Goal: Task Accomplishment & Management: Use online tool/utility

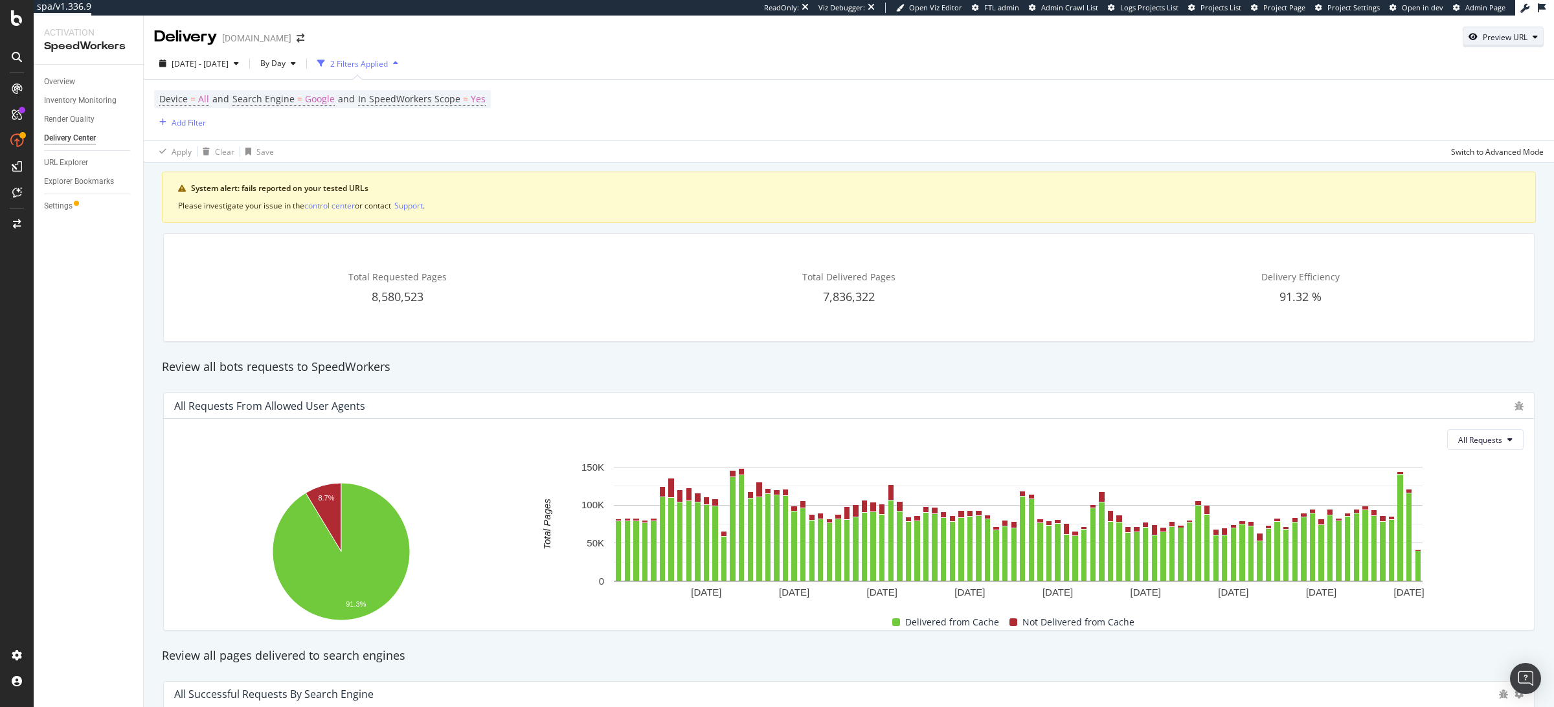
click at [1490, 38] on div "Preview URL" at bounding box center [1504, 37] width 45 height 11
click at [1454, 91] on input "url" at bounding box center [1462, 96] width 141 height 23
paste input "https://www.harveynichols.com/herno/cropped-shell-jacket-26457-taup-2600-218466/"
type input "https://www.harveynichols.com/herno/cropped-shell-jacket-26457-taup-2600-218466/"
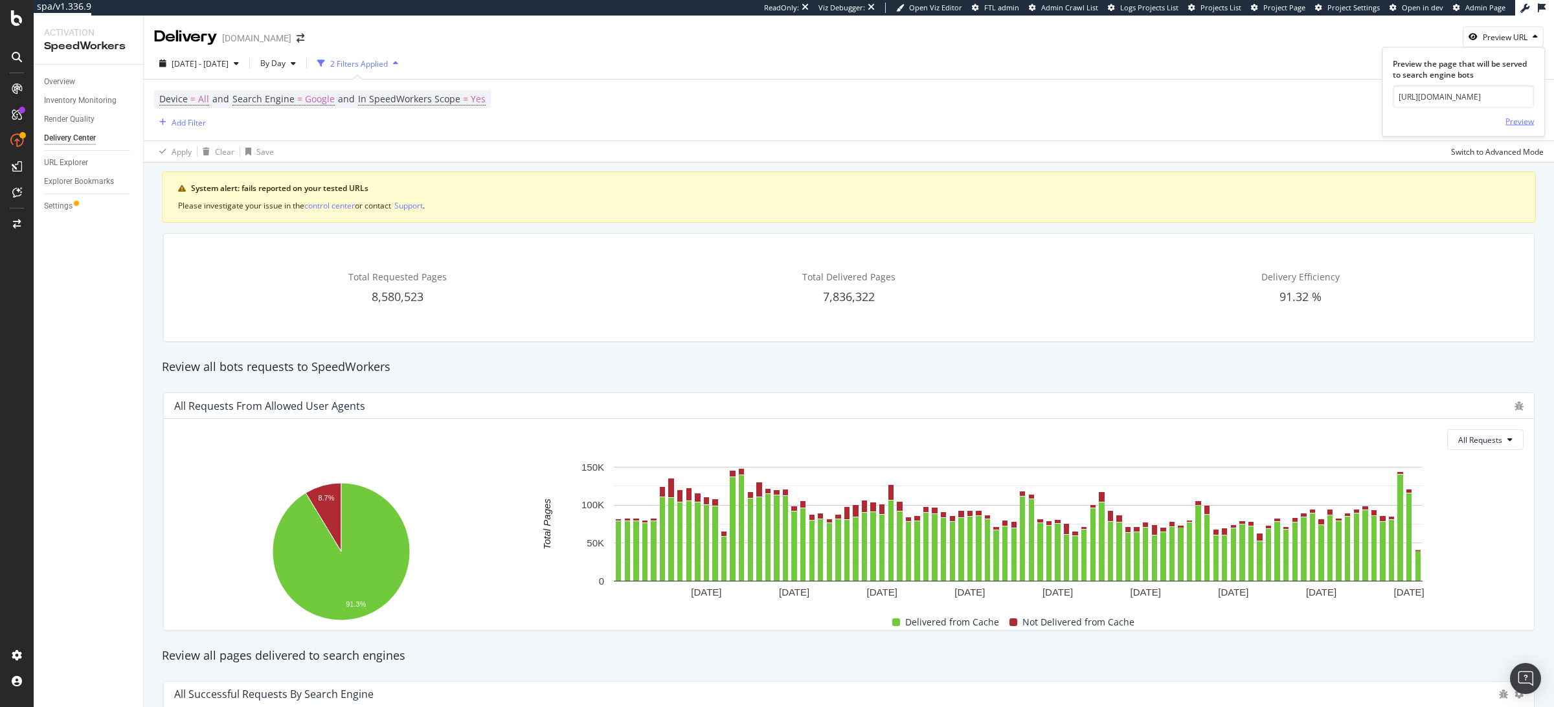
click at [1515, 119] on div "Preview" at bounding box center [1519, 120] width 28 height 11
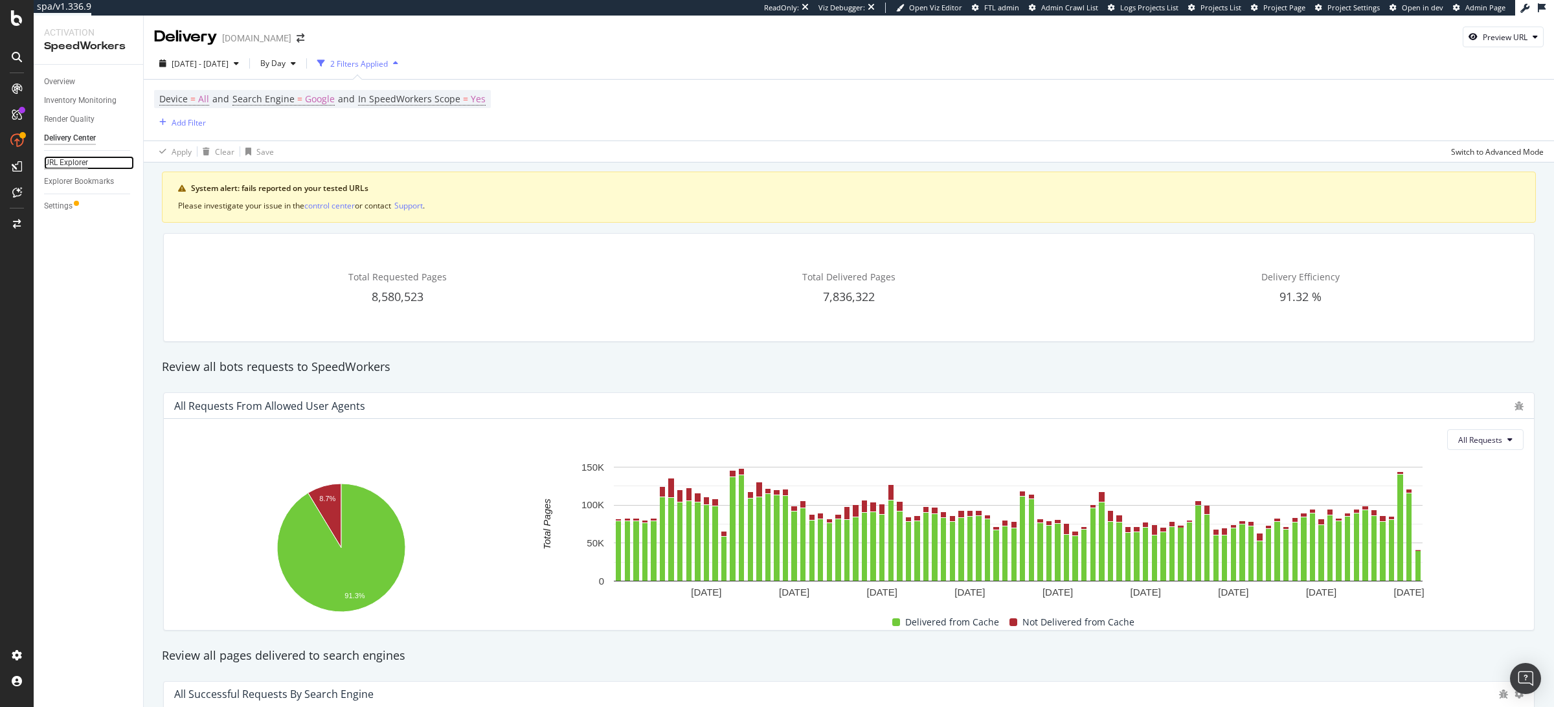
click at [75, 161] on div "URL Explorer" at bounding box center [66, 163] width 44 height 14
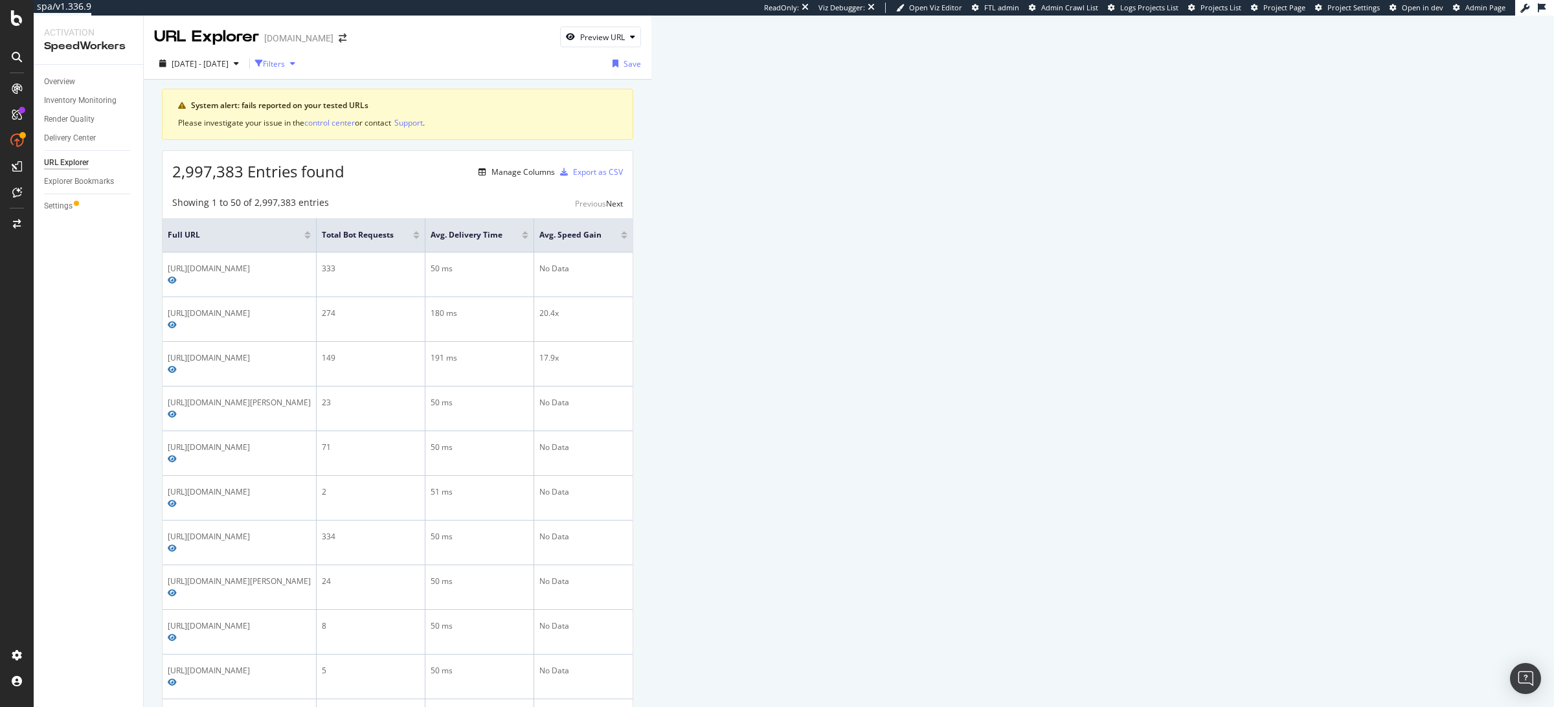
click at [285, 67] on div "Filters" at bounding box center [274, 63] width 22 height 11
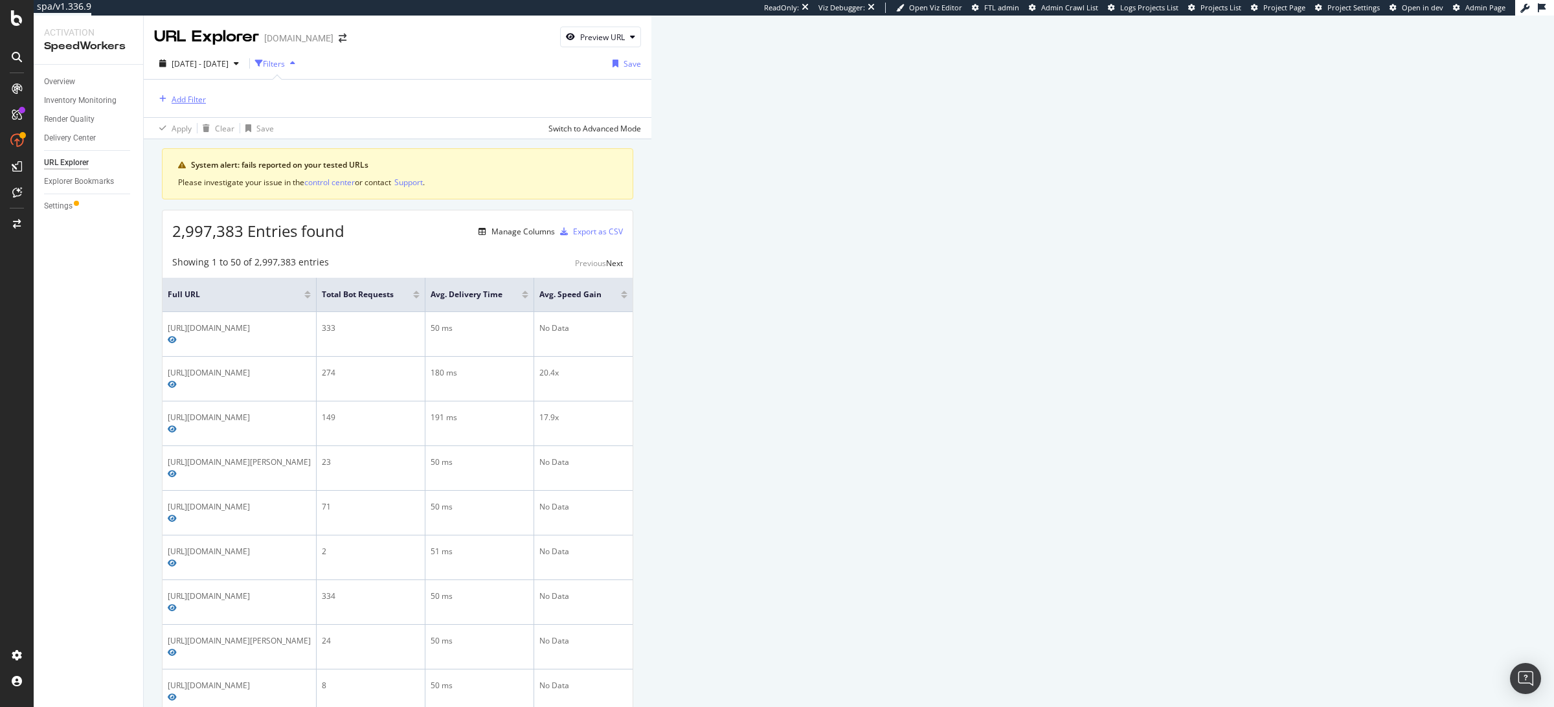
click at [199, 100] on div "Add Filter" at bounding box center [189, 99] width 34 height 11
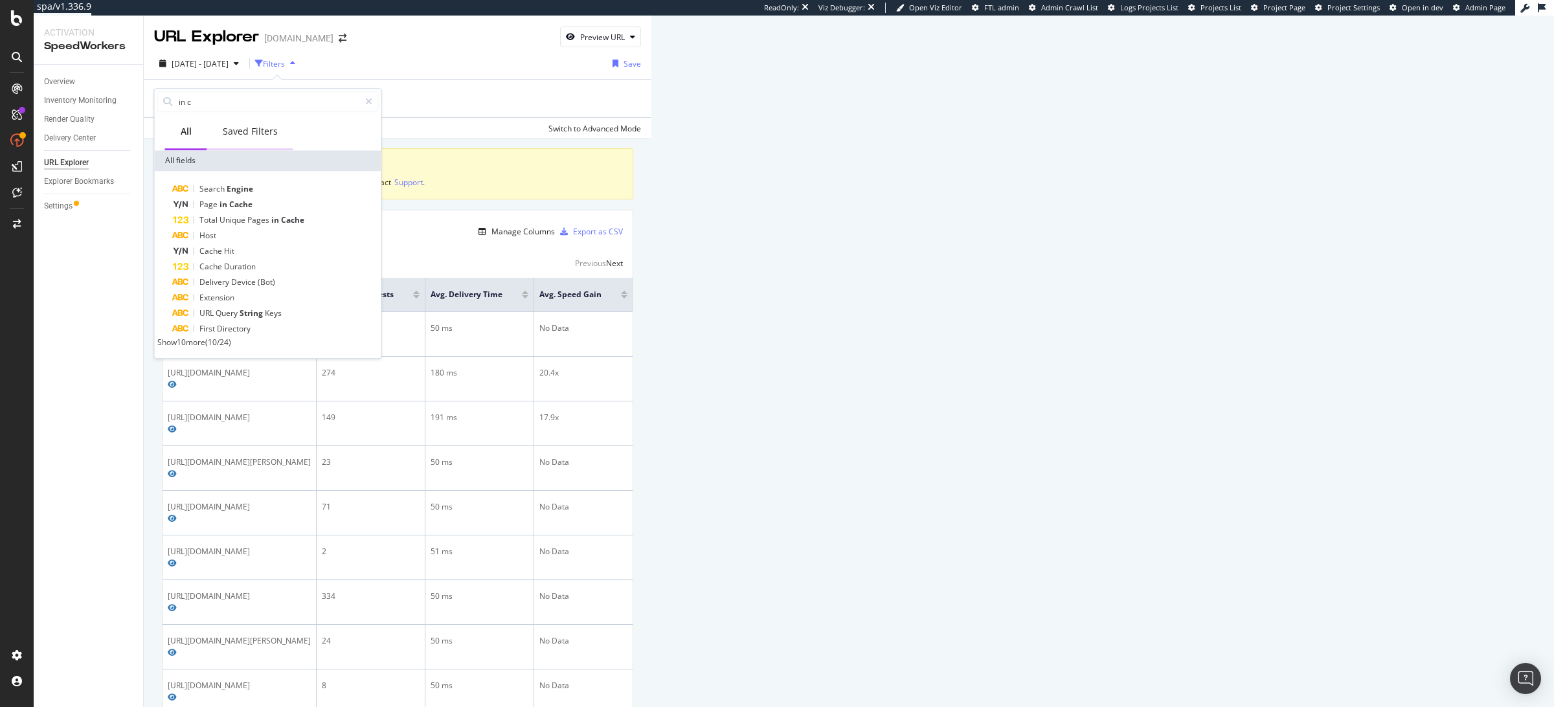
type input "in ca"
click at [229, 58] on span "2025 May. 23rd - Aug. 22nd" at bounding box center [200, 63] width 57 height 11
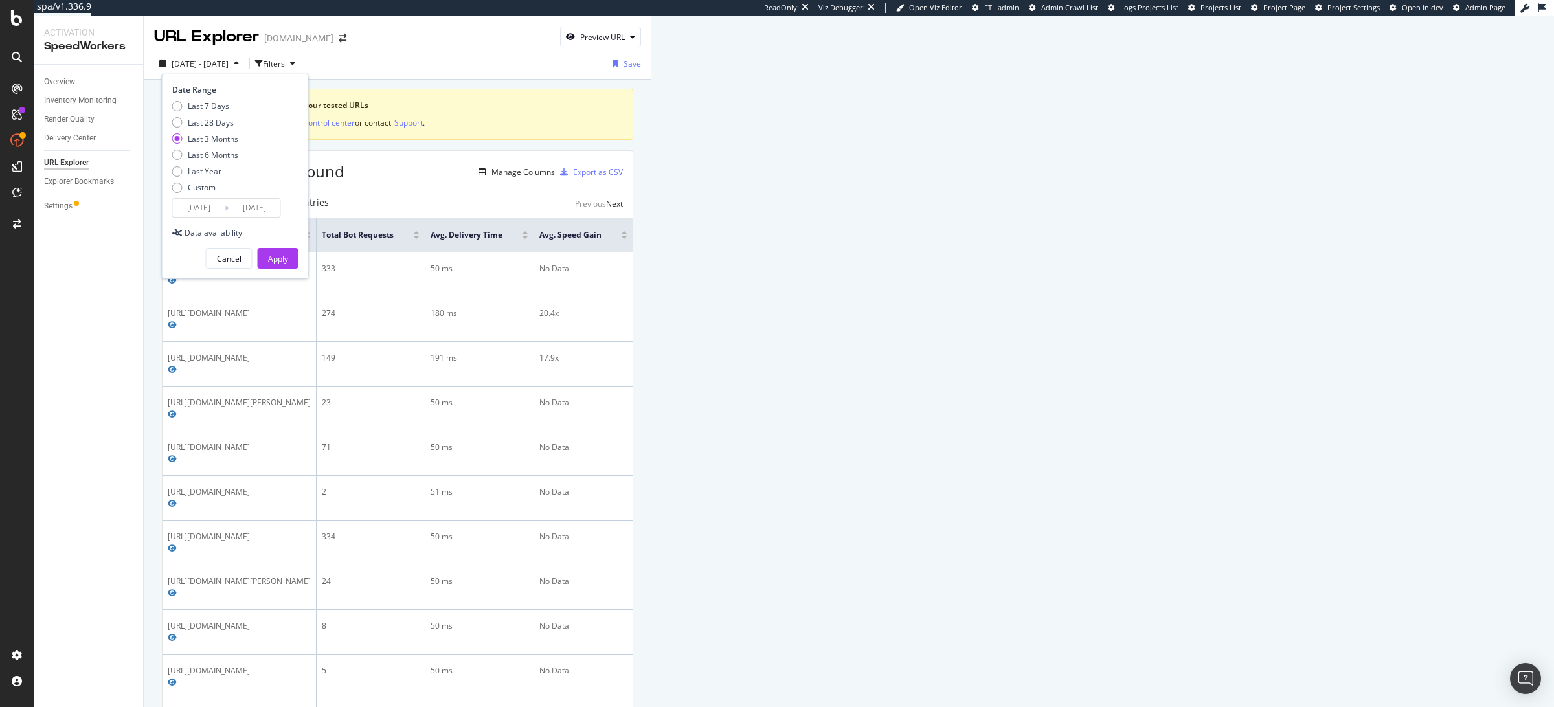
click at [191, 212] on input "2025/05/23" at bounding box center [199, 208] width 52 height 18
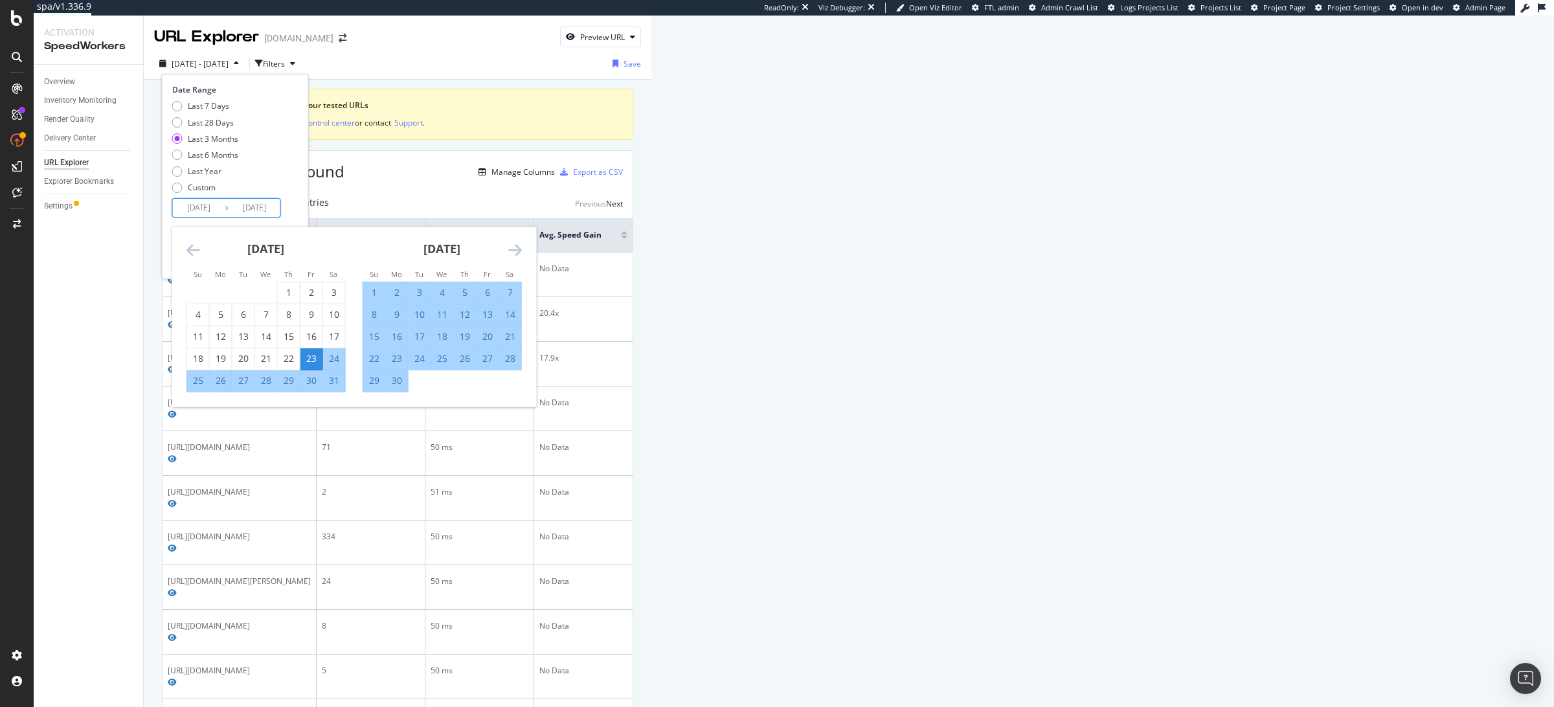
click at [525, 248] on div "June 2025 1 2 3 4 5 6 7 8 9 10 11 12 13 14 15 16 17 18 19 20 21 22 23 24 25 26 …" at bounding box center [442, 310] width 176 height 166
click at [518, 248] on icon "Move forward to switch to the next month." at bounding box center [515, 250] width 14 height 16
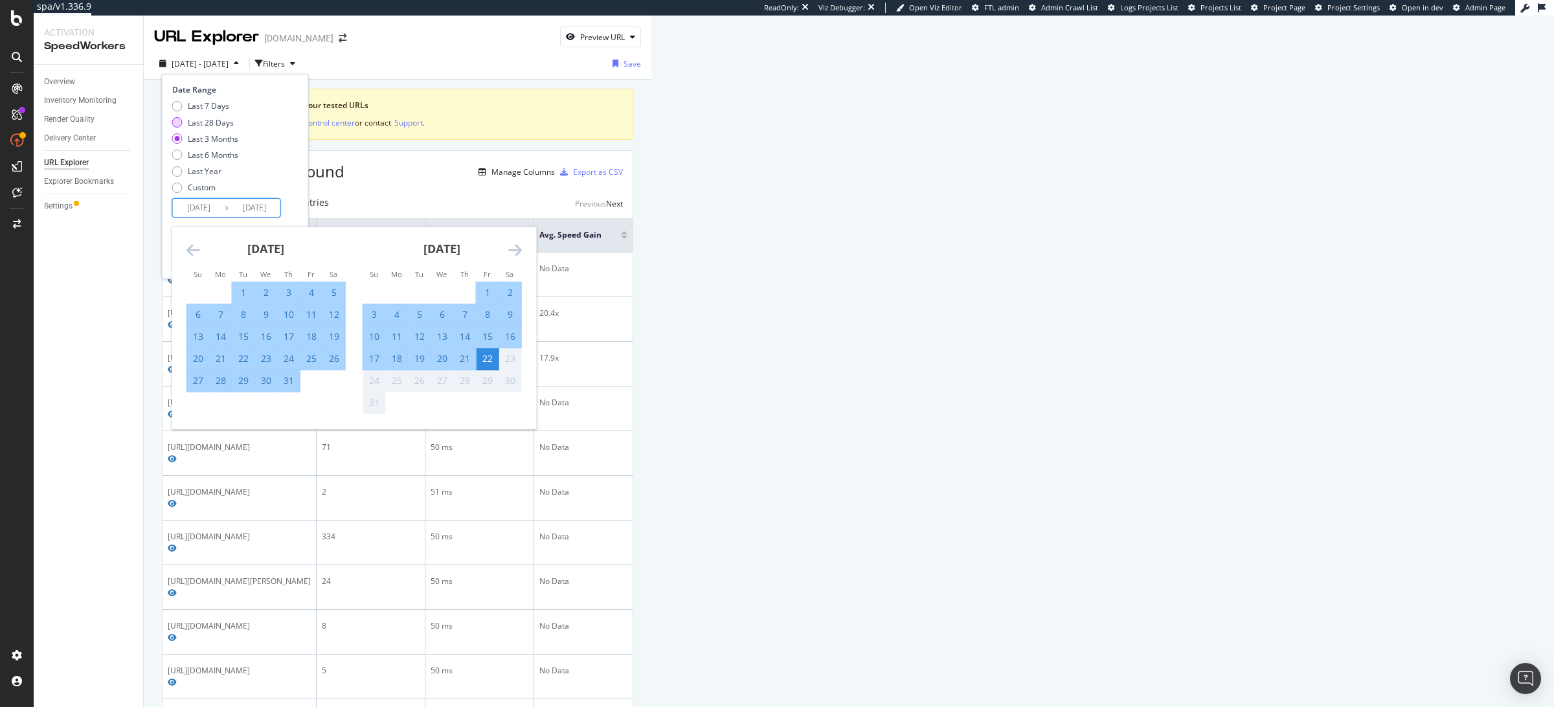
click at [206, 122] on div "Last 28 Days" at bounding box center [211, 122] width 46 height 11
type input "2025/07/26"
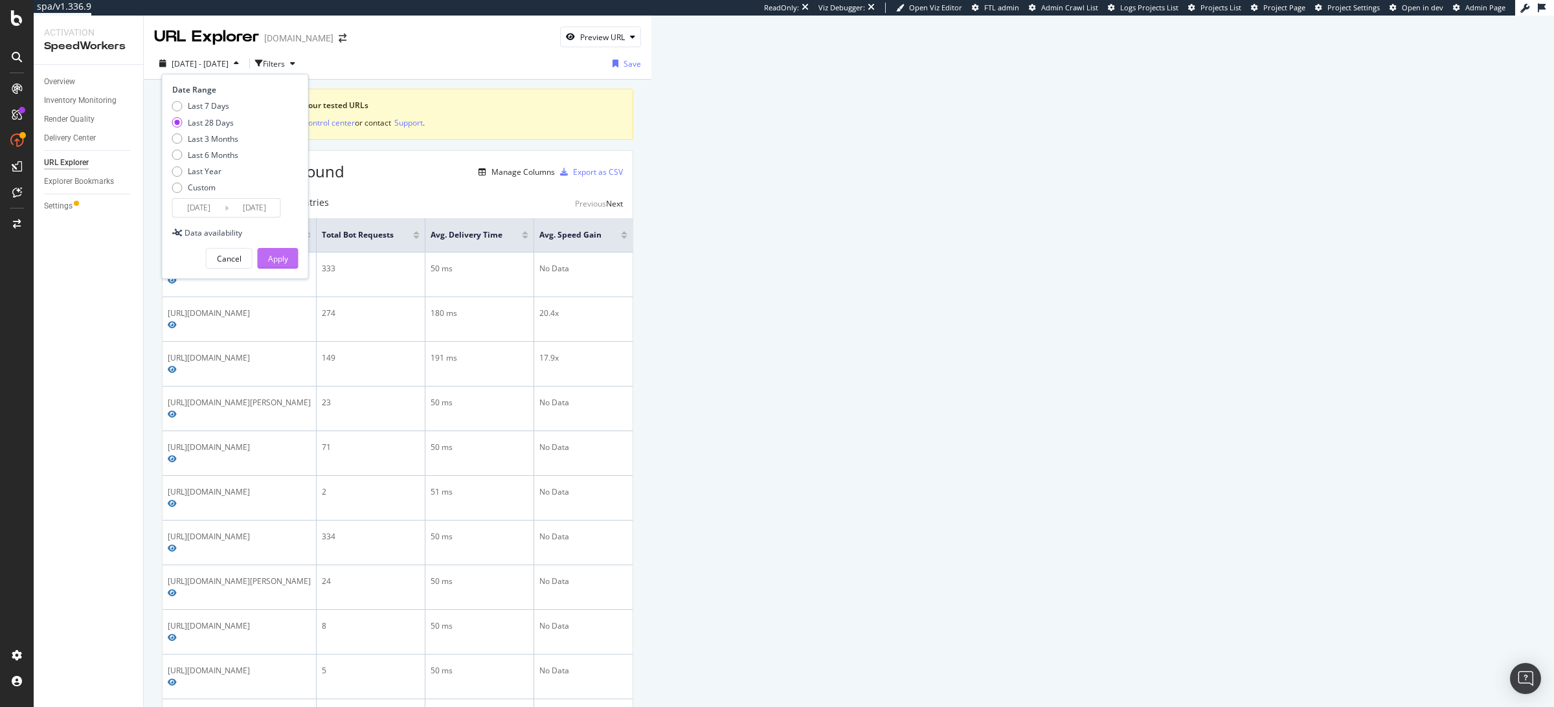
click at [284, 251] on div "Apply" at bounding box center [278, 258] width 20 height 19
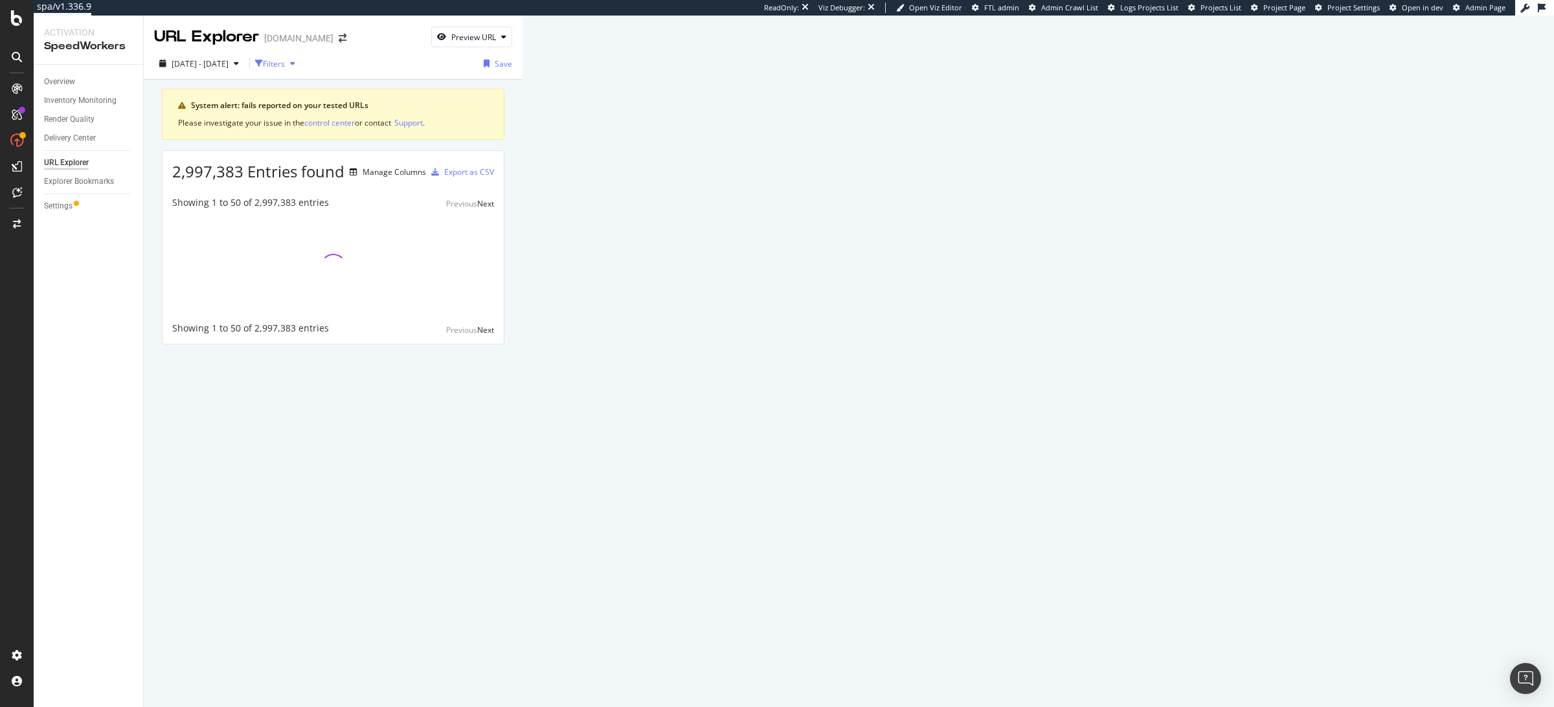
click at [285, 69] on div "Filters" at bounding box center [274, 63] width 22 height 11
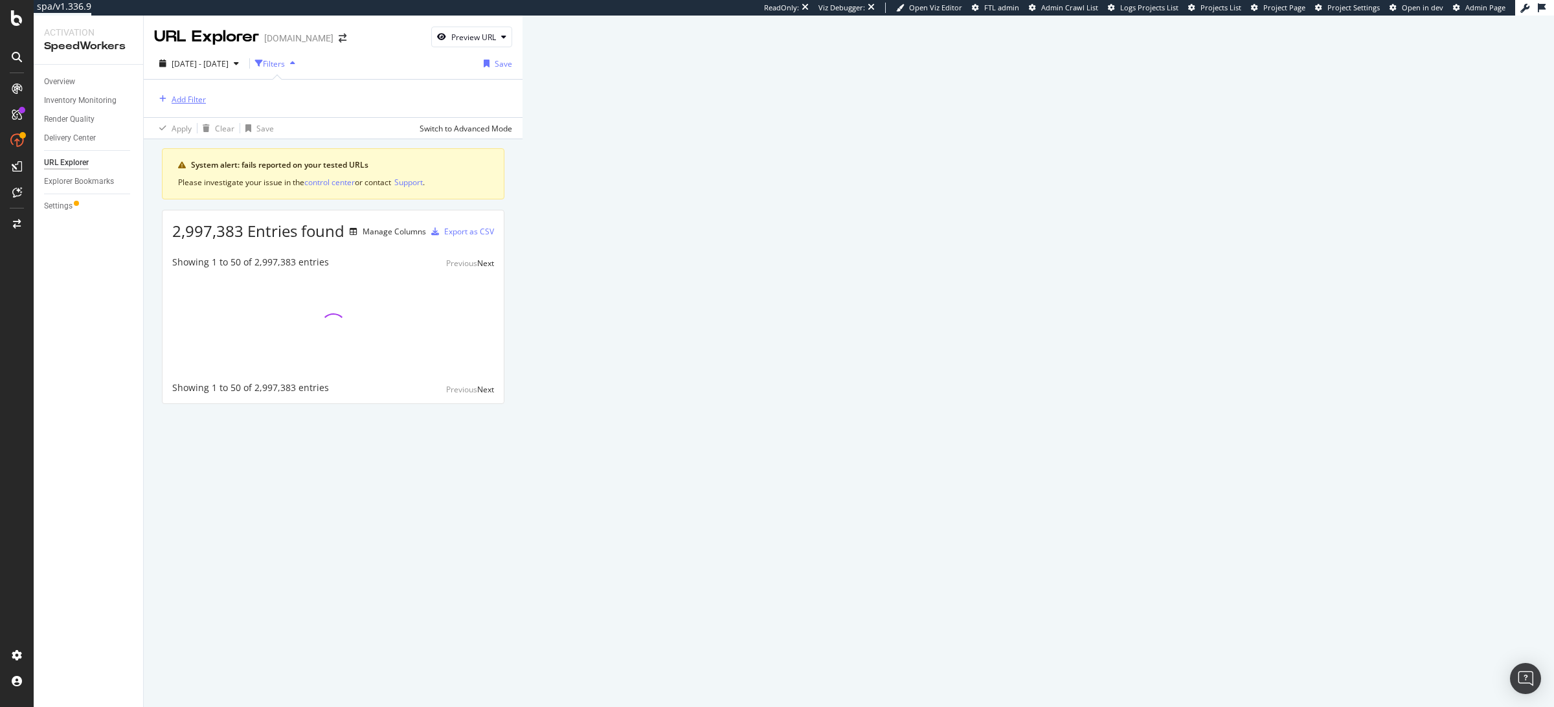
click at [202, 99] on div "Add Filter" at bounding box center [189, 99] width 34 height 11
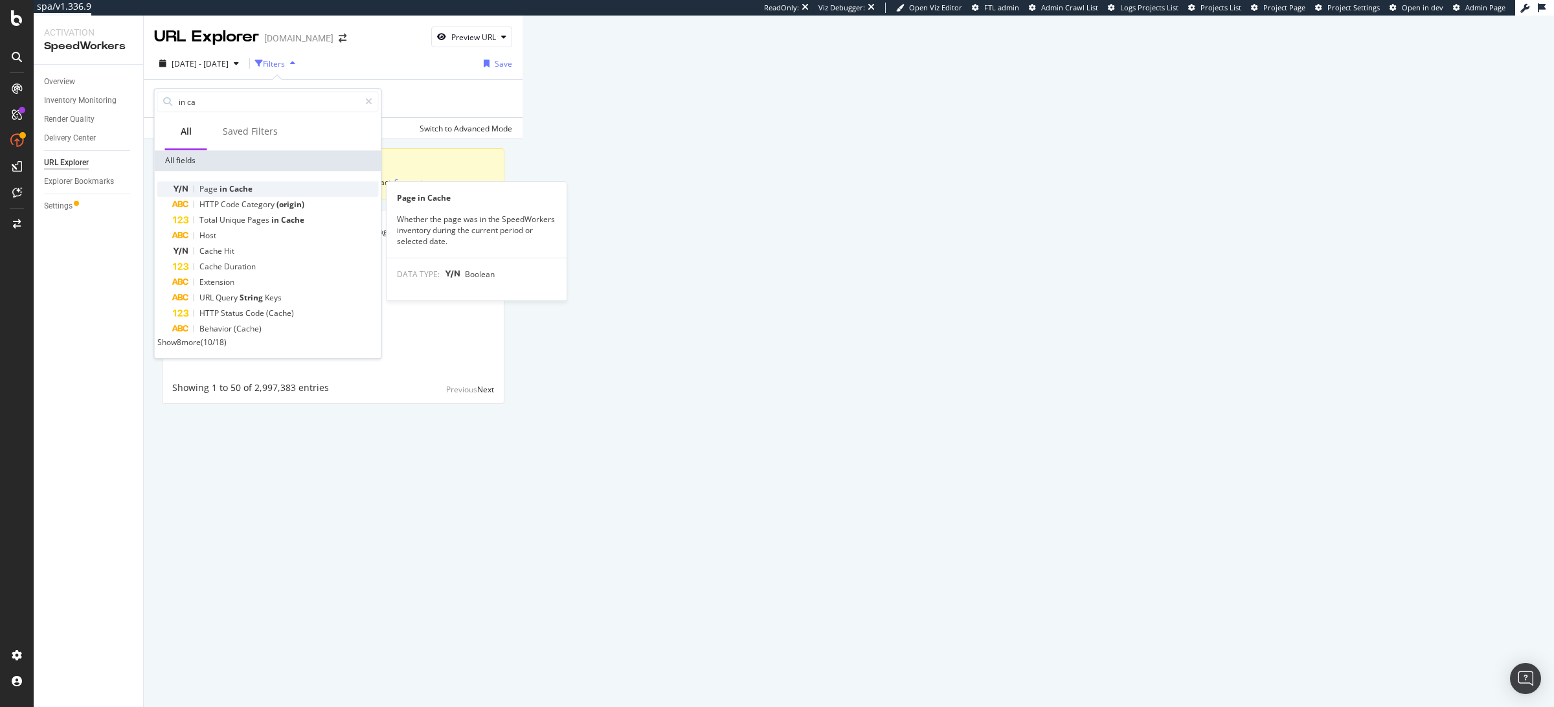
type input "in ca"
click at [207, 181] on div "Page in Cache" at bounding box center [276, 189] width 206 height 16
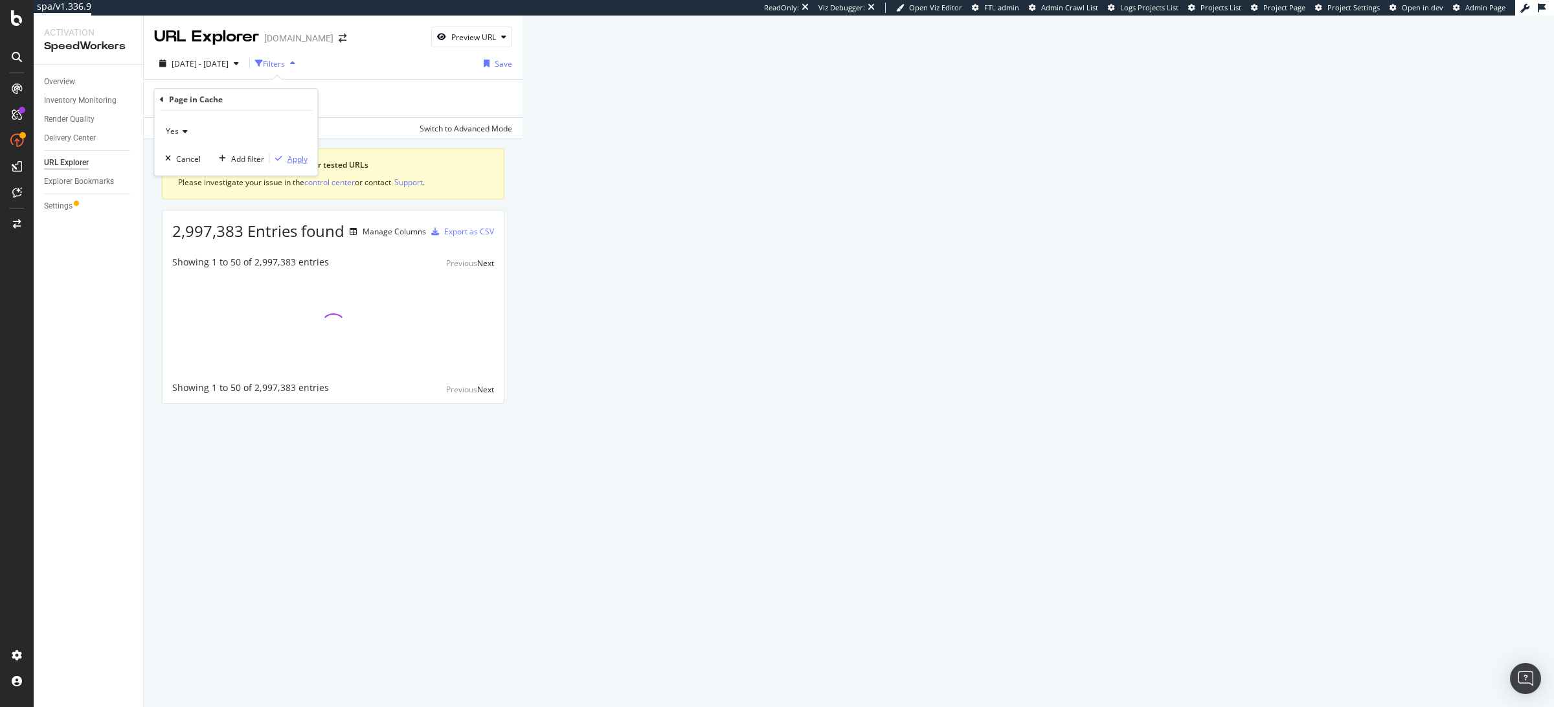
click at [302, 162] on div "Apply" at bounding box center [297, 158] width 20 height 11
click at [267, 92] on div "Add Filter" at bounding box center [264, 99] width 52 height 14
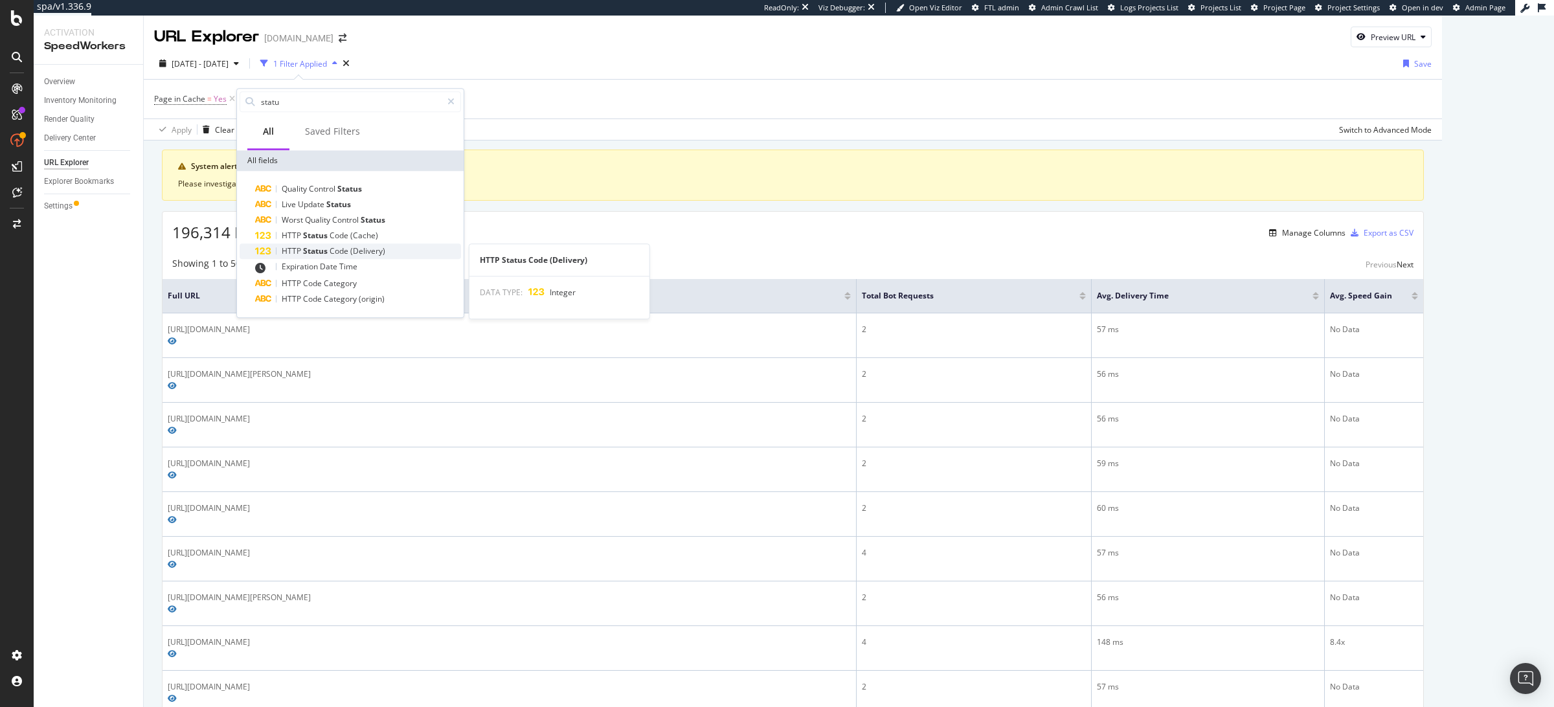
type input "statu"
click at [348, 250] on span "Code" at bounding box center [339, 250] width 21 height 11
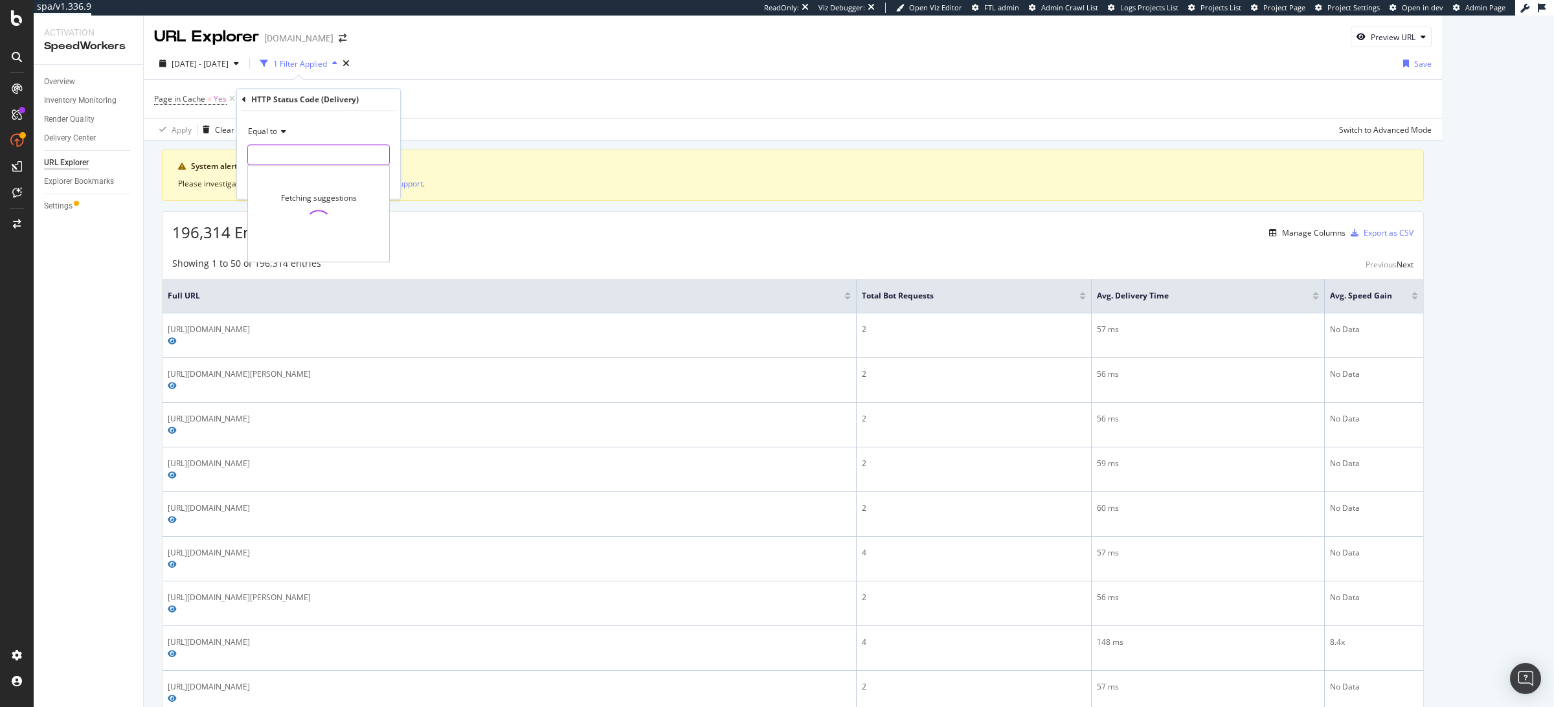
click at [312, 157] on input "number" at bounding box center [318, 154] width 142 height 21
click at [293, 197] on span "404" at bounding box center [296, 199] width 91 height 11
type input "404"
click at [370, 181] on div "Apply" at bounding box center [380, 182] width 20 height 11
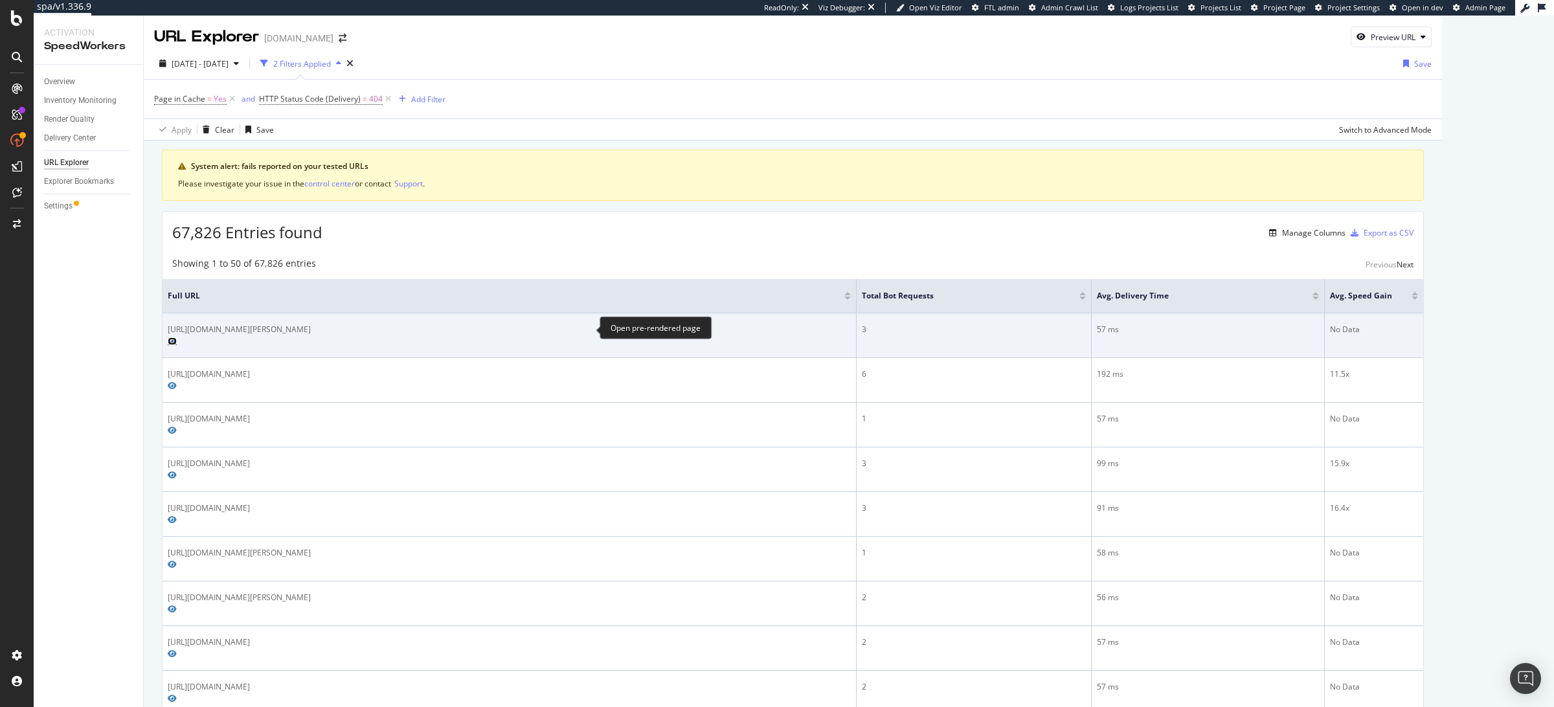
click at [177, 337] on icon "Preview https://www.harveynichols.com/brand/la-perla-beauty/876669-about-that-n…" at bounding box center [172, 341] width 9 height 8
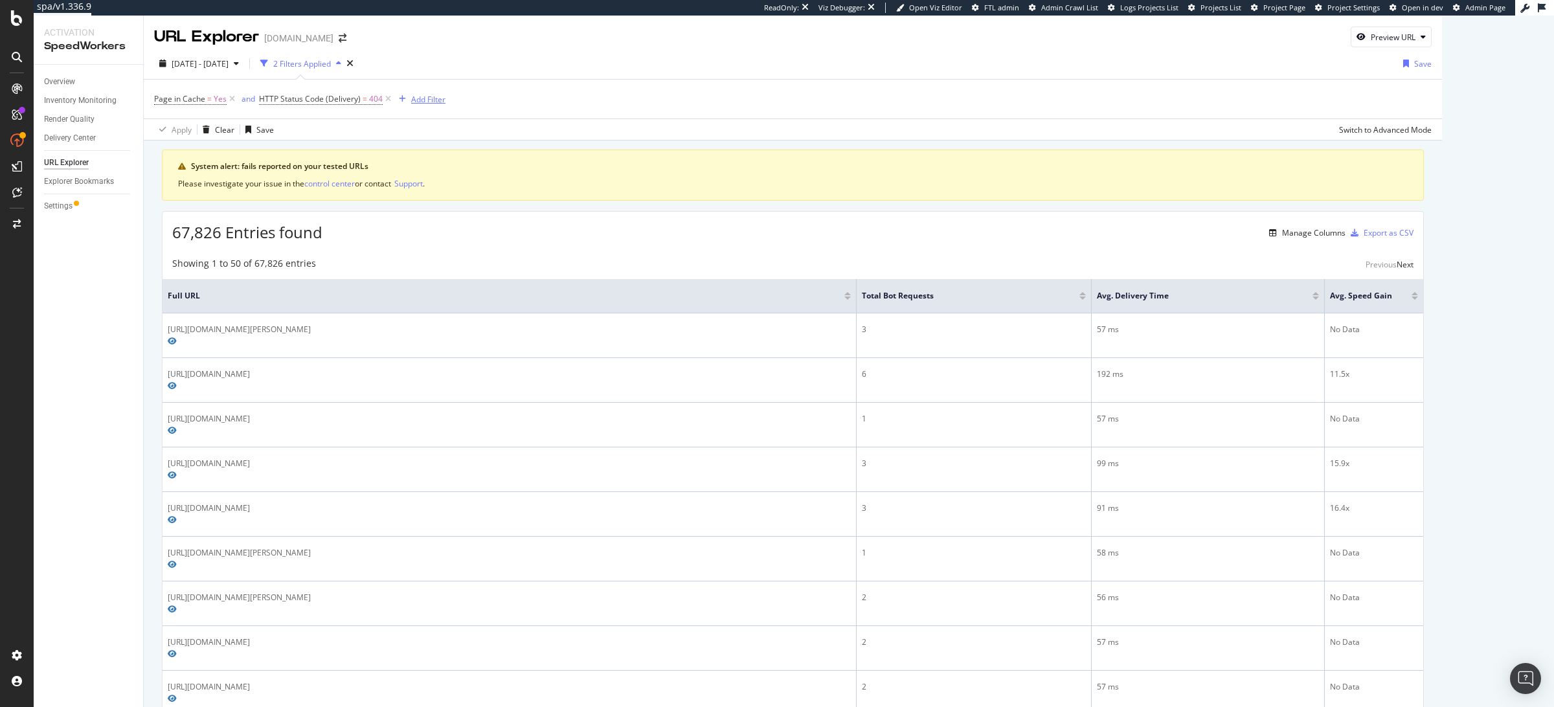
click at [430, 95] on div "Add Filter" at bounding box center [428, 99] width 34 height 11
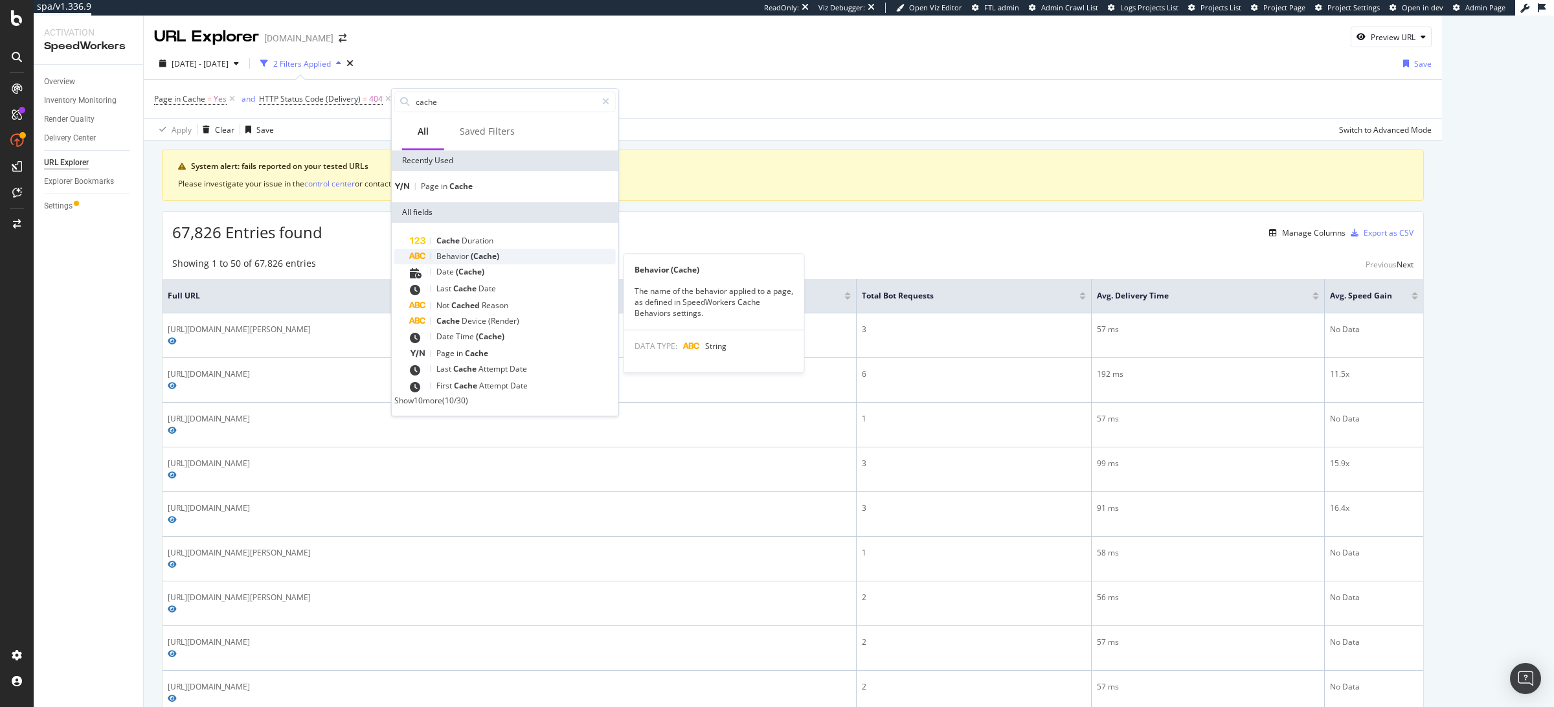
type input "cache"
click at [475, 260] on span "(Cache)" at bounding box center [485, 256] width 28 height 11
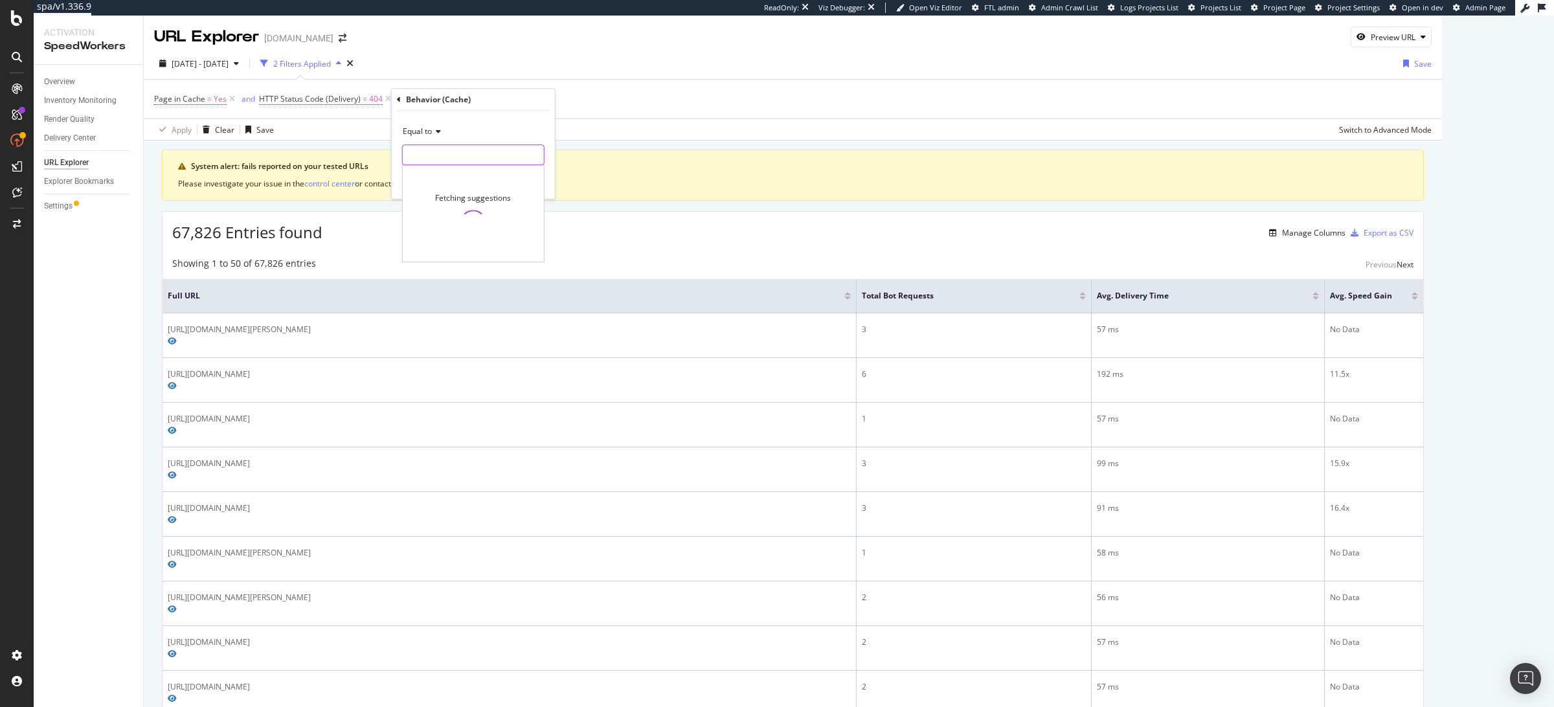
click at [434, 161] on input "text" at bounding box center [473, 154] width 141 height 21
click at [434, 174] on span "PDP" at bounding box center [451, 171] width 91 height 11
type input "PDP"
click at [526, 179] on div "Apply" at bounding box center [534, 182] width 20 height 11
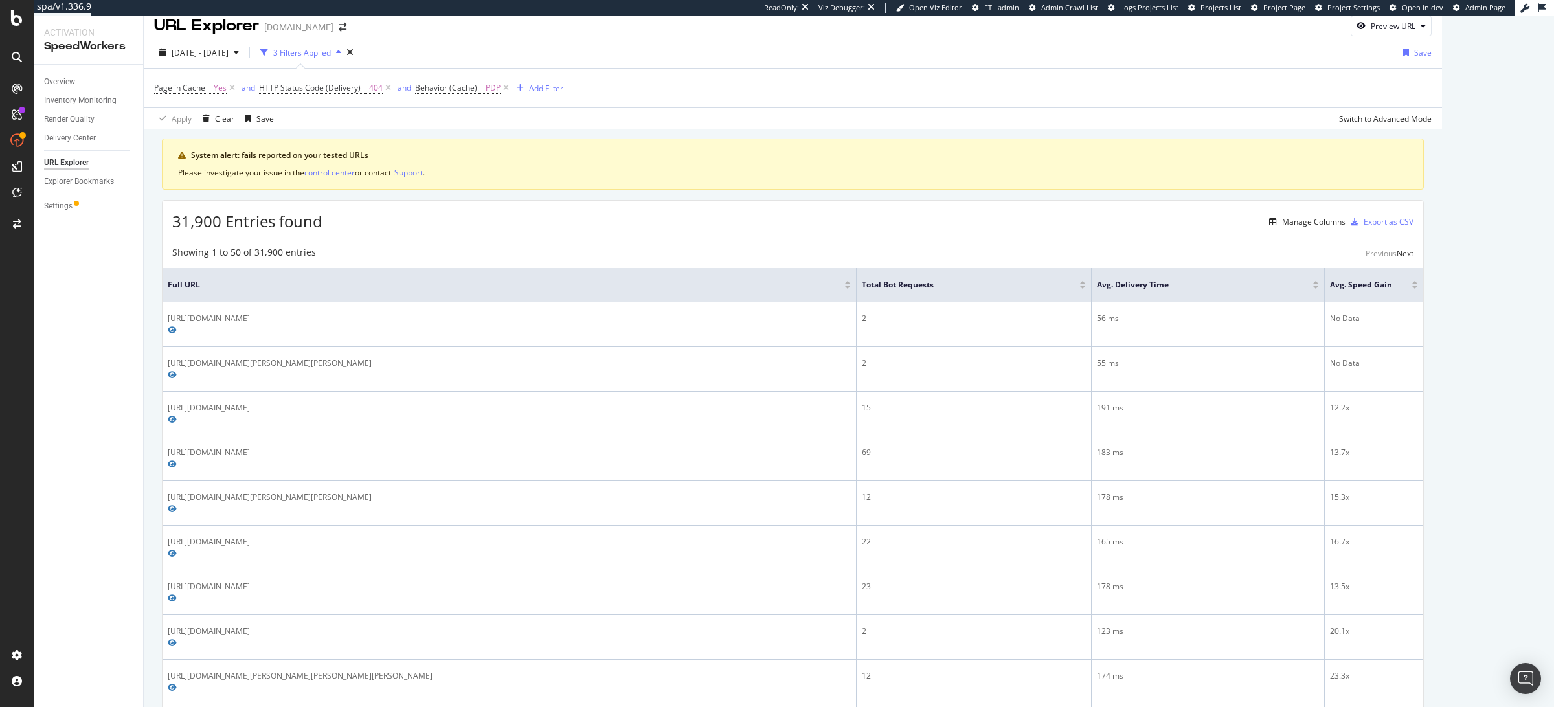
scroll to position [12, 0]
click at [66, 203] on div "Settings" at bounding box center [58, 206] width 28 height 14
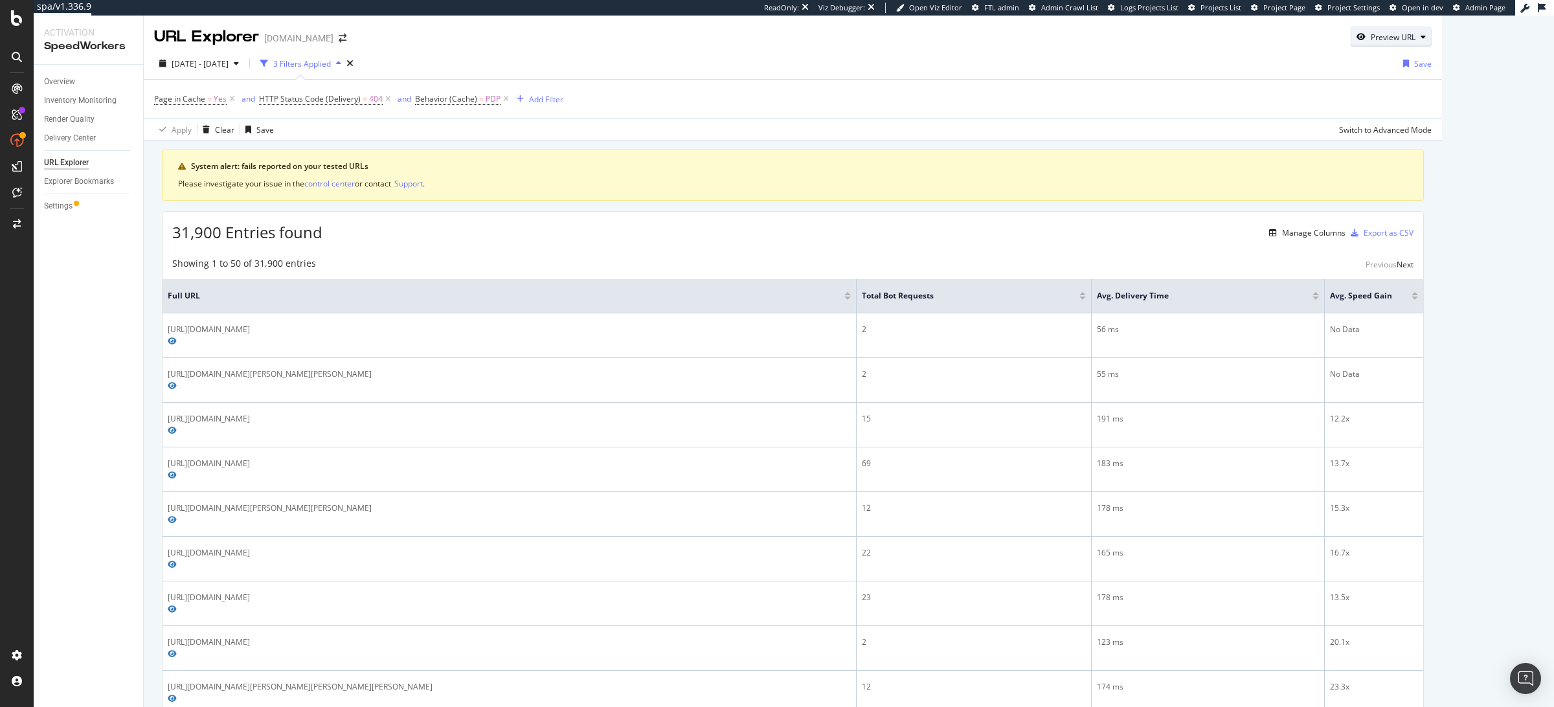
click at [1365, 37] on icon "button" at bounding box center [1360, 37] width 9 height 8
click at [1418, 91] on input "url" at bounding box center [1462, 96] width 141 height 23
paste input "https://www.harveynichols.com/herno/cropped-shell-jacket-26457-taup-2600-218466/"
type input "https://www.harveynichols.com/herno/cropped-shell-jacket-26457-taup-2600-218466/"
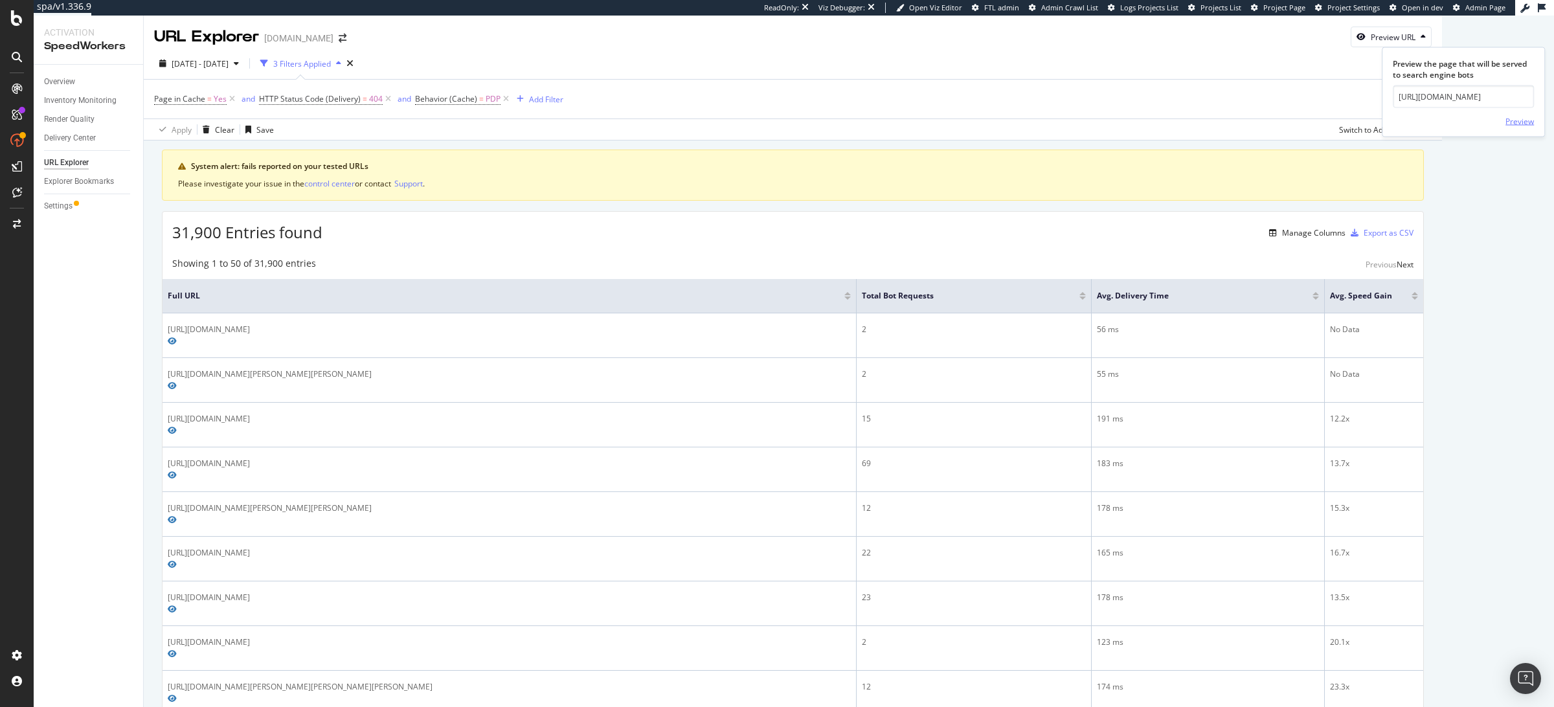
click at [1519, 119] on div "Preview" at bounding box center [1519, 120] width 28 height 11
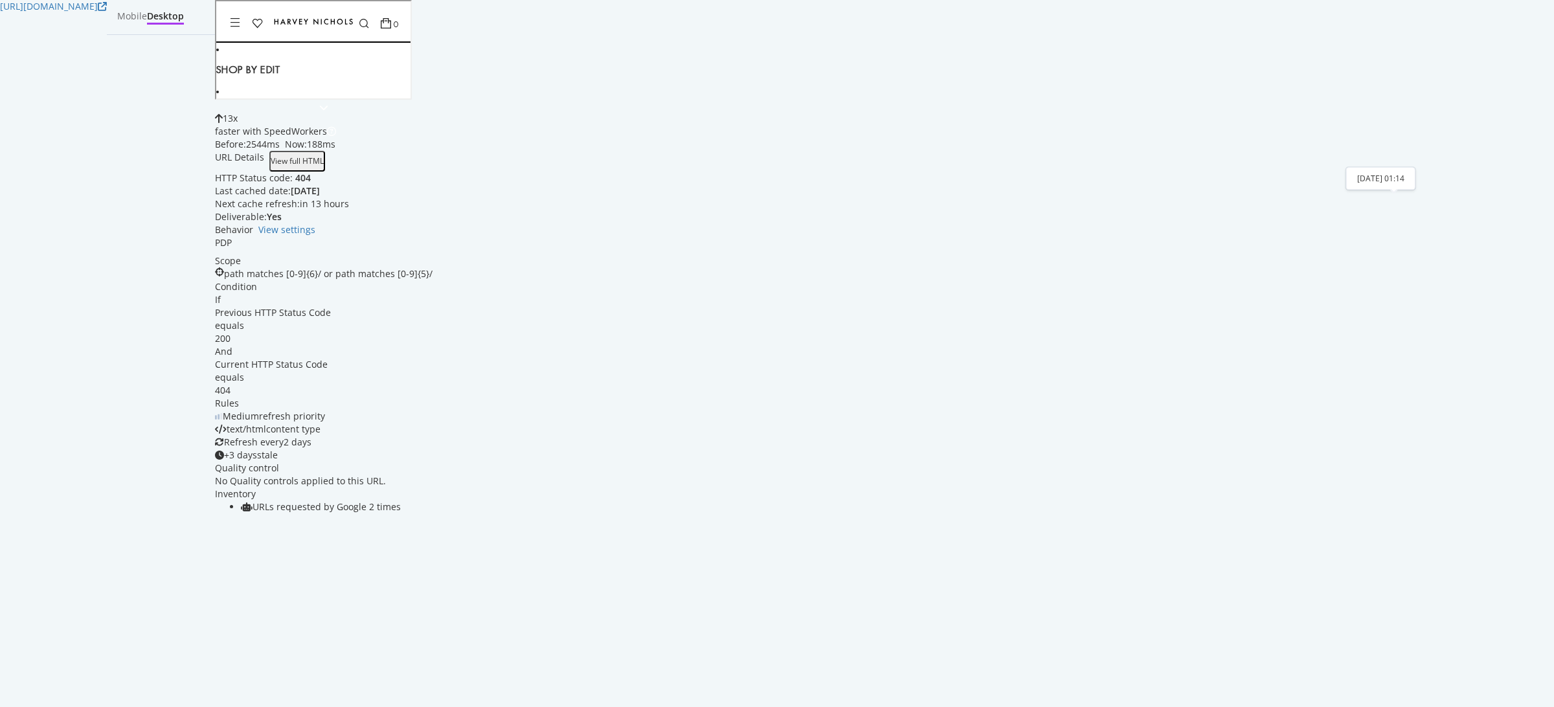
click at [320, 197] on div "6 days ago" at bounding box center [305, 190] width 29 height 13
click at [432, 251] on div "Behavior View settings PDP Scope path matches [0-9]{6}/ or path matches [0-9]{5…" at bounding box center [324, 342] width 218 height 238
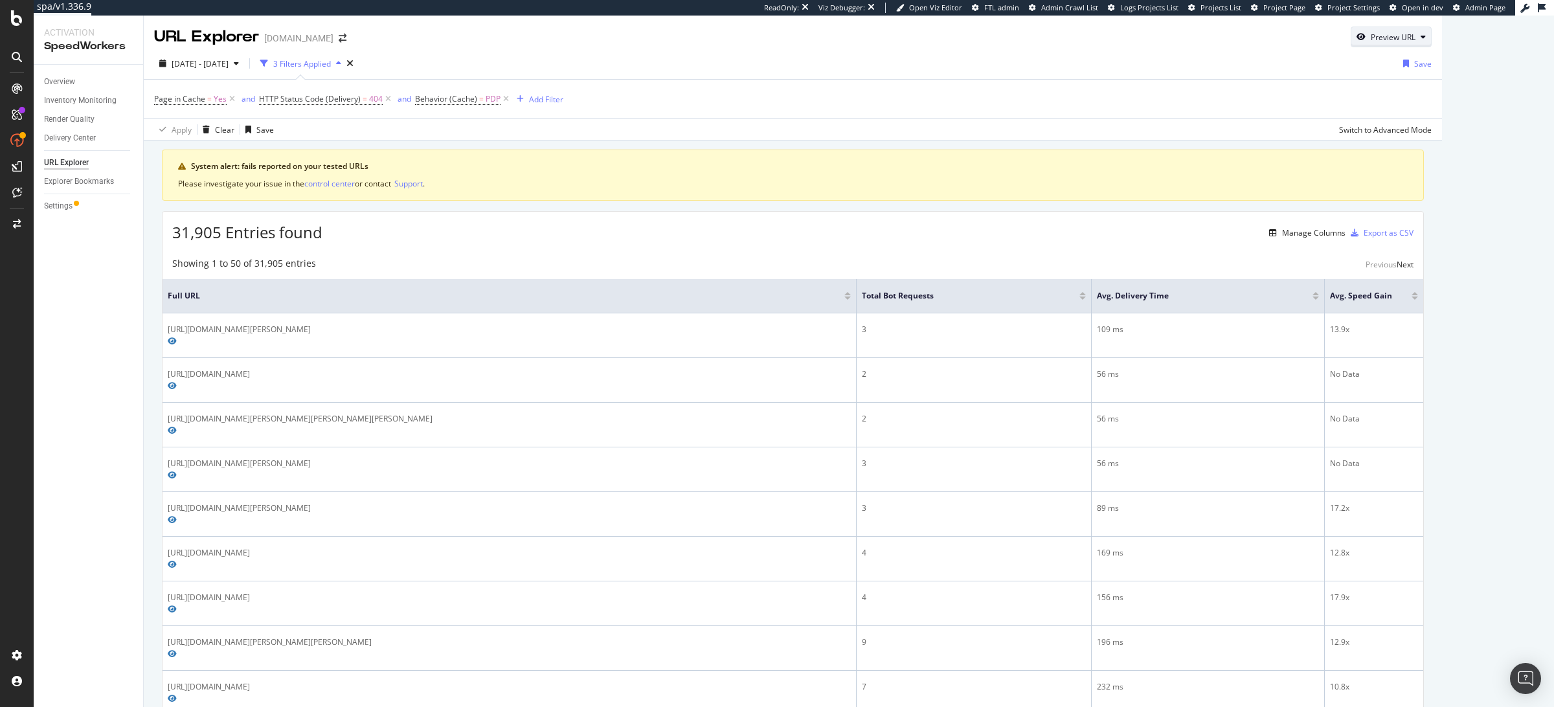
click at [1365, 37] on icon "button" at bounding box center [1360, 37] width 9 height 8
click at [1413, 89] on input "url" at bounding box center [1462, 96] width 141 height 23
paste input "https://www.harveynichols.com/sunspel/herringbone-brushed-cotton-overshirt-2212…"
type input "https://www.harveynichols.com/sunspel/herringbone-brushed-cotton-overshirt-2212…"
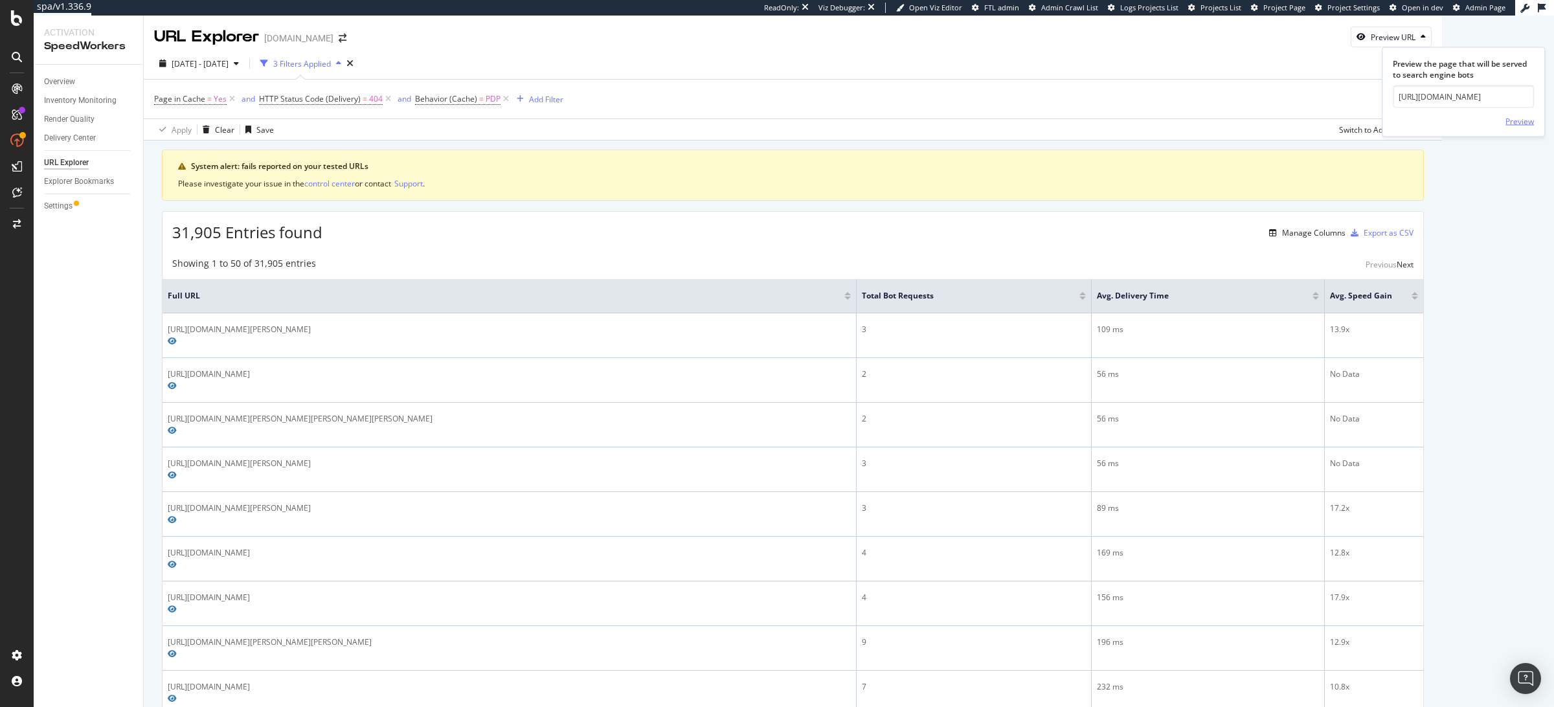
click at [1521, 118] on div "Preview" at bounding box center [1519, 120] width 28 height 11
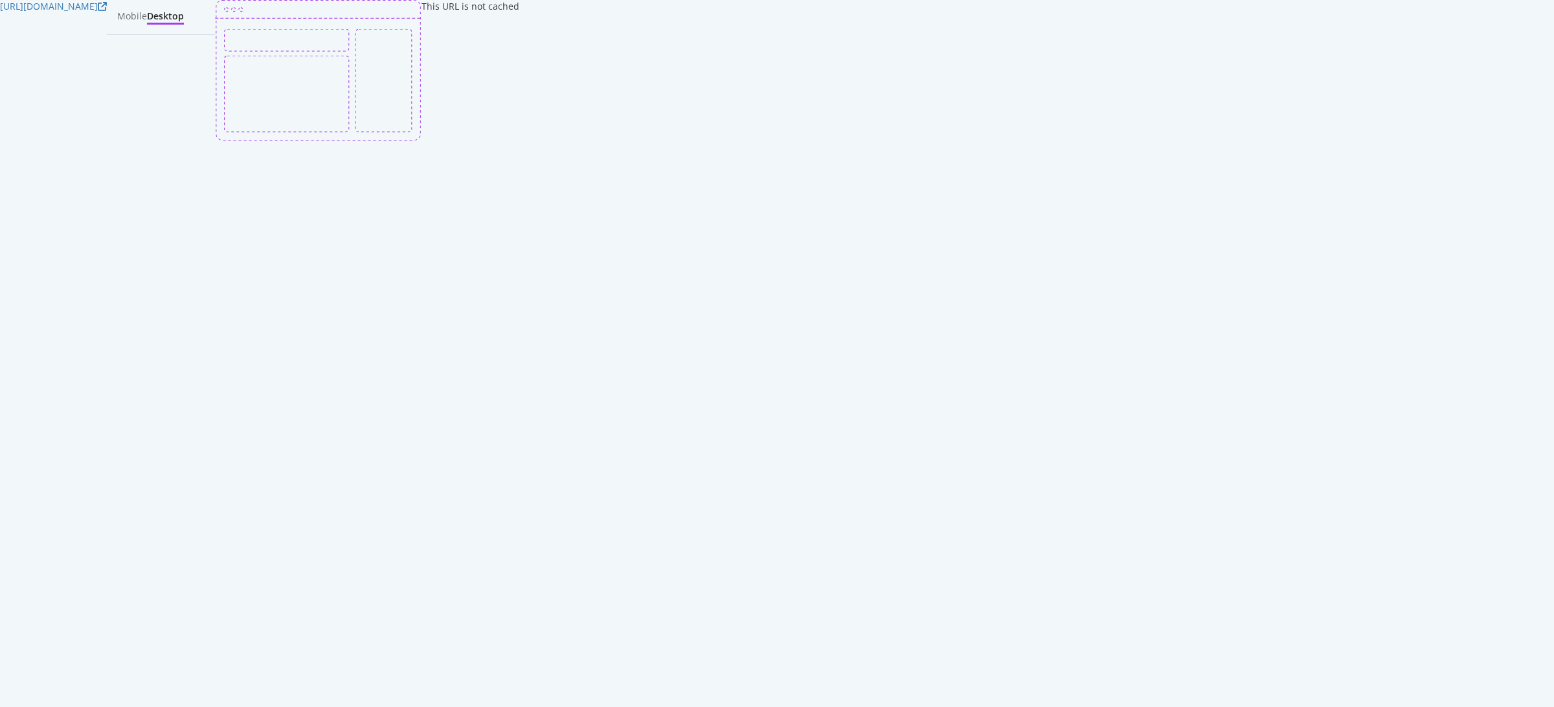
click at [519, 140] on div "This URL is not cached" at bounding box center [470, 70] width 98 height 140
click at [519, 140] on div "This URL is not cached" at bounding box center [367, 70] width 304 height 140
click at [147, 17] on div "Mobile" at bounding box center [132, 16] width 30 height 13
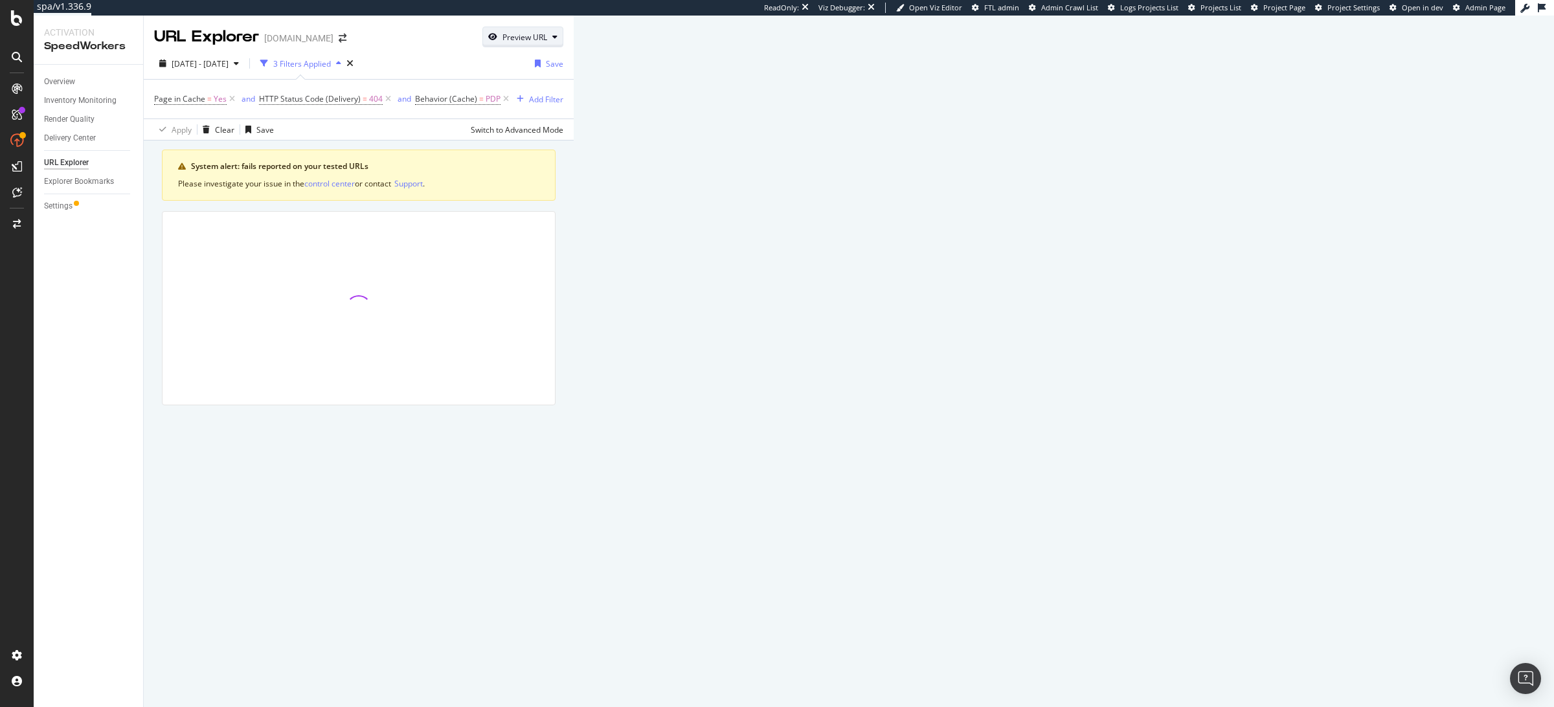
click at [547, 39] on div "Preview URL" at bounding box center [524, 37] width 45 height 11
click at [1418, 98] on input "url" at bounding box center [1462, 96] width 141 height 23
paste input "https://www.harveynichols.com/alexanderwangt/logo-cotton-sweatpants-21600-whit-…"
type input "https://www.harveynichols.com/alexanderwangt/logo-cotton-sweatpants-21600-whit-…"
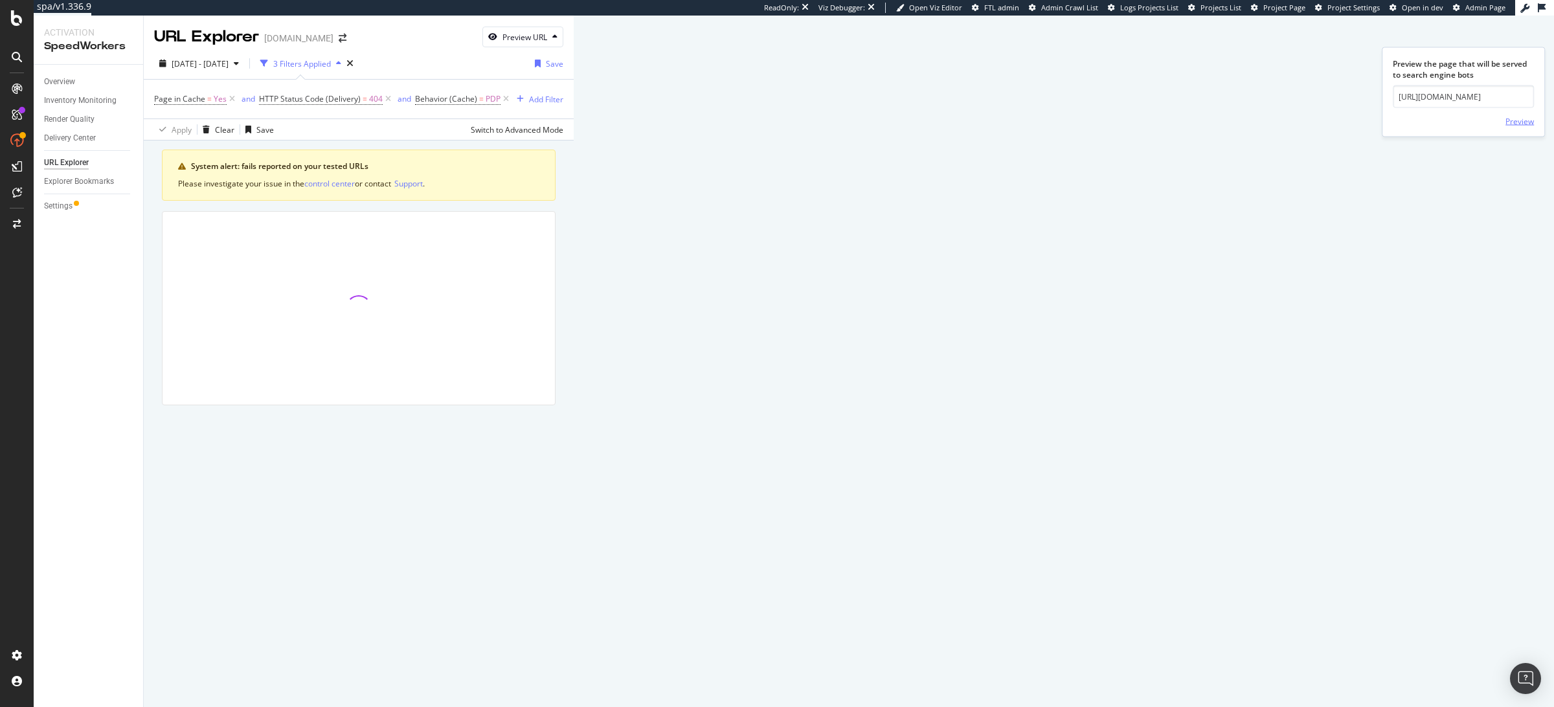
click at [1510, 117] on div "Preview" at bounding box center [1519, 120] width 28 height 11
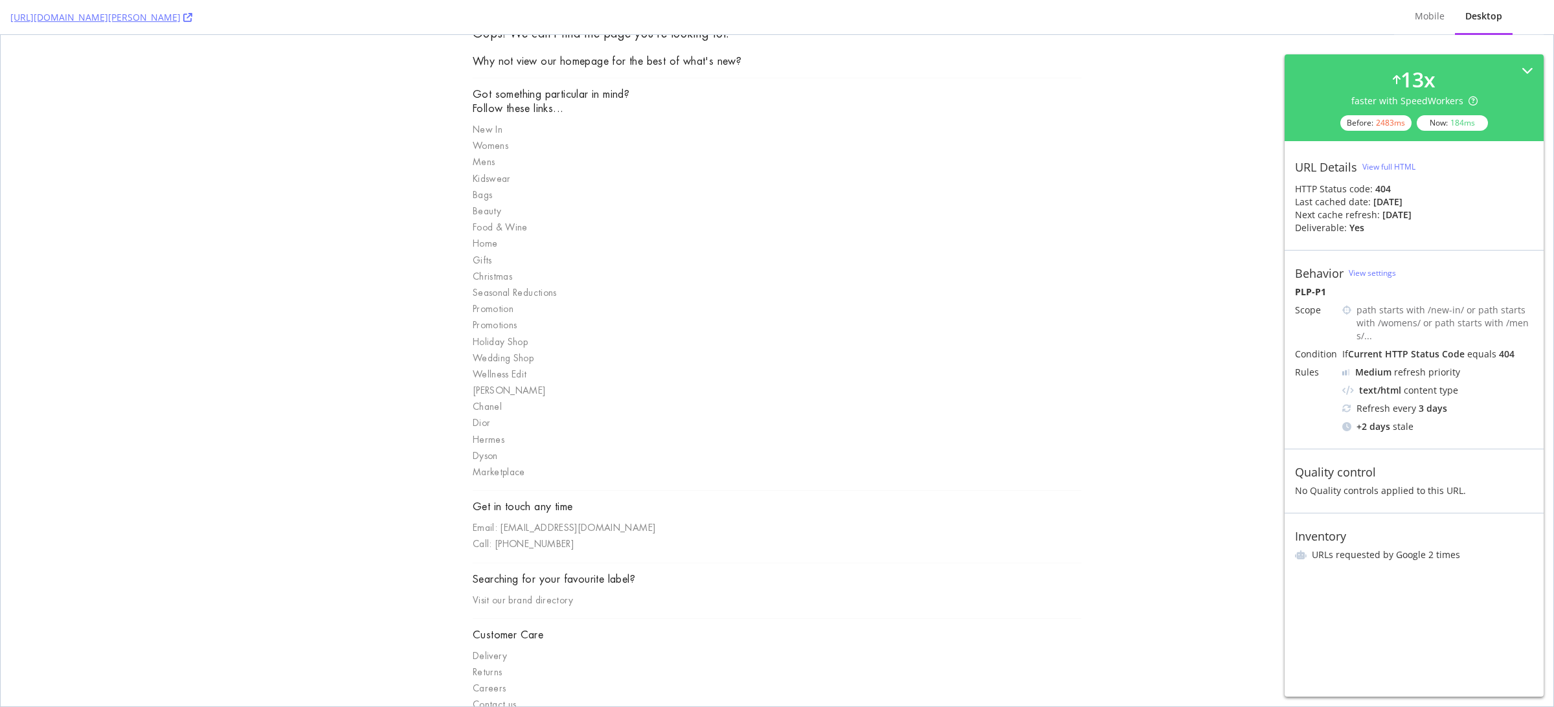
scroll to position [46, 0]
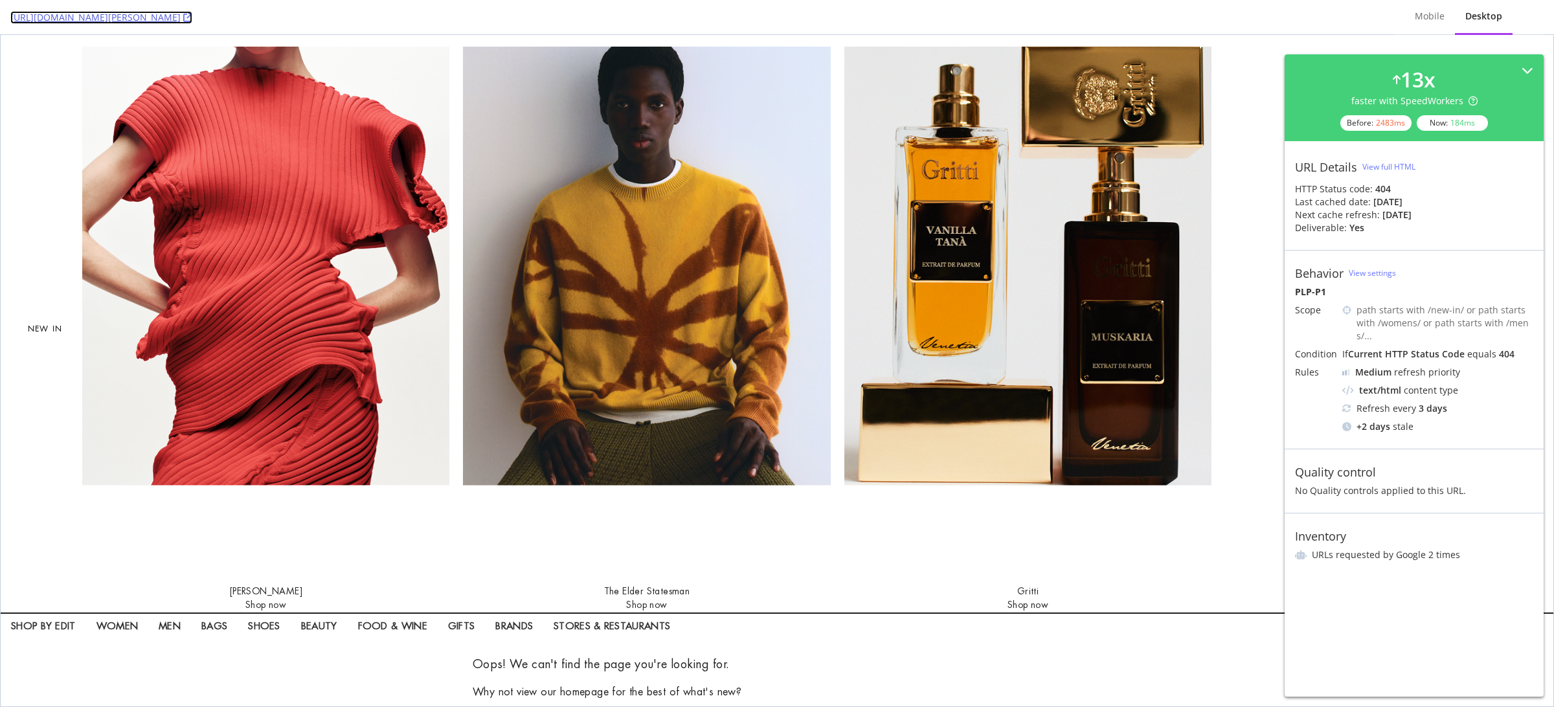
click at [192, 19] on icon at bounding box center [187, 17] width 9 height 9
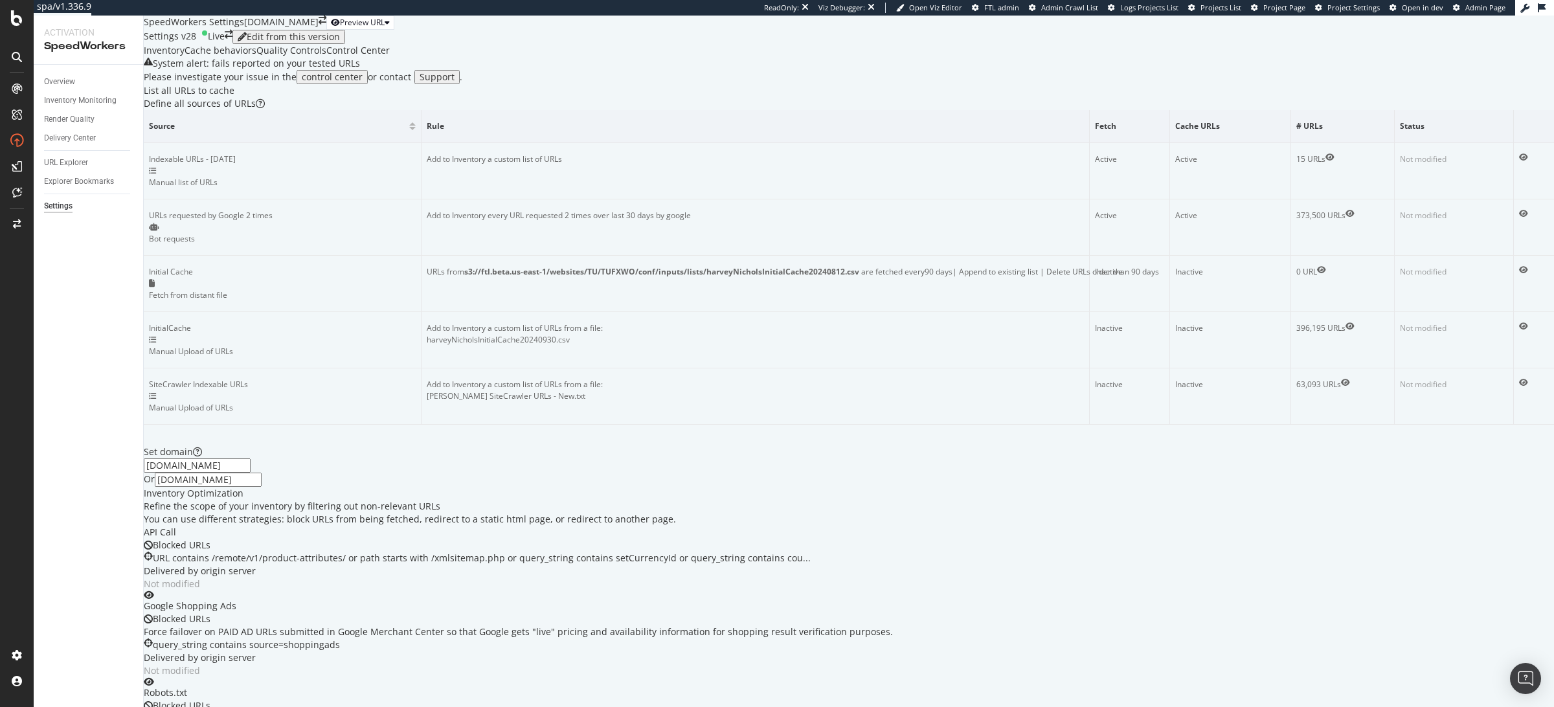
click at [256, 57] on div "Cache behaviors" at bounding box center [220, 50] width 72 height 13
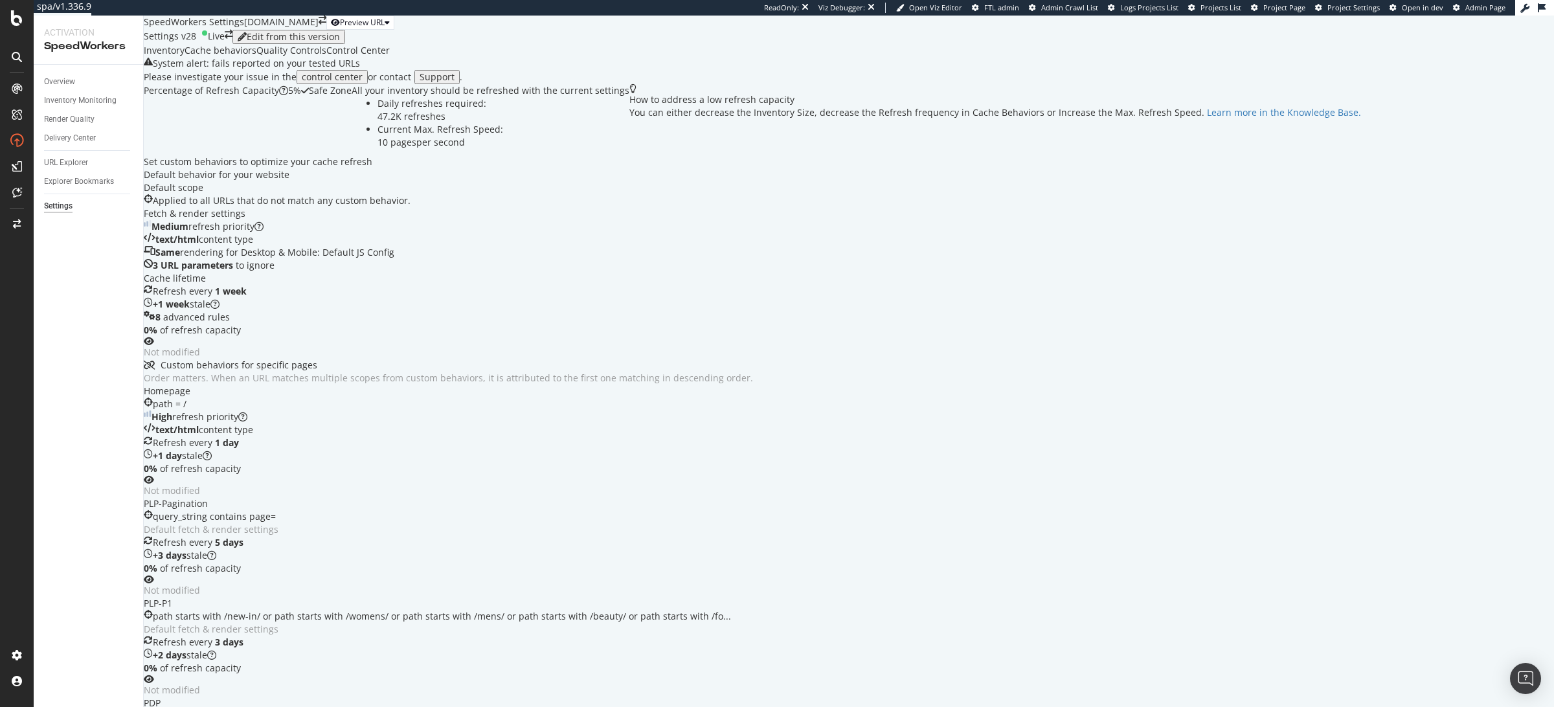
scroll to position [40, 0]
click at [154, 346] on icon "eye" at bounding box center [149, 341] width 10 height 9
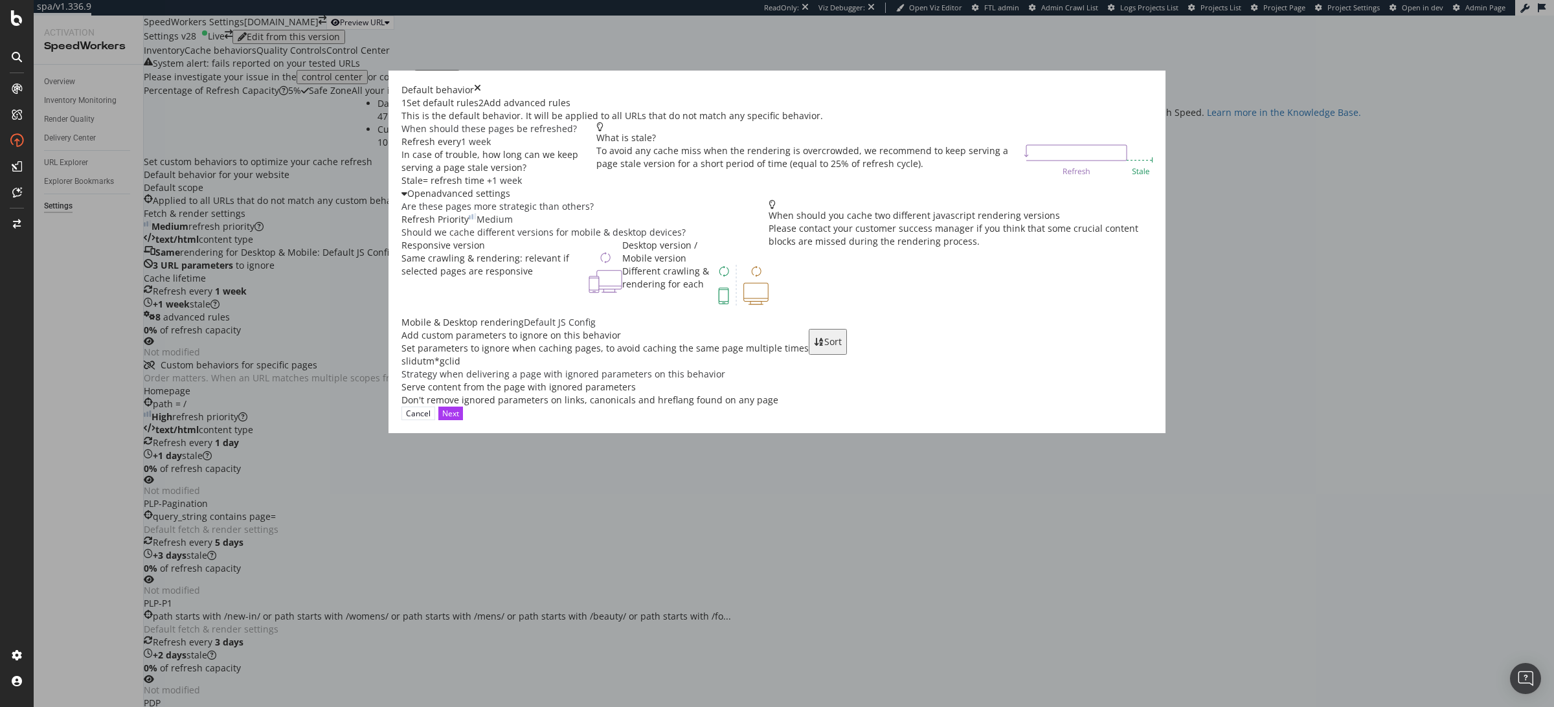
scroll to position [254, 0]
click at [570, 109] on div "Add advanced rules" at bounding box center [527, 102] width 87 height 13
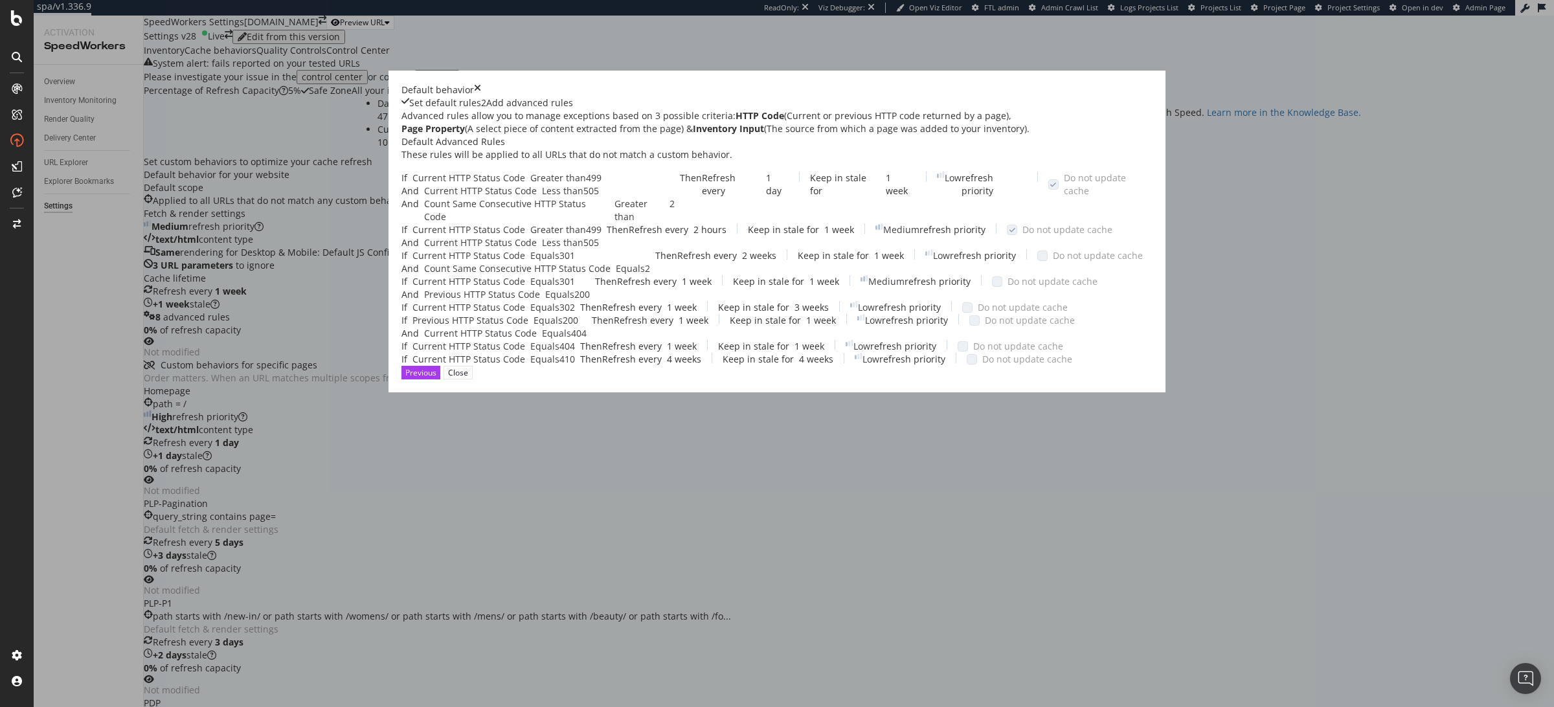
scroll to position [302, 0]
click at [563, 327] on div "Equals" at bounding box center [547, 320] width 29 height 13
click at [586, 340] on div "404" at bounding box center [579, 333] width 16 height 13
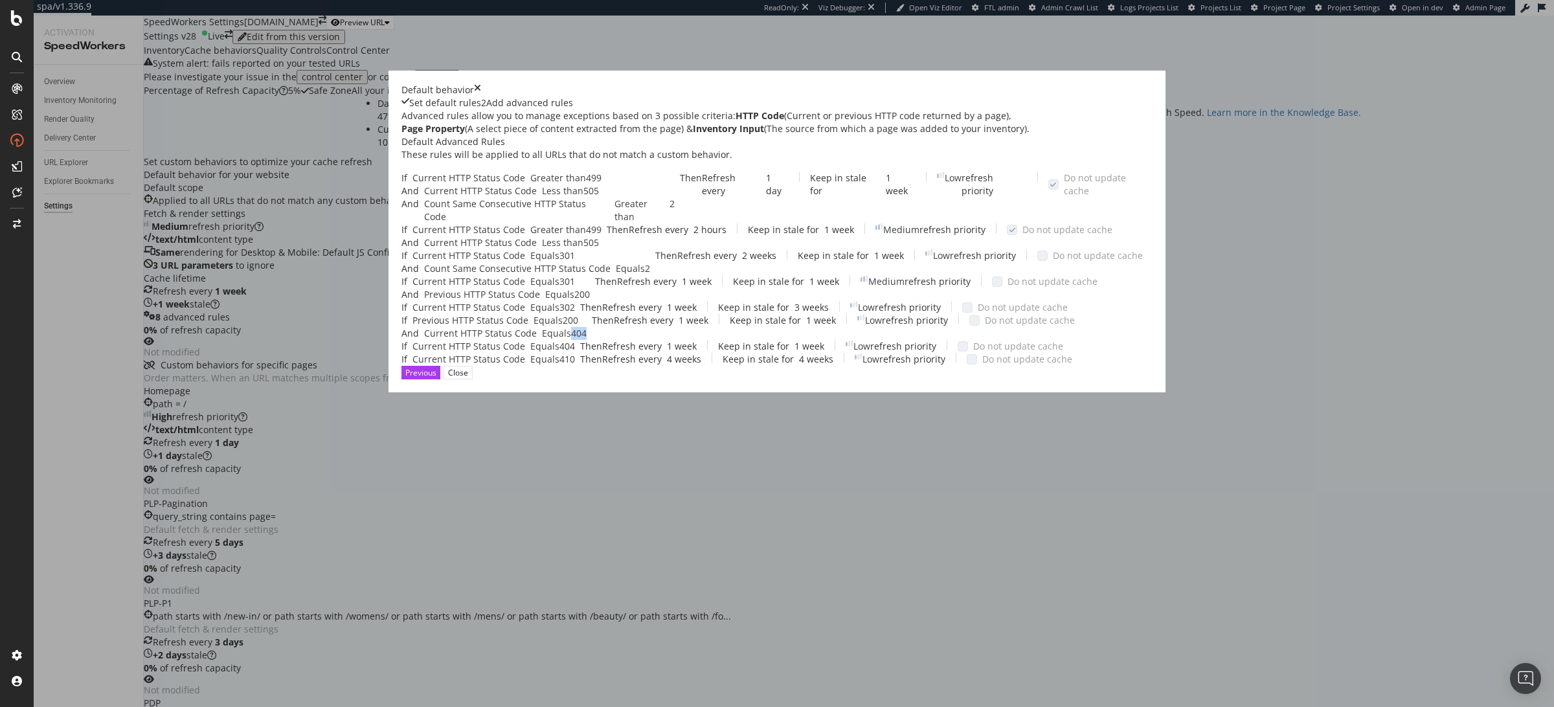
click at [586, 340] on div "404" at bounding box center [579, 333] width 16 height 13
drag, startPoint x: 652, startPoint y: 413, endPoint x: 454, endPoint y: 386, distance: 199.2
click at [454, 366] on div "Advanced rules allow you to manage exceptions based on 3 possible criteria: HTT…" at bounding box center [776, 237] width 751 height 256
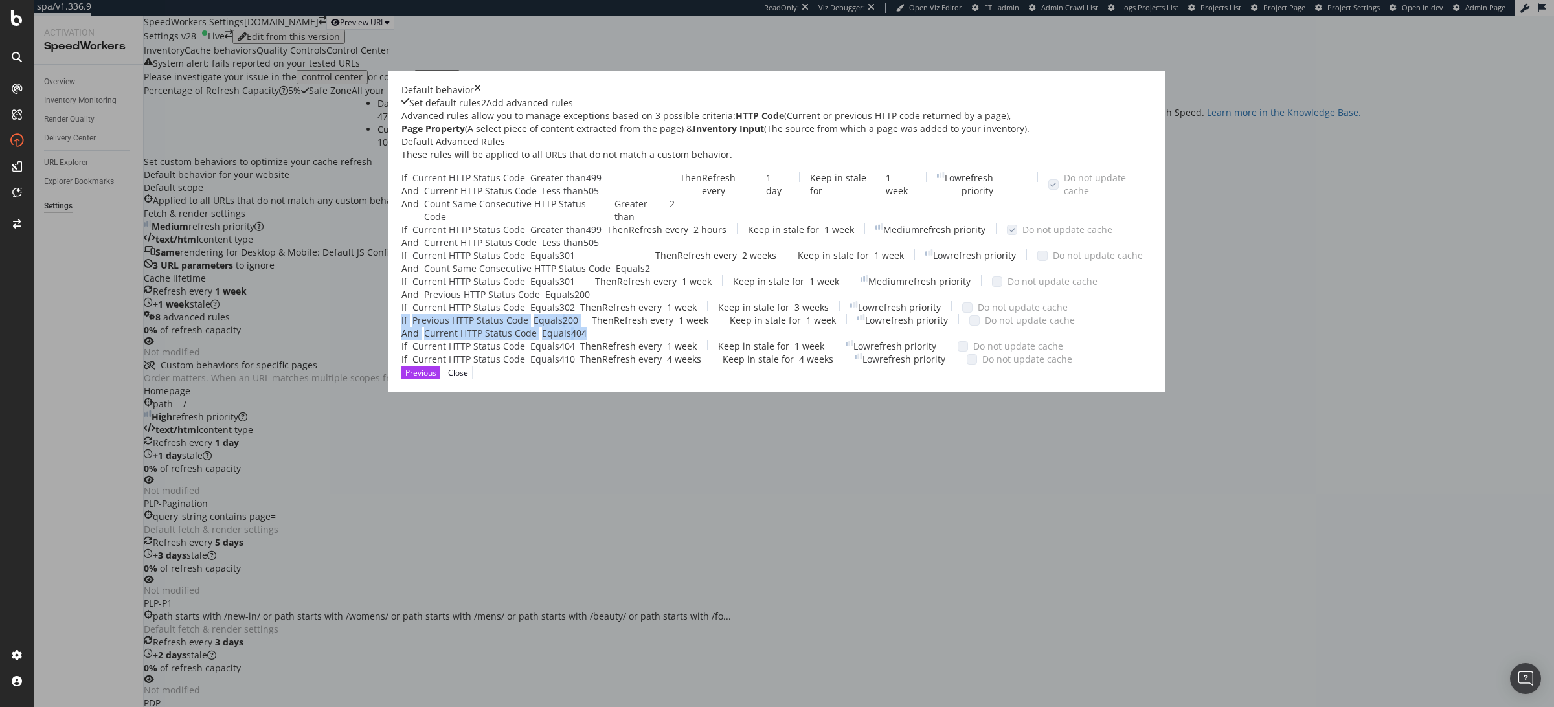
click at [561, 340] on div "If Previous HTTP Status Code Equals 200 And Current HTTP Status Code Equals 404" at bounding box center [496, 327] width 190 height 26
click at [481, 84] on icon "times" at bounding box center [477, 90] width 7 height 13
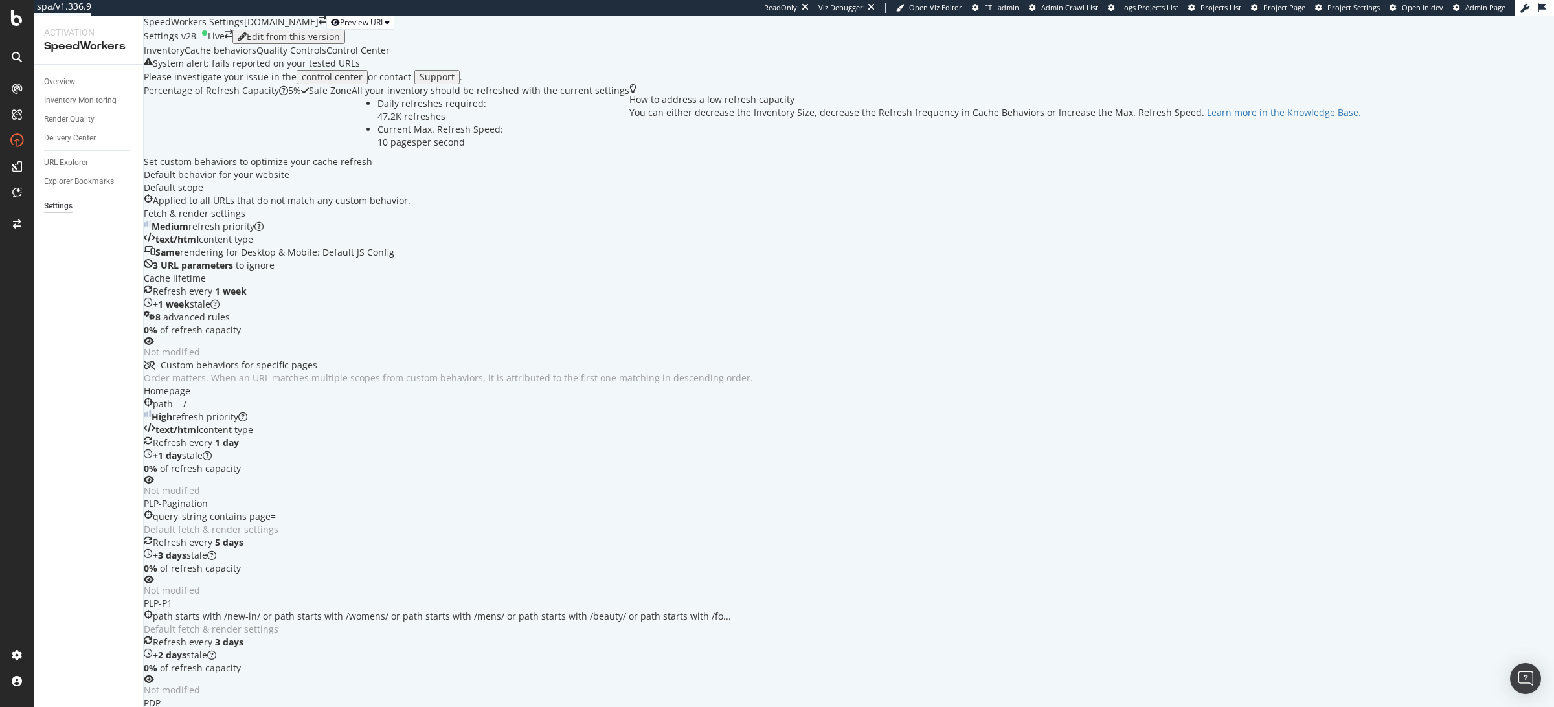
scroll to position [0, 0]
click at [225, 44] on div "Live" at bounding box center [216, 37] width 17 height 14
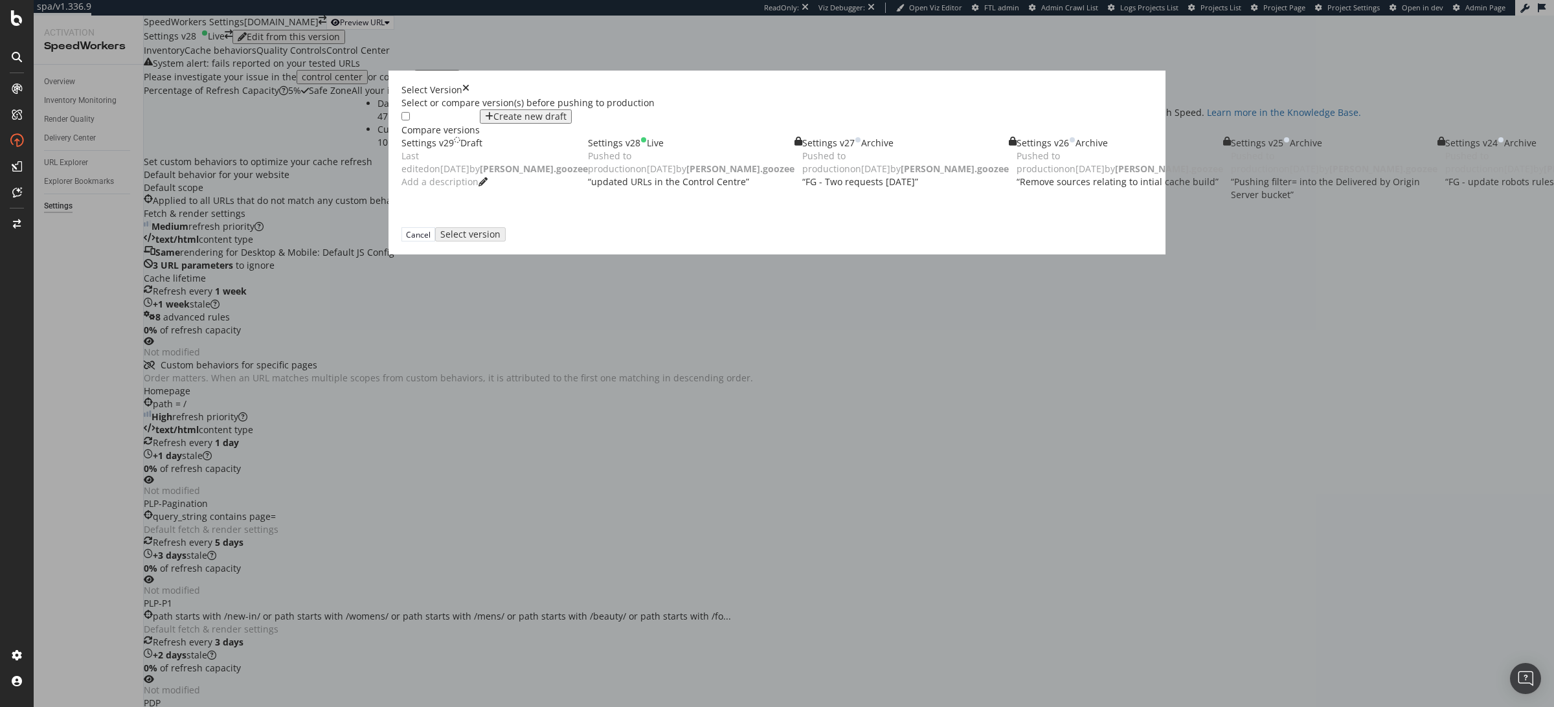
click at [401, 143] on div "modal" at bounding box center [401, 143] width 0 height 0
click at [493, 240] on div "Select version" at bounding box center [467, 234] width 50 height 11
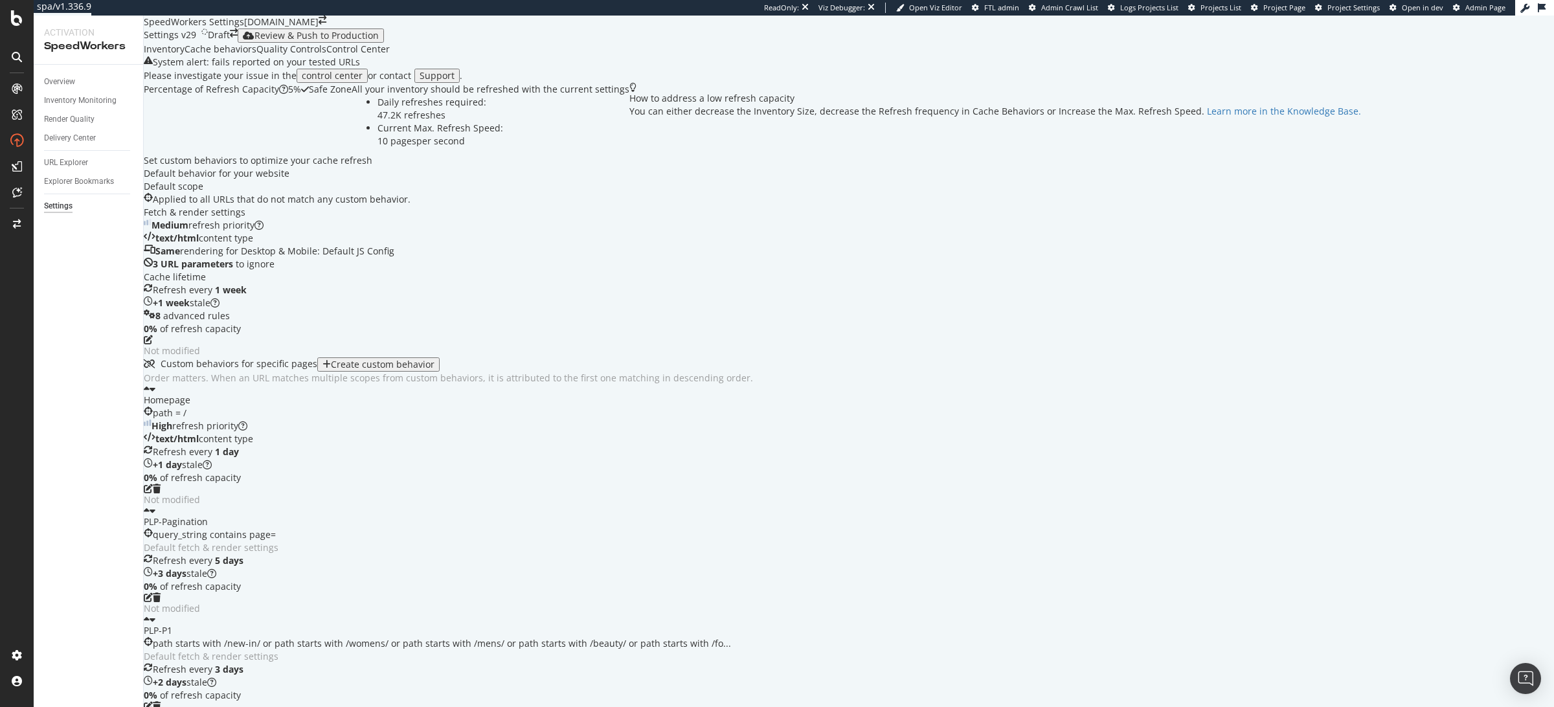
scroll to position [31, 0]
click at [153, 344] on icon "pen-to-square" at bounding box center [148, 339] width 9 height 9
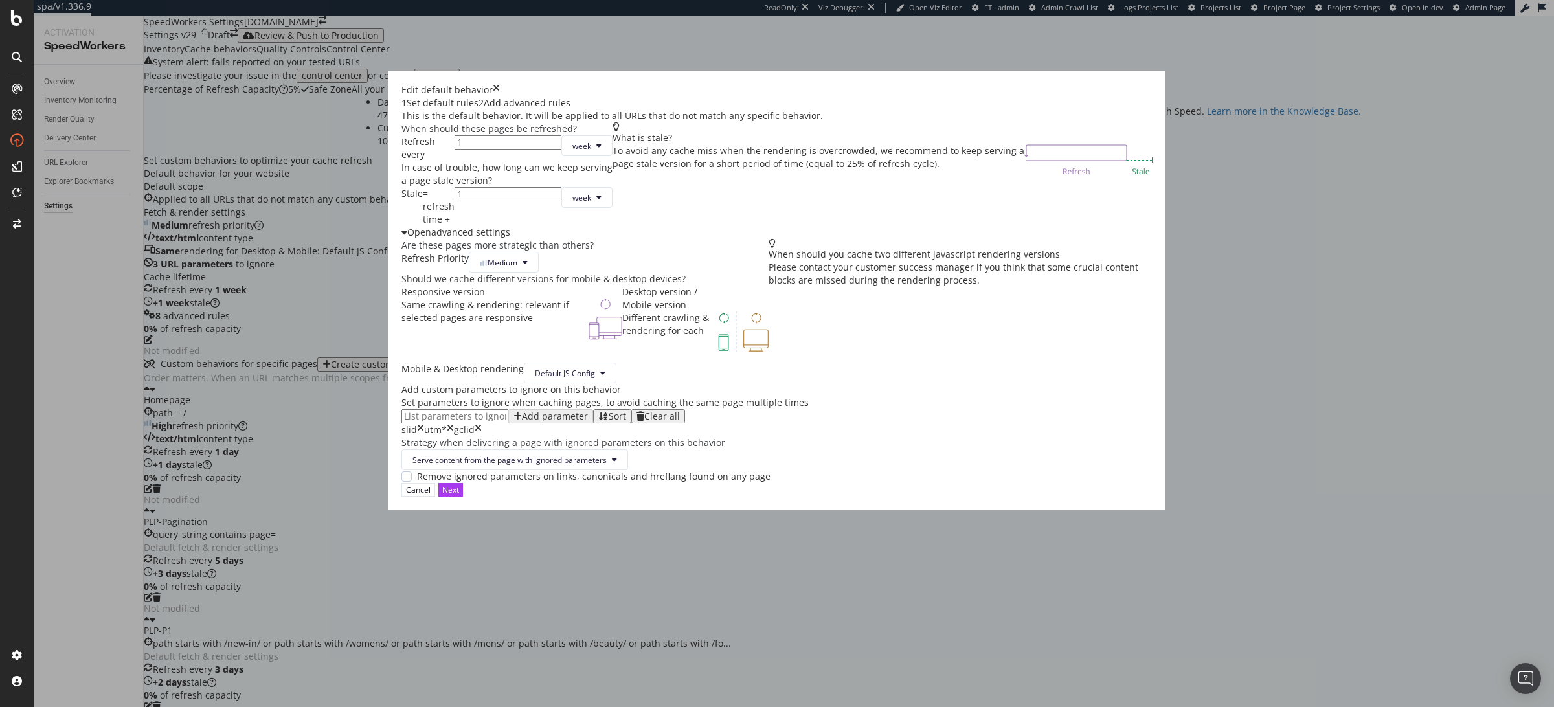
click at [570, 109] on div "Add advanced rules" at bounding box center [527, 102] width 87 height 13
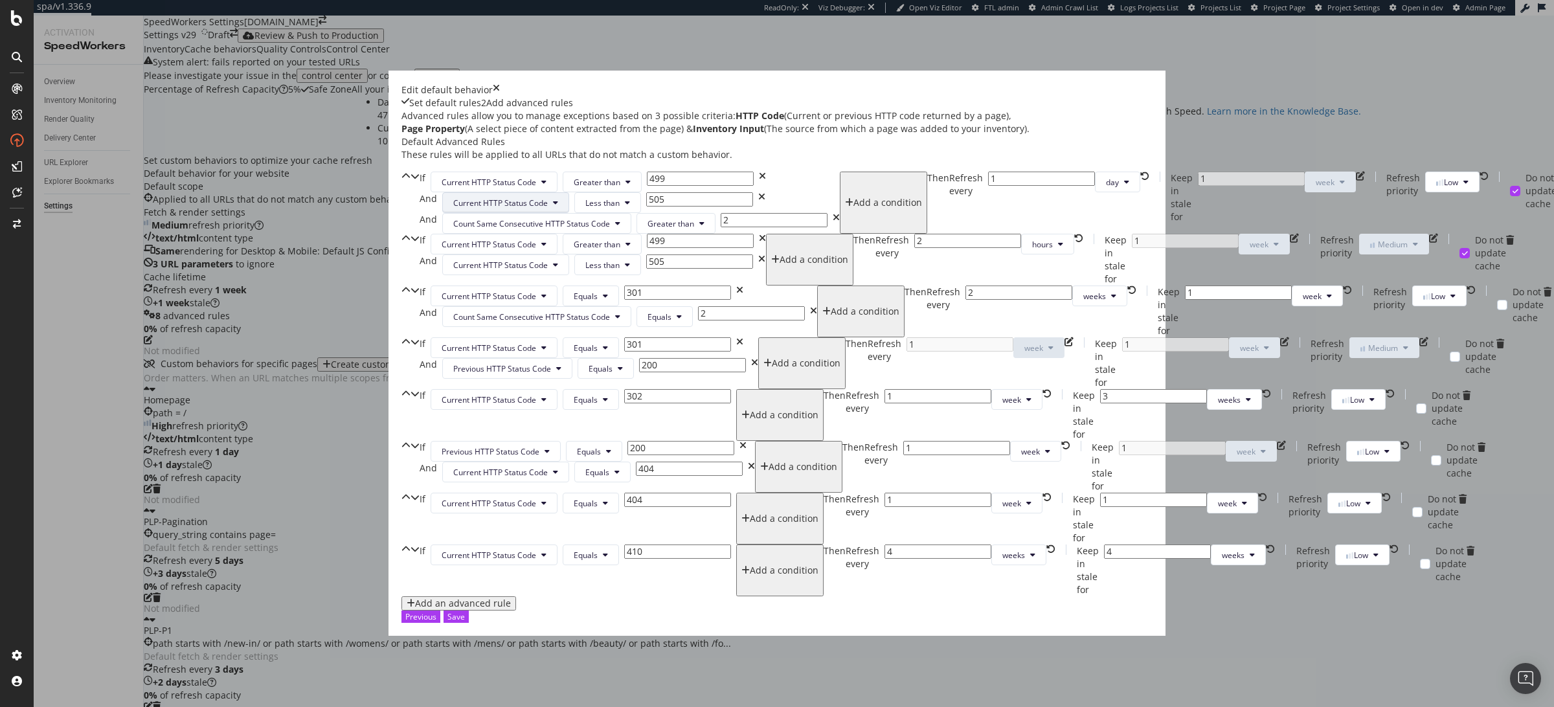
scroll to position [640, 0]
click at [1021, 446] on span "week" at bounding box center [1030, 451] width 19 height 11
click at [607, 449] on span "day" at bounding box center [614, 450] width 25 height 12
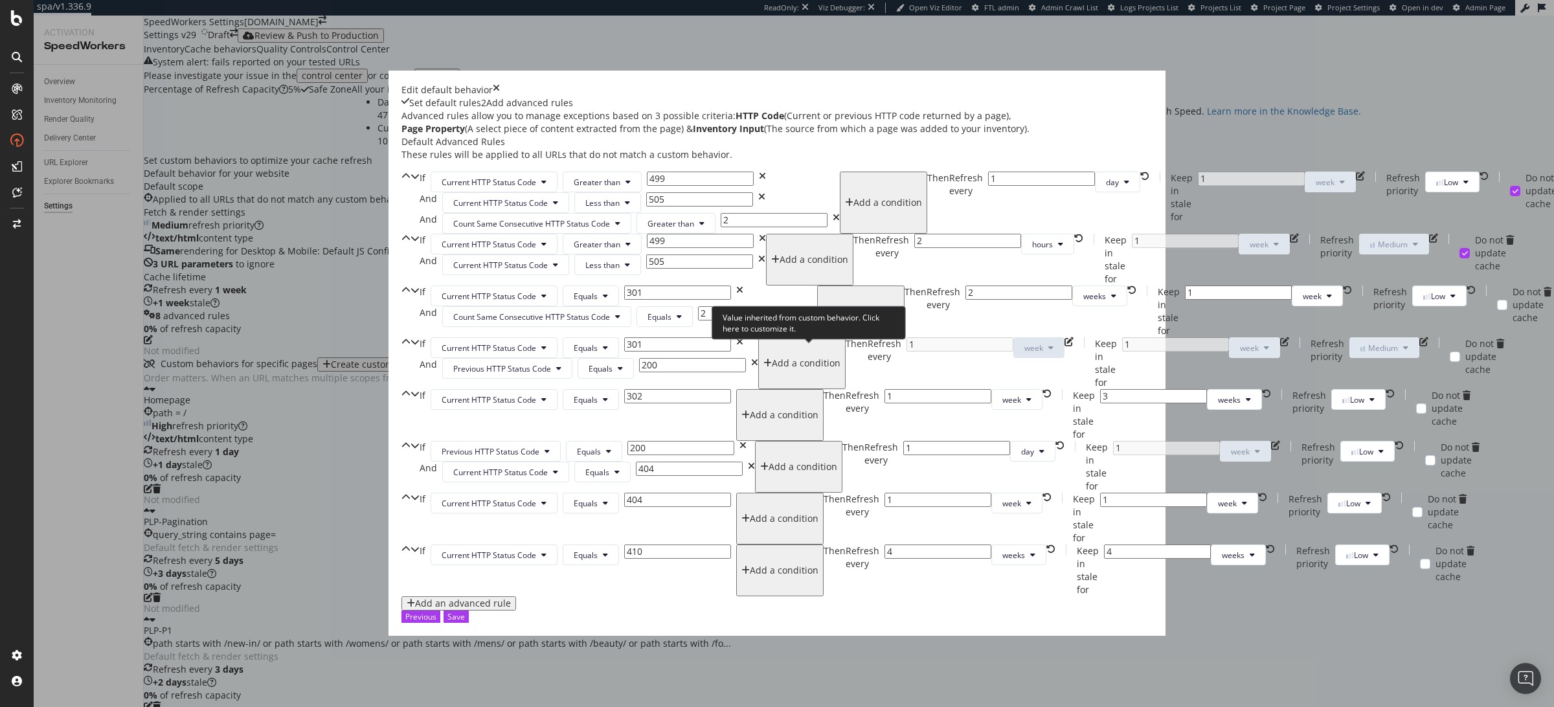
scroll to position [671, 0]
click at [511, 599] on div "Add an advanced rule" at bounding box center [463, 603] width 96 height 10
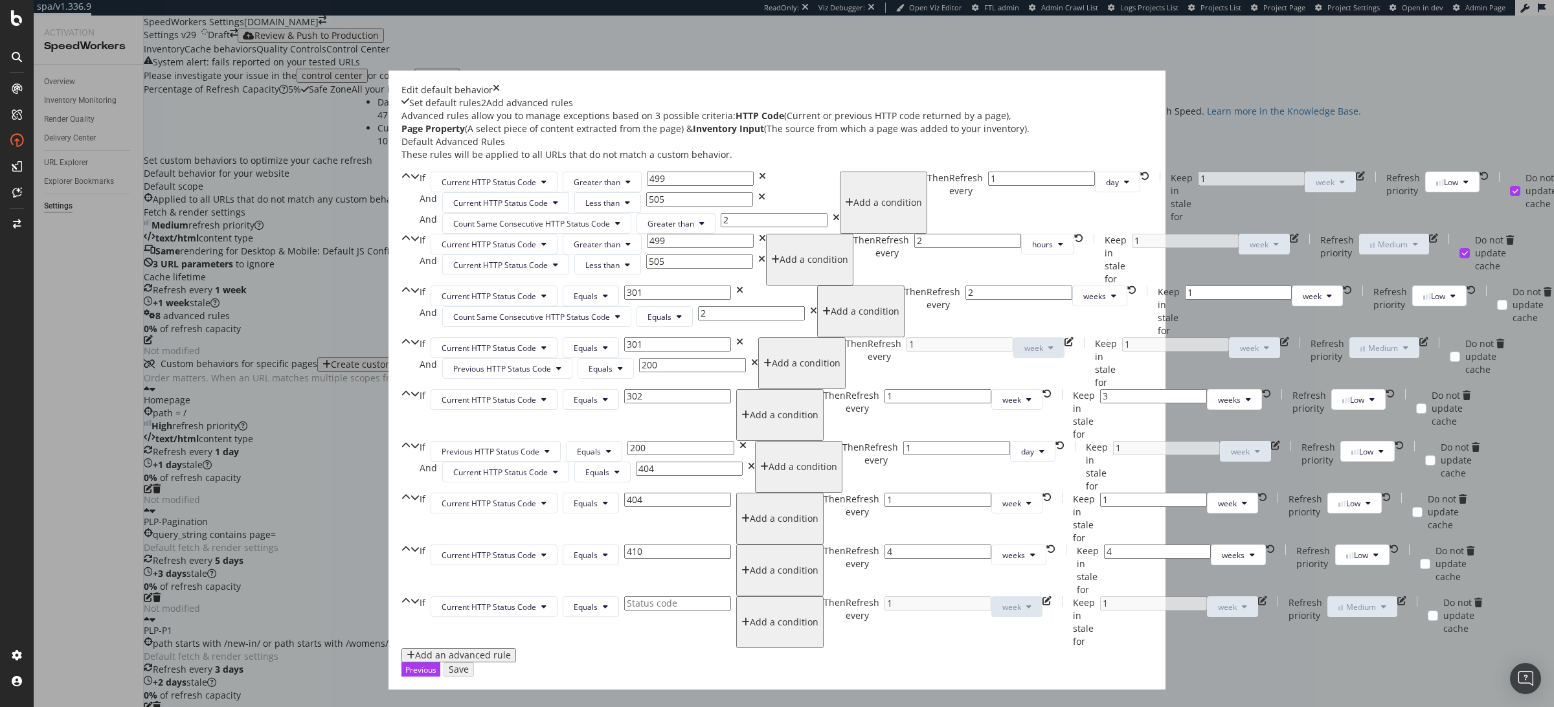
scroll to position [776, 0]
drag, startPoint x: 474, startPoint y: 572, endPoint x: 472, endPoint y: 505, distance: 66.7
click at [472, 596] on div "If Current HTTP Status Code Equals Add a condition Then Refresh every 1 week Ke…" at bounding box center [776, 622] width 751 height 52
click at [410, 596] on icon "chevron-up" at bounding box center [405, 622] width 9 height 52
type input "1"
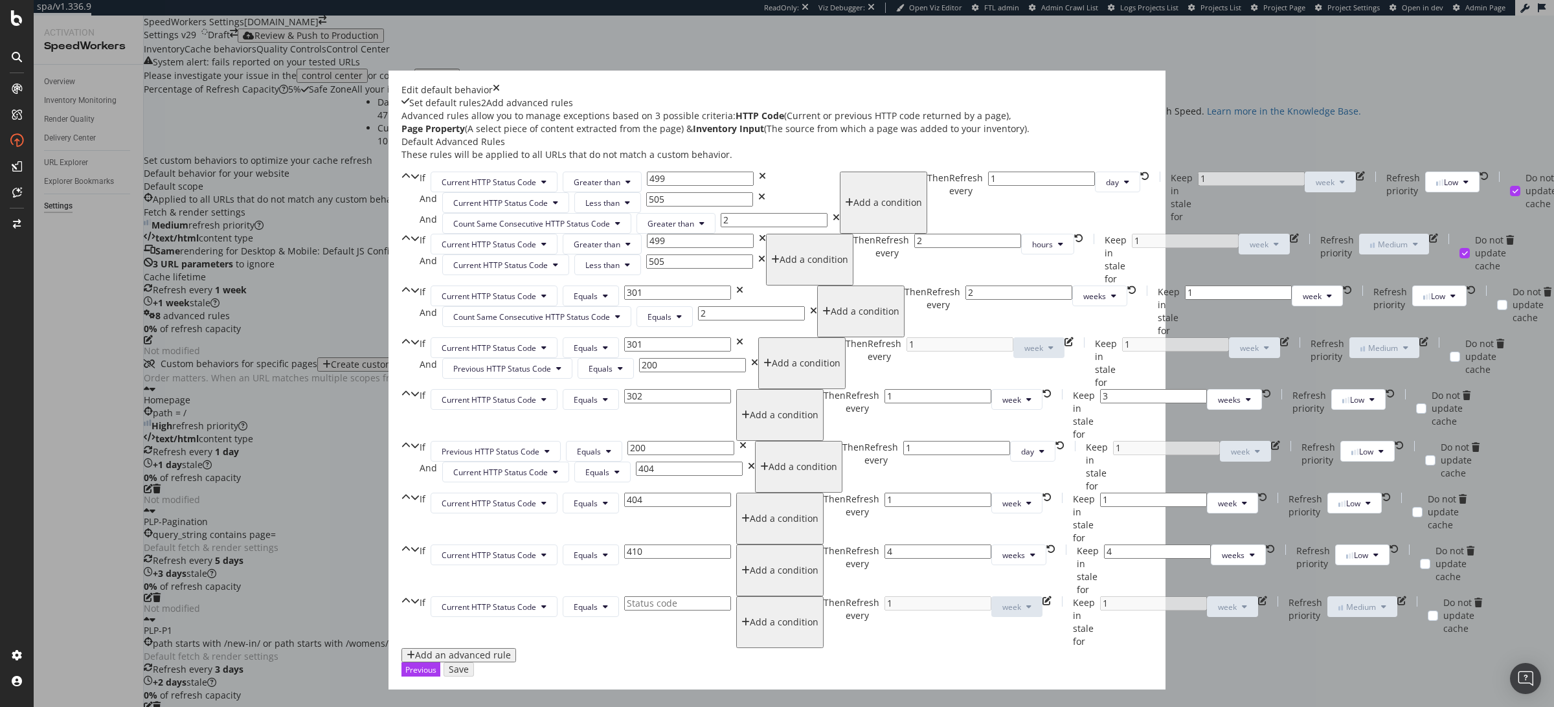
type input "1"
type input "410"
type input "4"
click at [410, 544] on icon "chevron-up" at bounding box center [405, 570] width 9 height 52
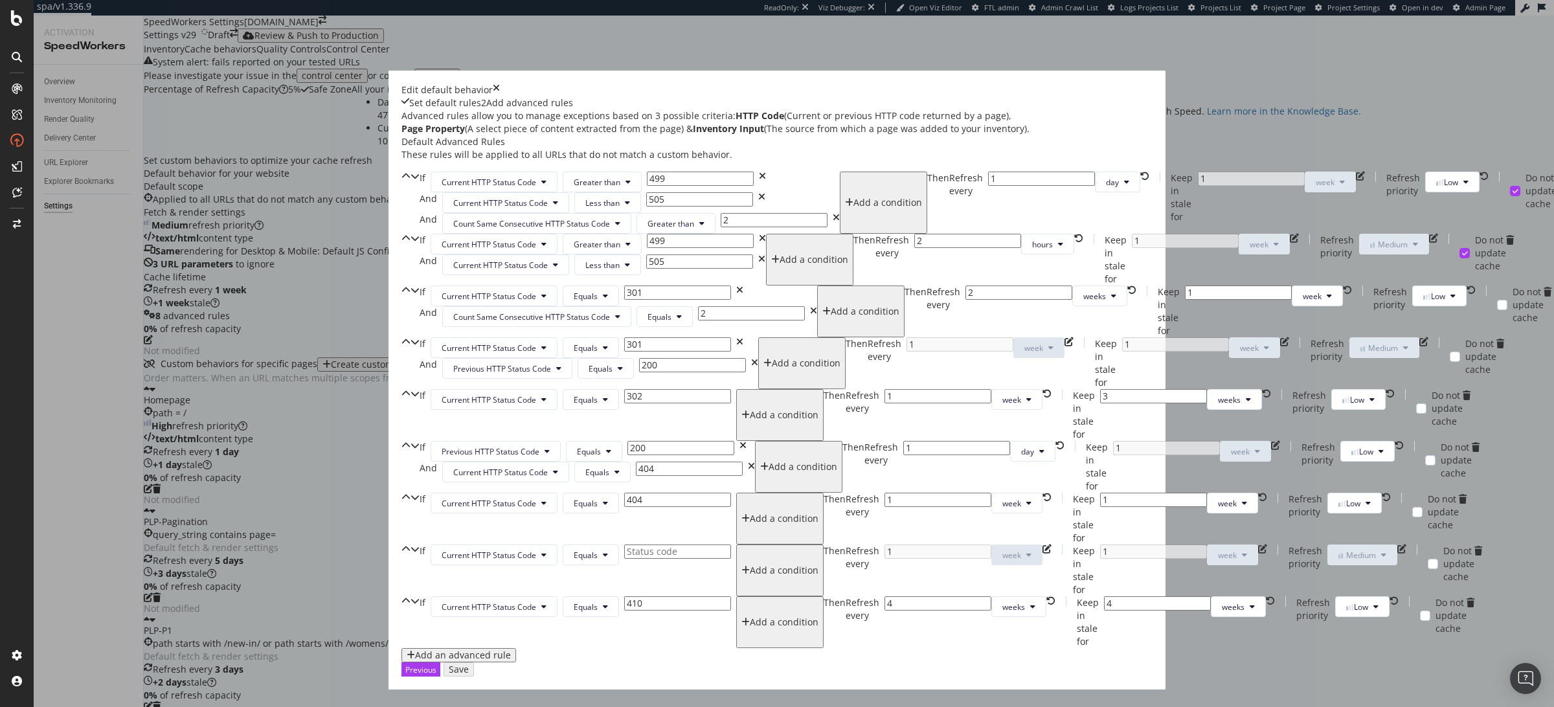
type input "404"
click at [731, 493] on input "modal" at bounding box center [677, 500] width 107 height 14
type input "404"
click at [750, 513] on div "Add a condition" at bounding box center [784, 518] width 69 height 10
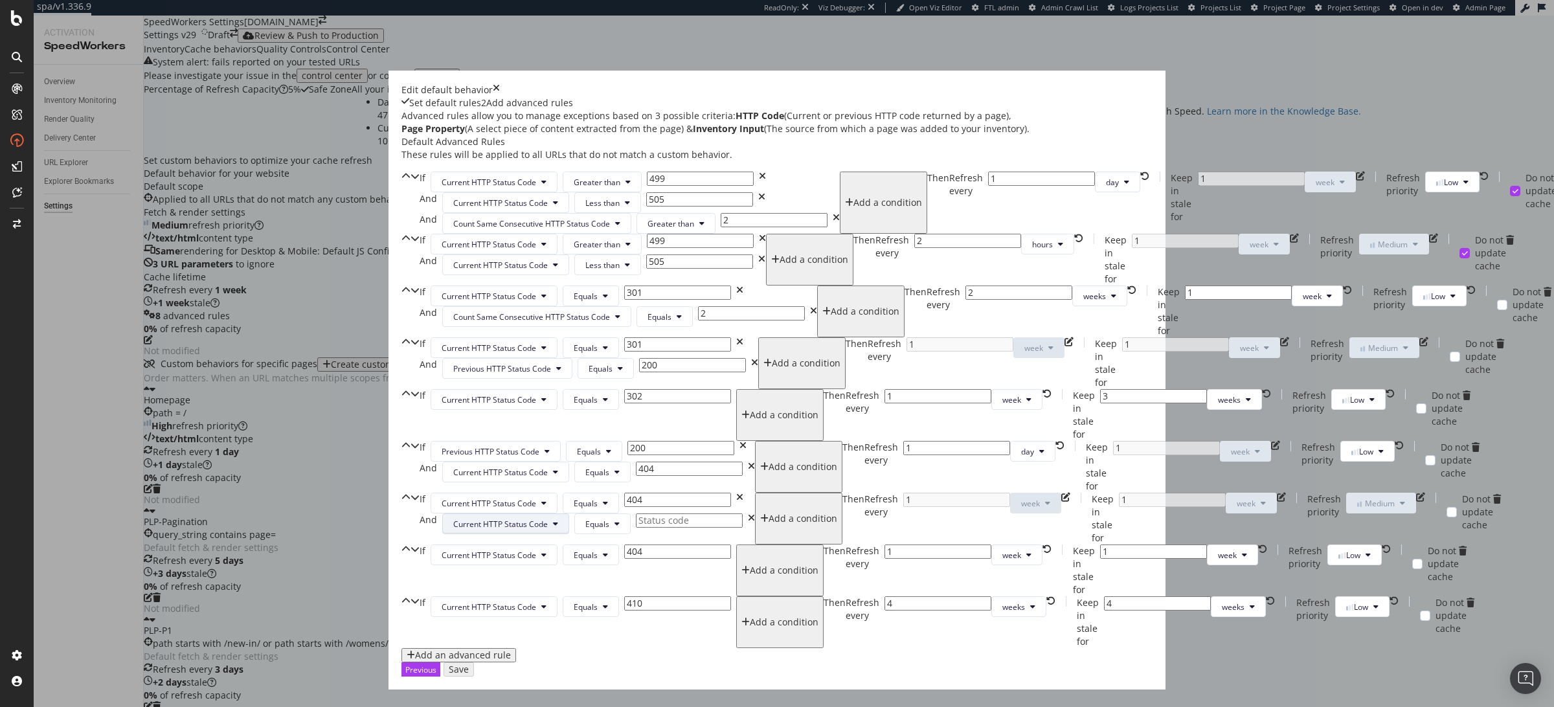
click at [548, 519] on span "Current HTTP Status Code" at bounding box center [500, 524] width 95 height 11
click at [583, 469] on span "Count Same Consecutive HTTP Status Code" at bounding box center [622, 467] width 167 height 12
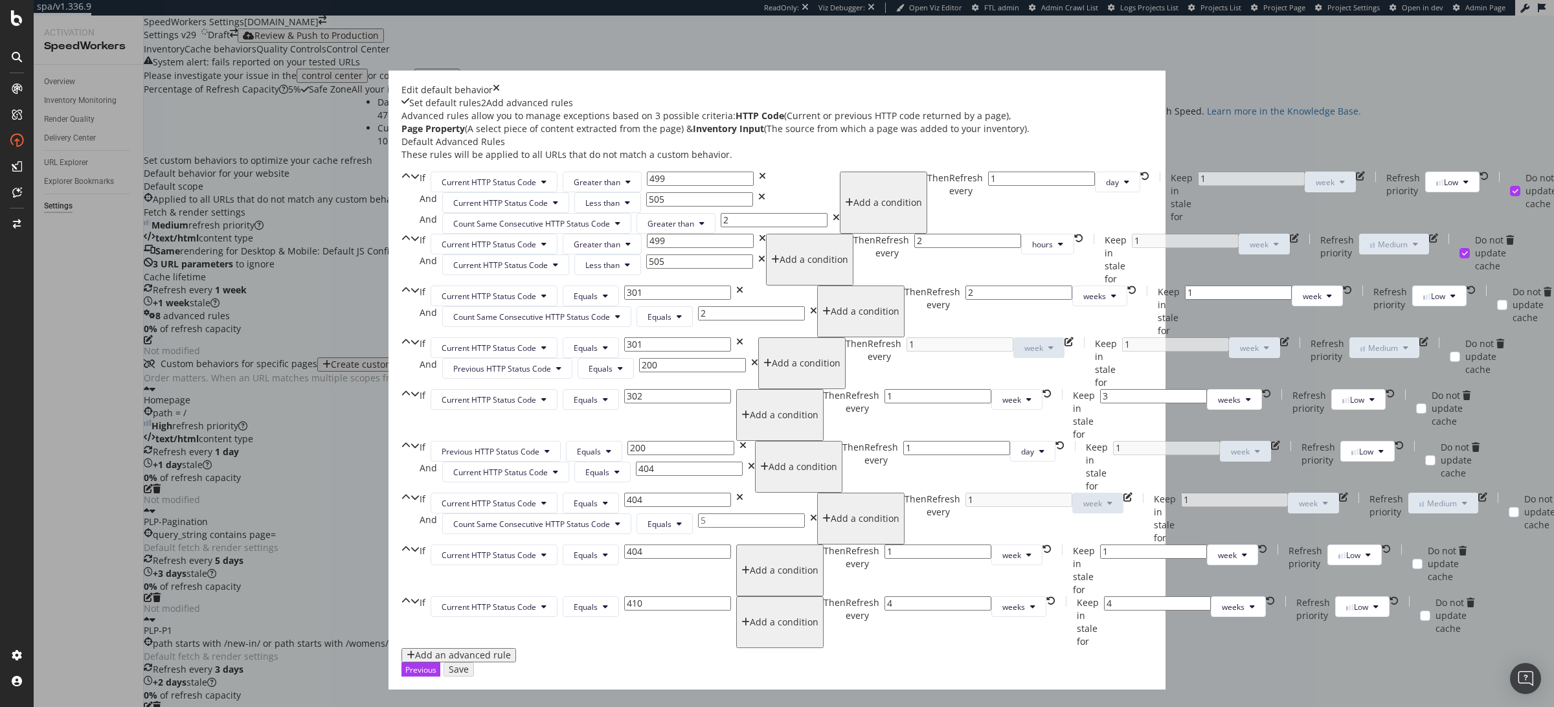
click at [801, 513] on input "modal" at bounding box center [751, 520] width 107 height 14
type input "5"
click at [895, 493] on div "If Current HTTP Status Code Equals 404 And Count Same Consecutive HTTP Status C…" at bounding box center [661, 519] width 485 height 52
click at [1002, 550] on span "week" at bounding box center [1011, 555] width 19 height 11
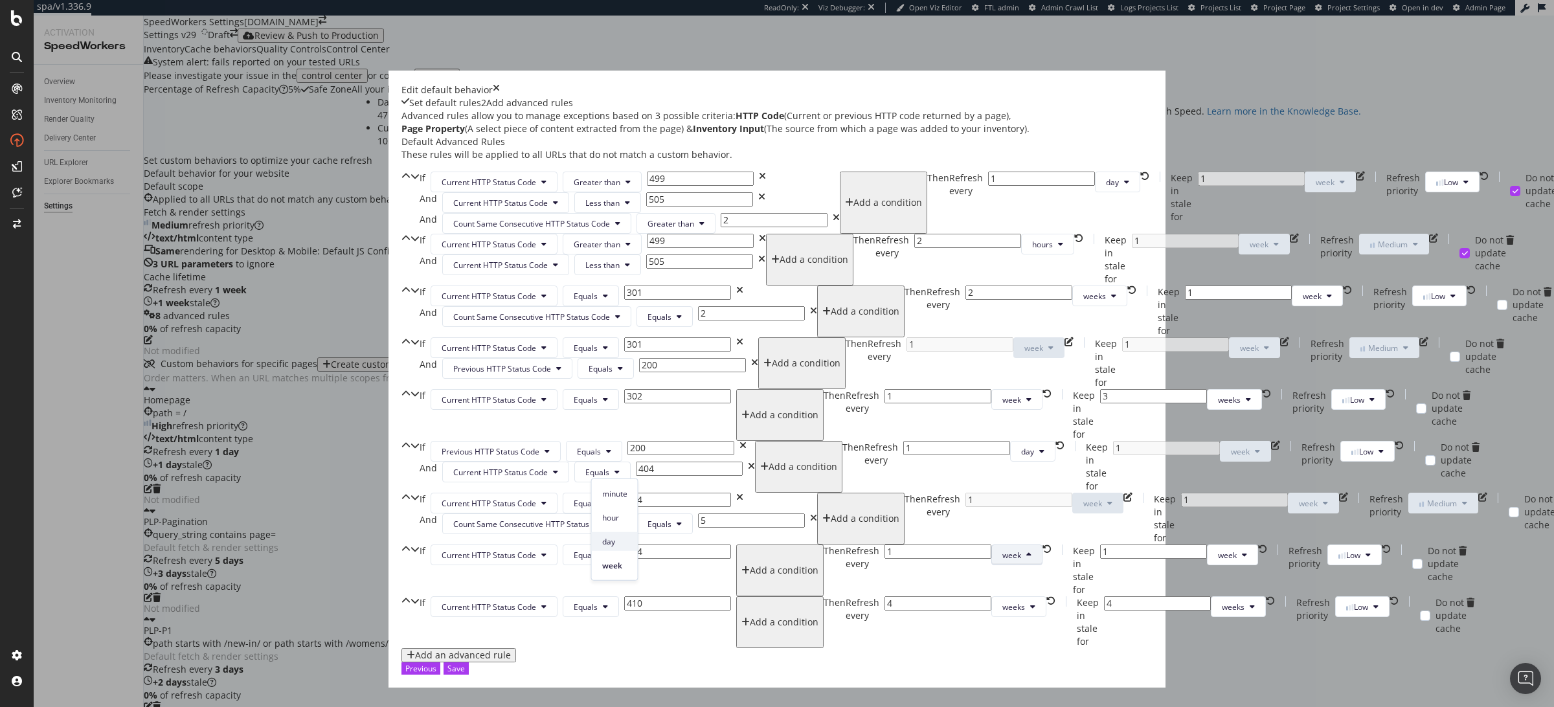
click at [612, 542] on span "day" at bounding box center [614, 541] width 25 height 12
click at [884, 544] on input "1" at bounding box center [937, 551] width 107 height 14
type input "2"
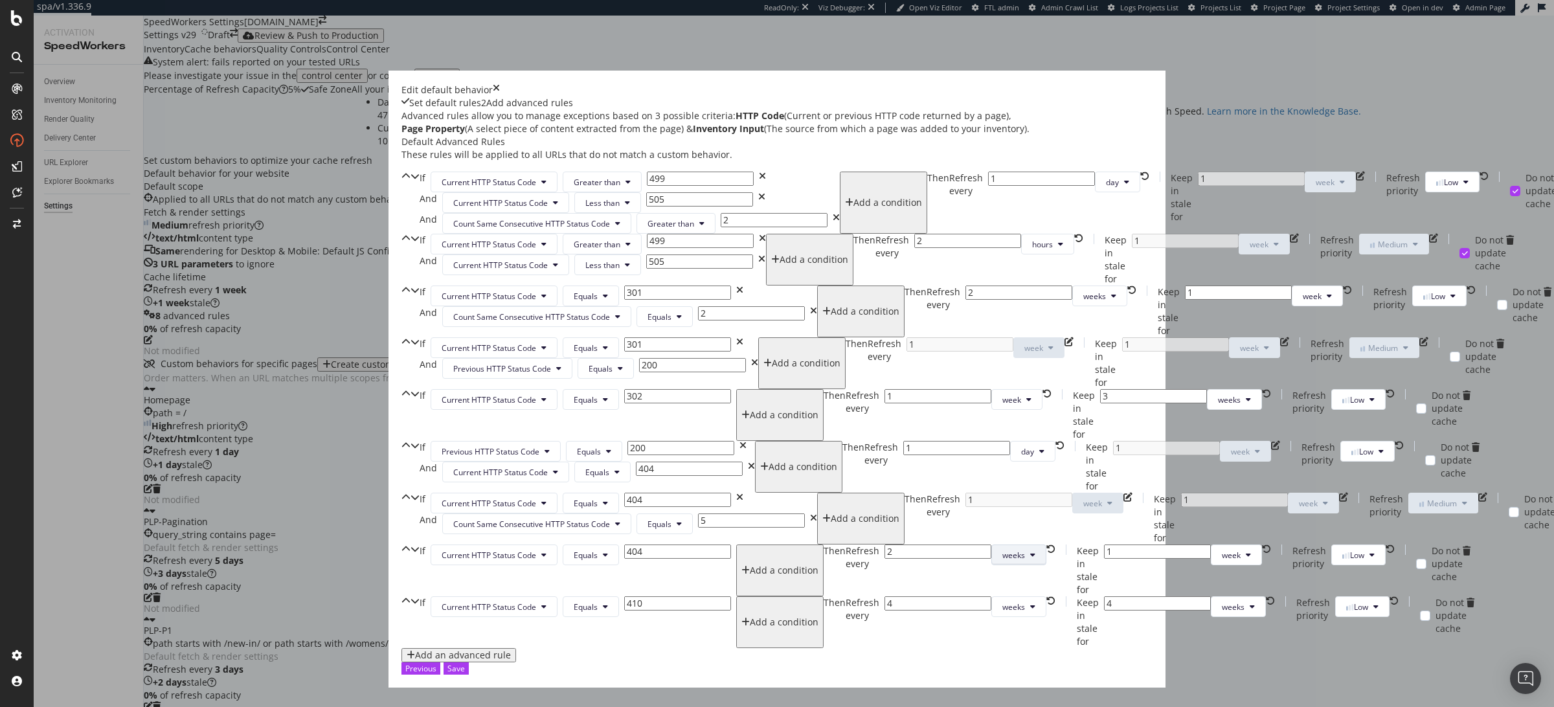
click at [1002, 550] on span "weeks" at bounding box center [1013, 555] width 23 height 11
click at [612, 537] on span "days" at bounding box center [615, 541] width 29 height 12
click at [1553, 495] on icon "trash" at bounding box center [1559, 499] width 8 height 9
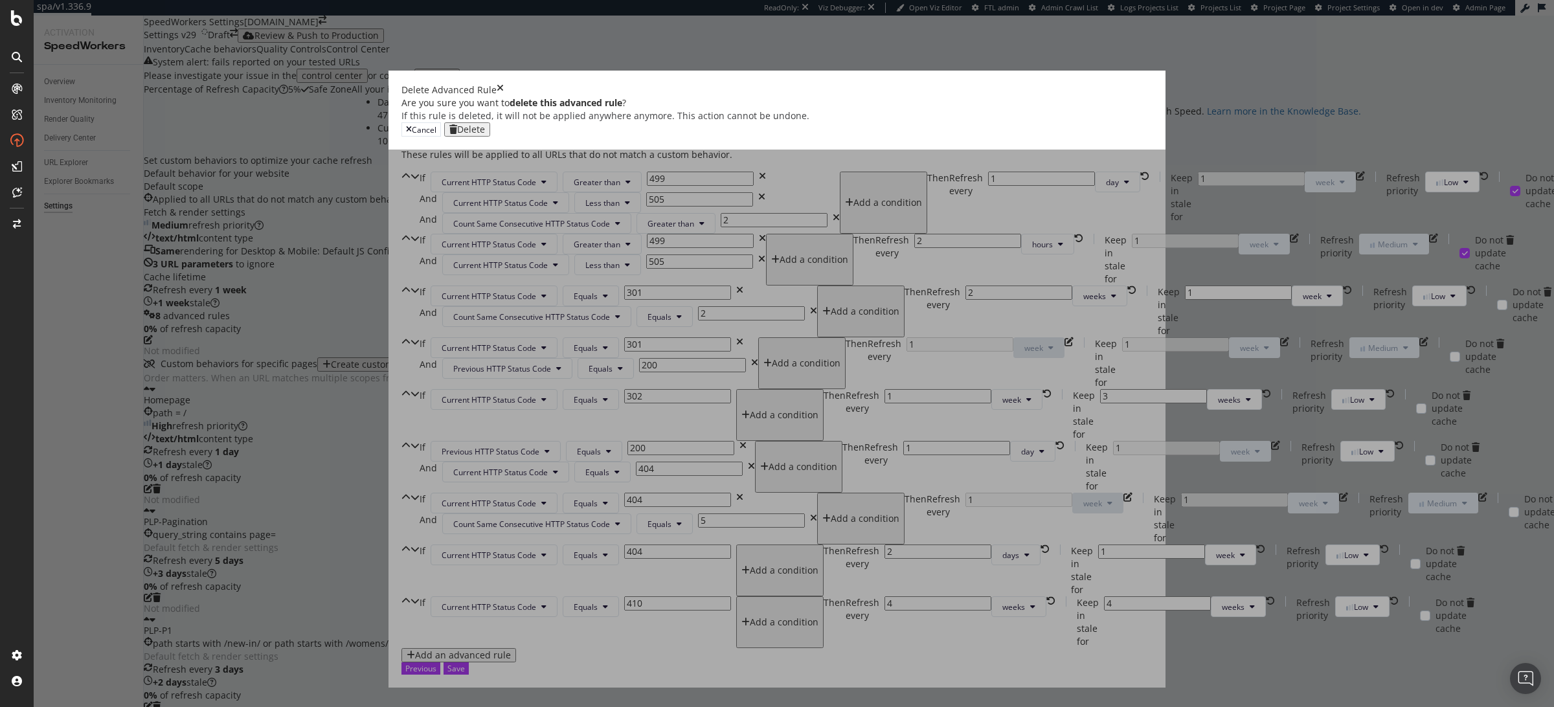
click at [485, 135] on div "Delete" at bounding box center [471, 129] width 28 height 10
type input "2"
type input "410"
type input "4"
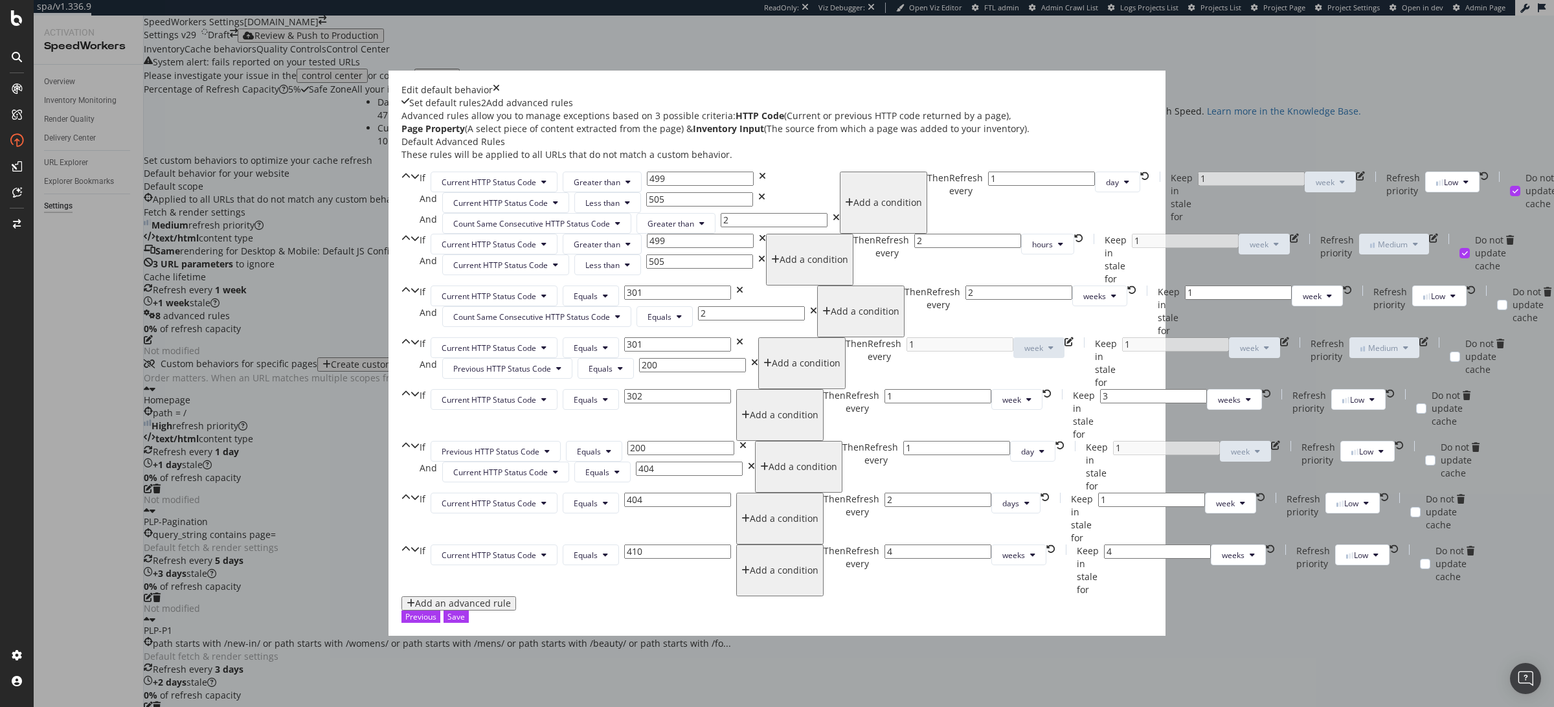
scroll to position [671, 0]
click at [500, 84] on icon "times" at bounding box center [496, 90] width 7 height 13
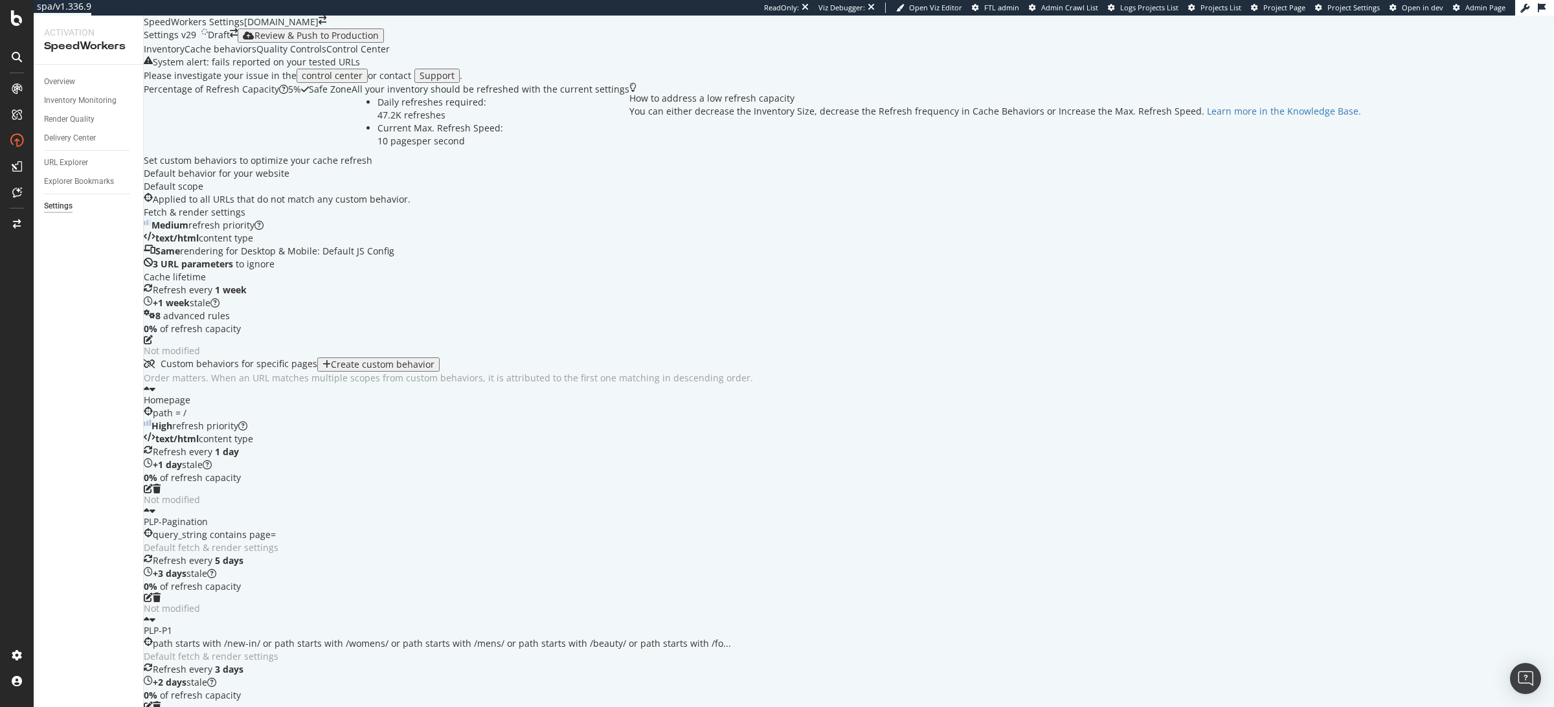
scroll to position [275, 0]
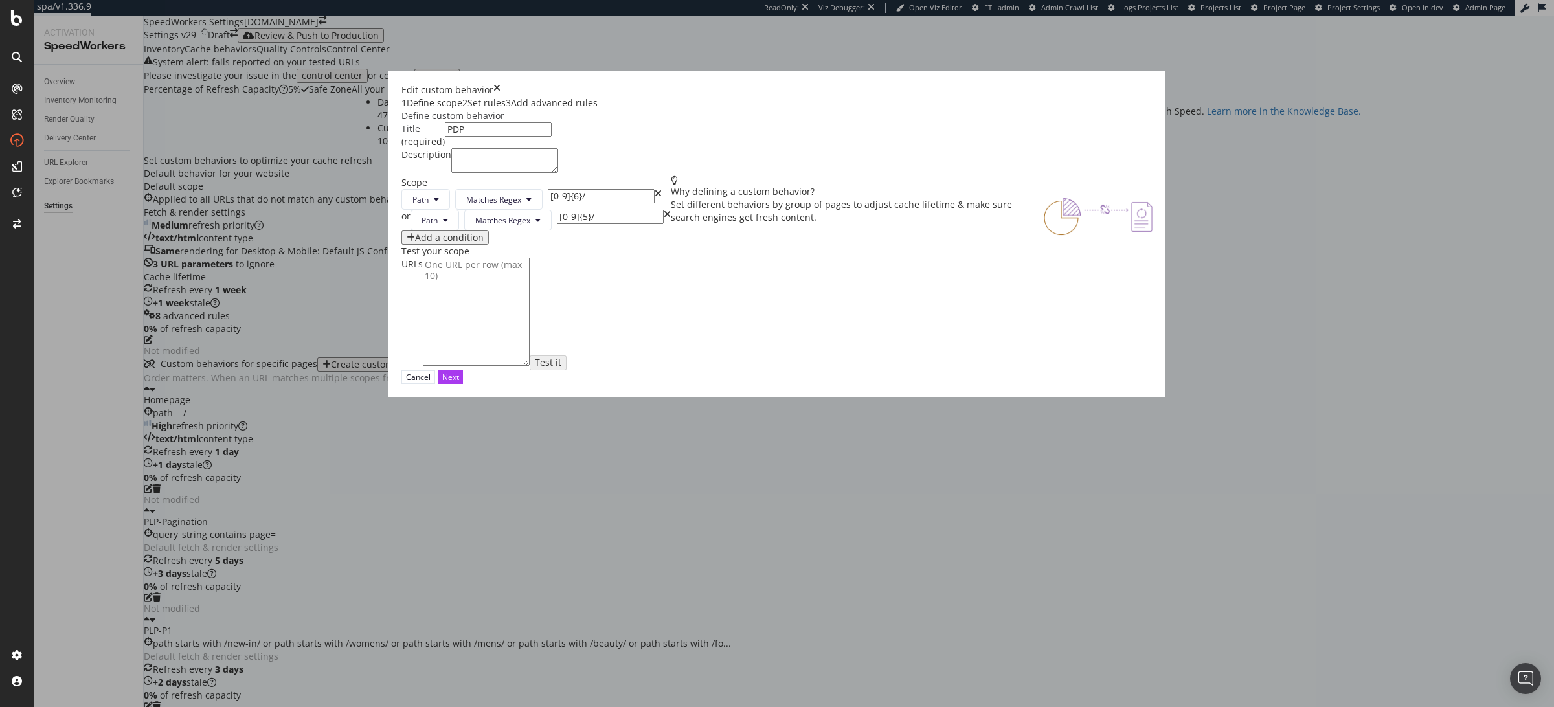
click at [597, 96] on div "3 Add advanced rules" at bounding box center [552, 102] width 92 height 13
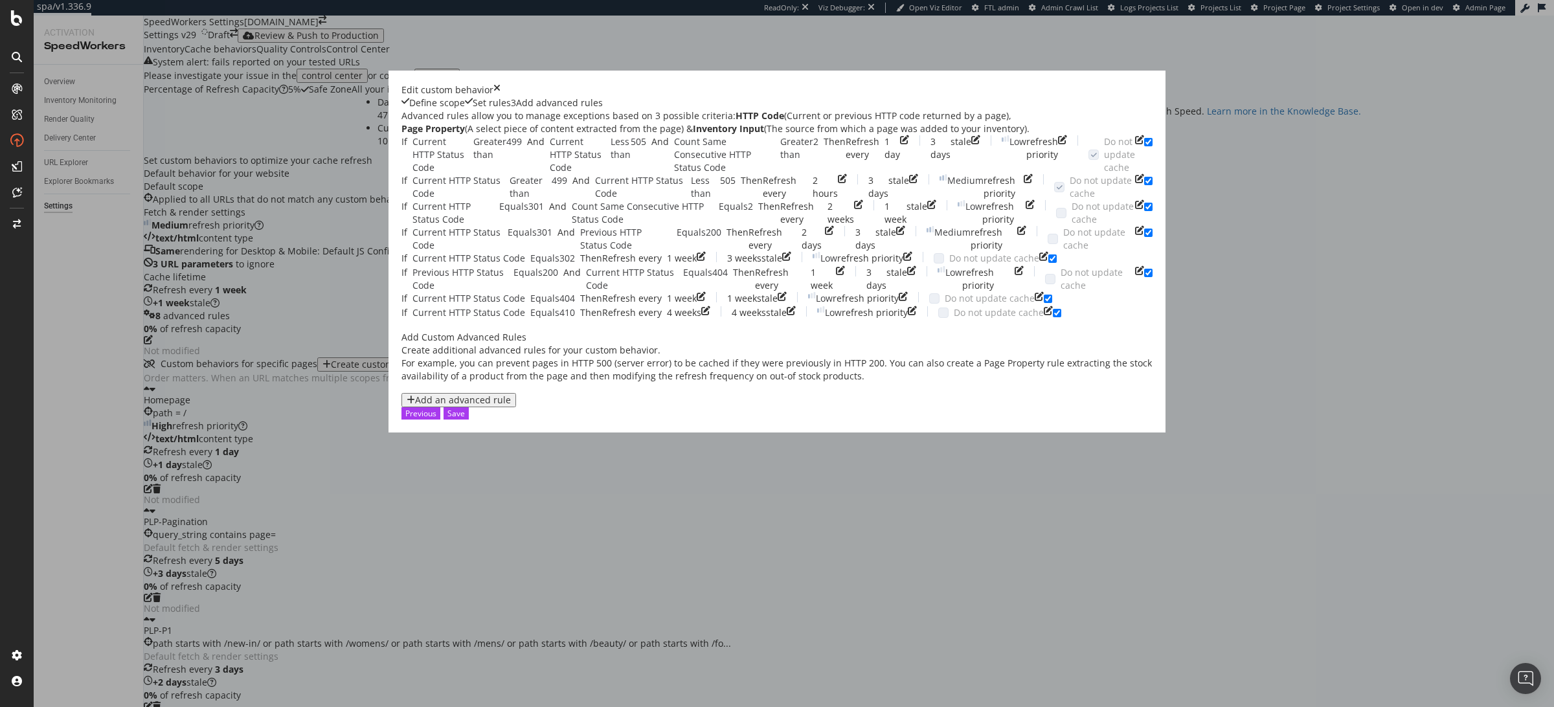
scroll to position [199, 0]
click at [500, 84] on icon "times" at bounding box center [496, 90] width 7 height 13
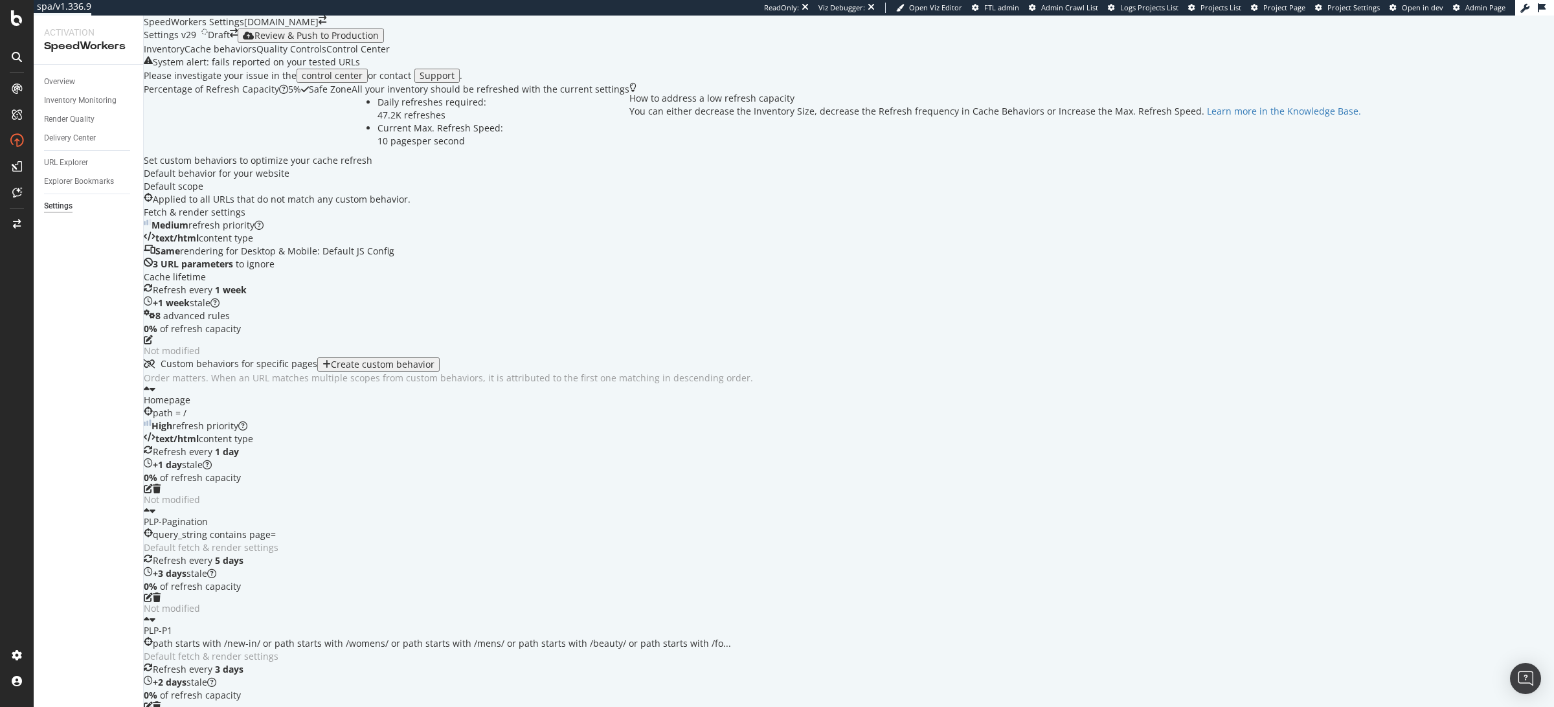
scroll to position [0, 0]
click at [153, 344] on icon "pen-to-square" at bounding box center [148, 339] width 9 height 9
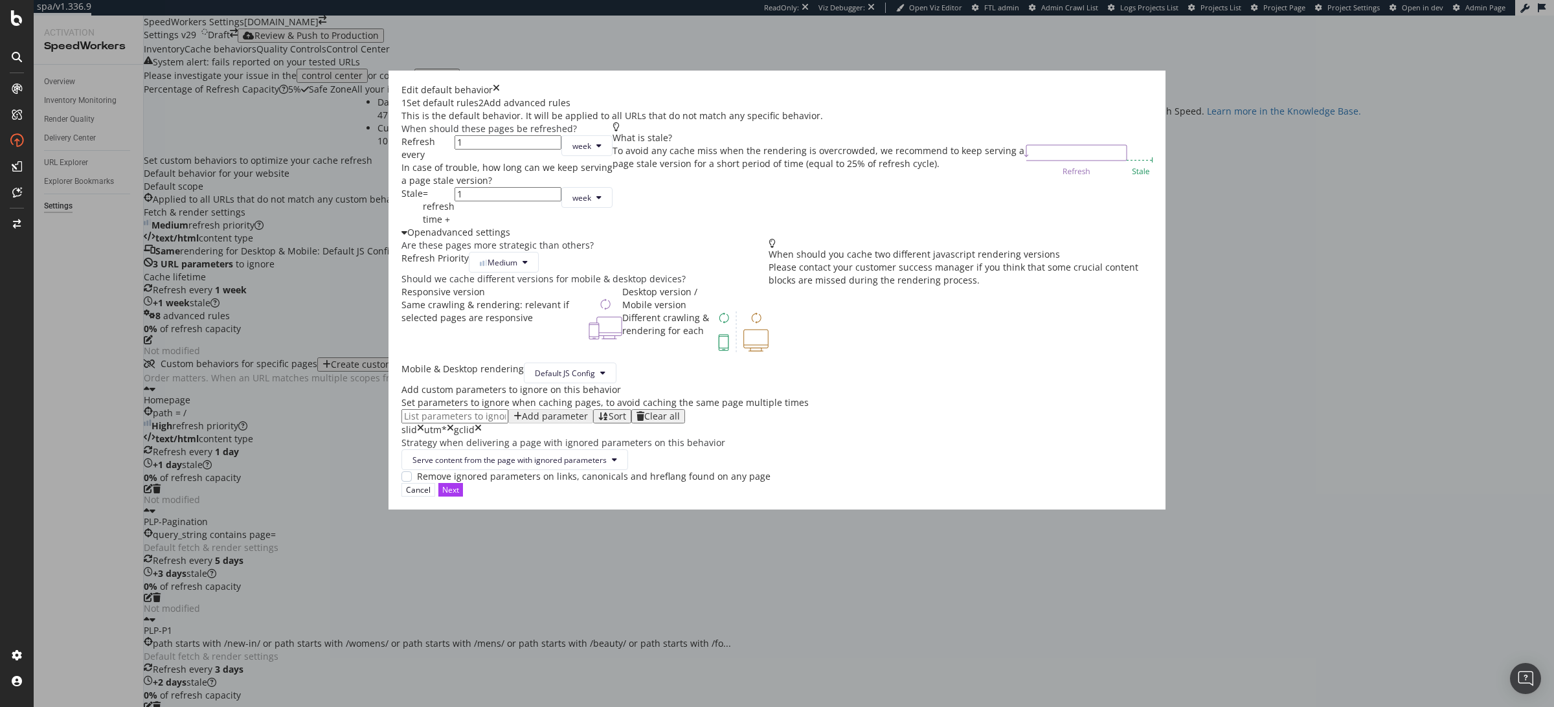
click at [570, 109] on div "Add advanced rules" at bounding box center [527, 102] width 87 height 13
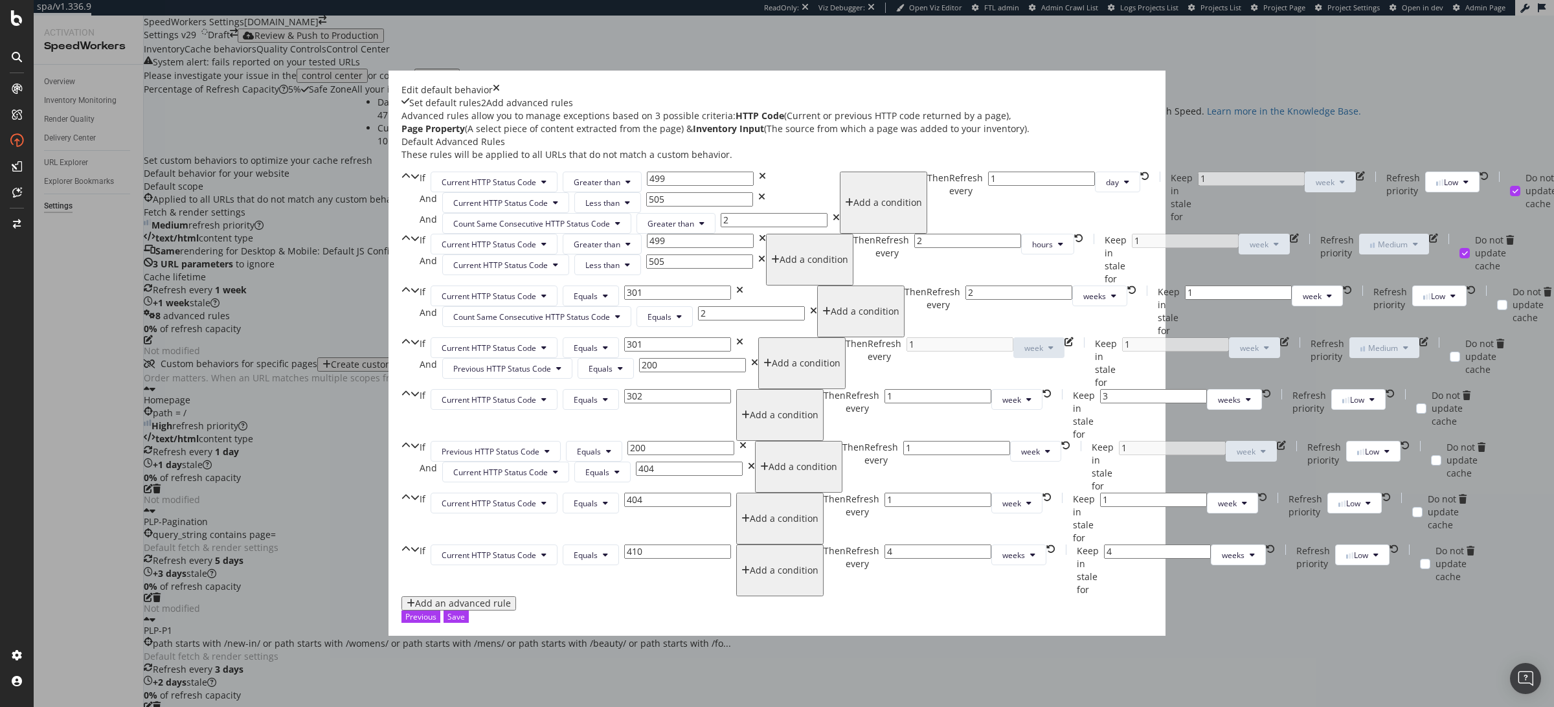
scroll to position [671, 0]
click at [1021, 446] on span "week" at bounding box center [1030, 451] width 19 height 11
click at [609, 421] on span "day" at bounding box center [614, 418] width 25 height 12
click at [1002, 498] on span "week" at bounding box center [1011, 503] width 19 height 11
click at [612, 529] on span "day" at bounding box center [614, 528] width 25 height 12
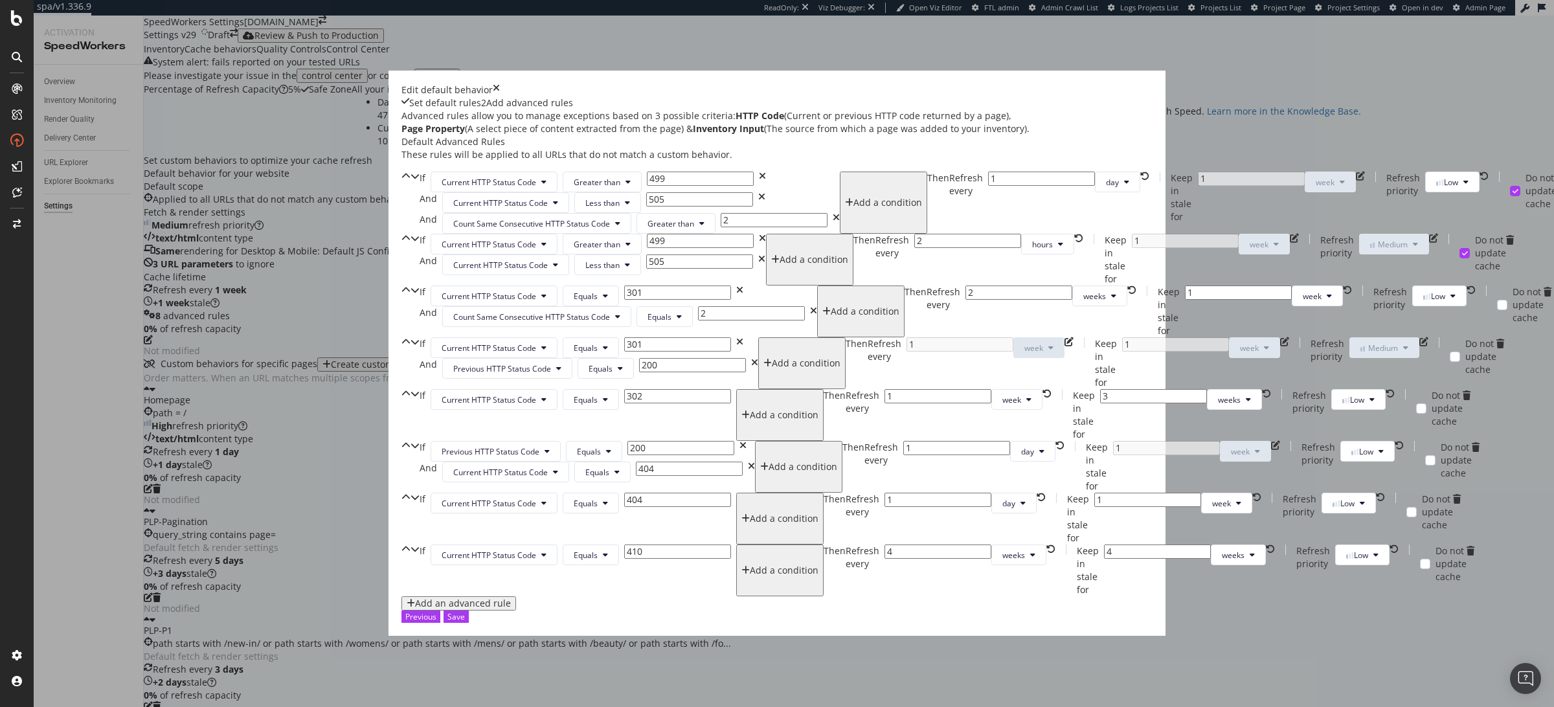
click at [884, 493] on input "1" at bounding box center [937, 500] width 107 height 14
type input "2"
click at [1002, 498] on span "weeks" at bounding box center [1013, 503] width 23 height 11
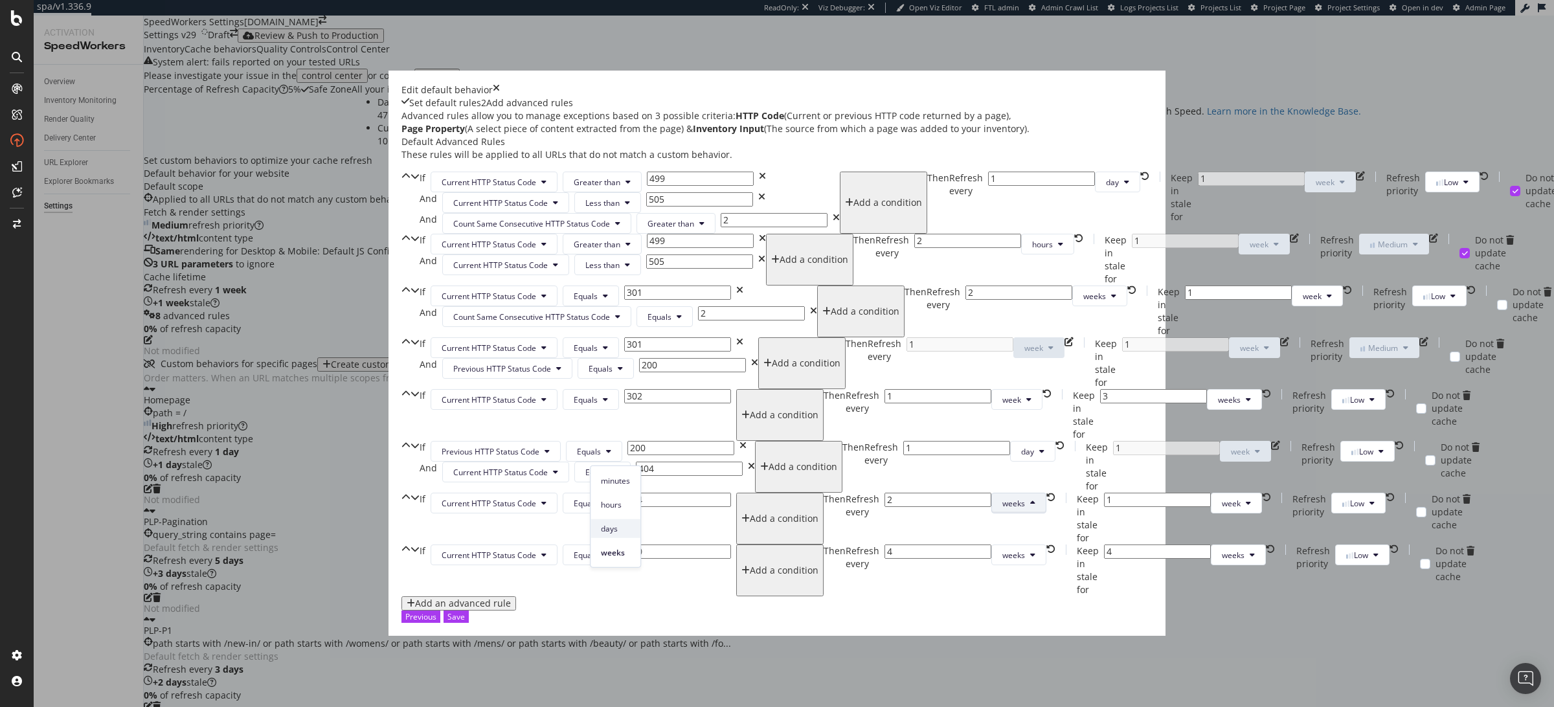
click at [610, 522] on span "days" at bounding box center [615, 528] width 29 height 12
click at [465, 622] on div "Save" at bounding box center [455, 616] width 17 height 11
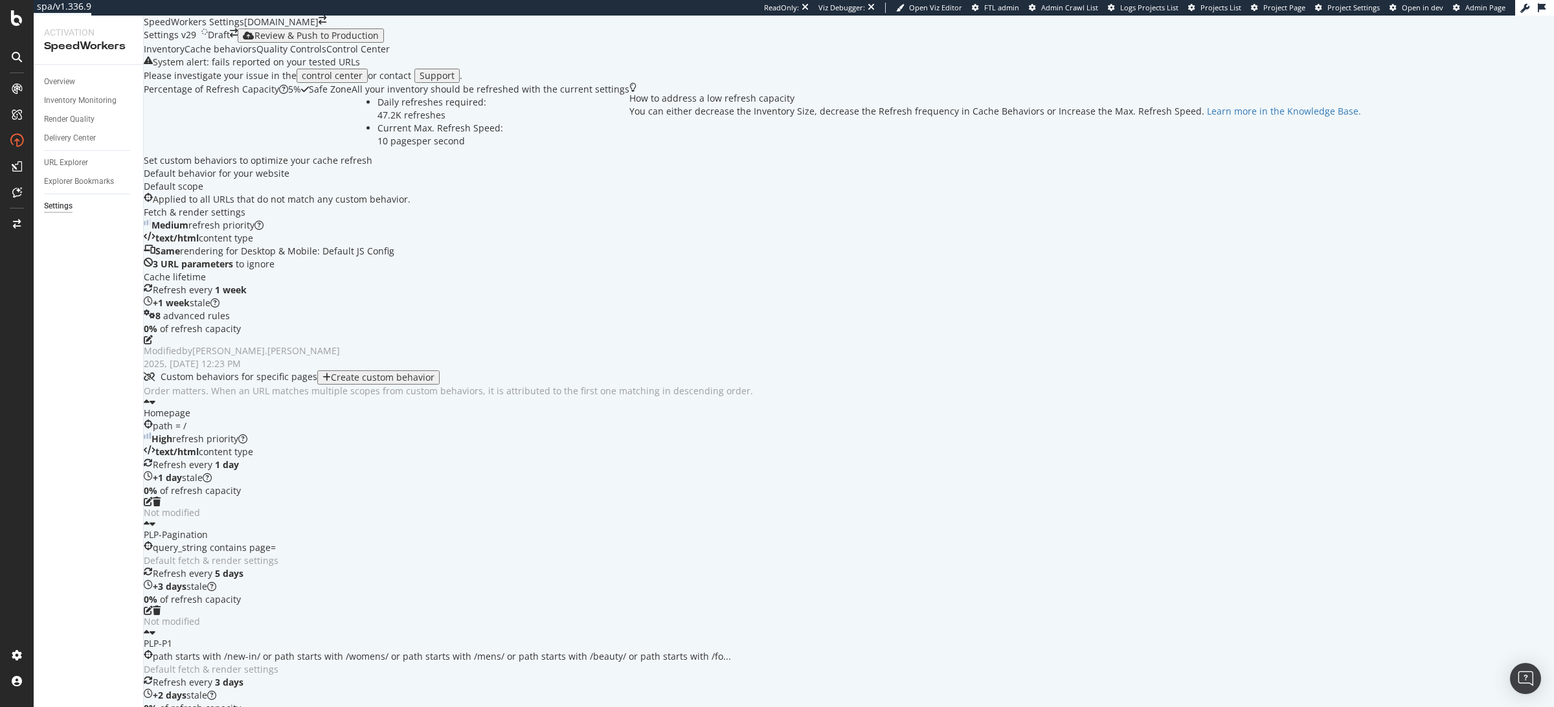
click at [324, 41] on div "Review & Push to Production" at bounding box center [316, 35] width 124 height 10
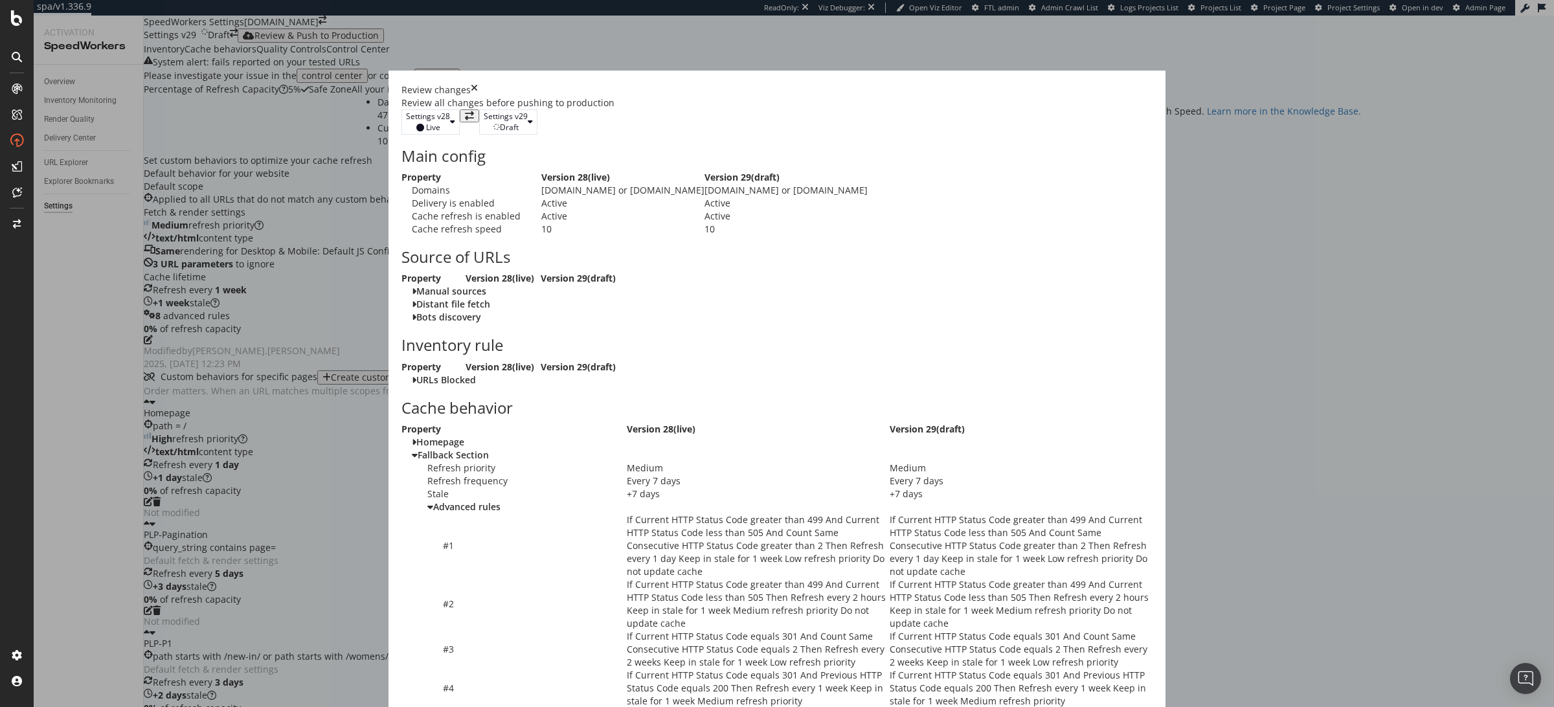
scroll to position [1457, 0]
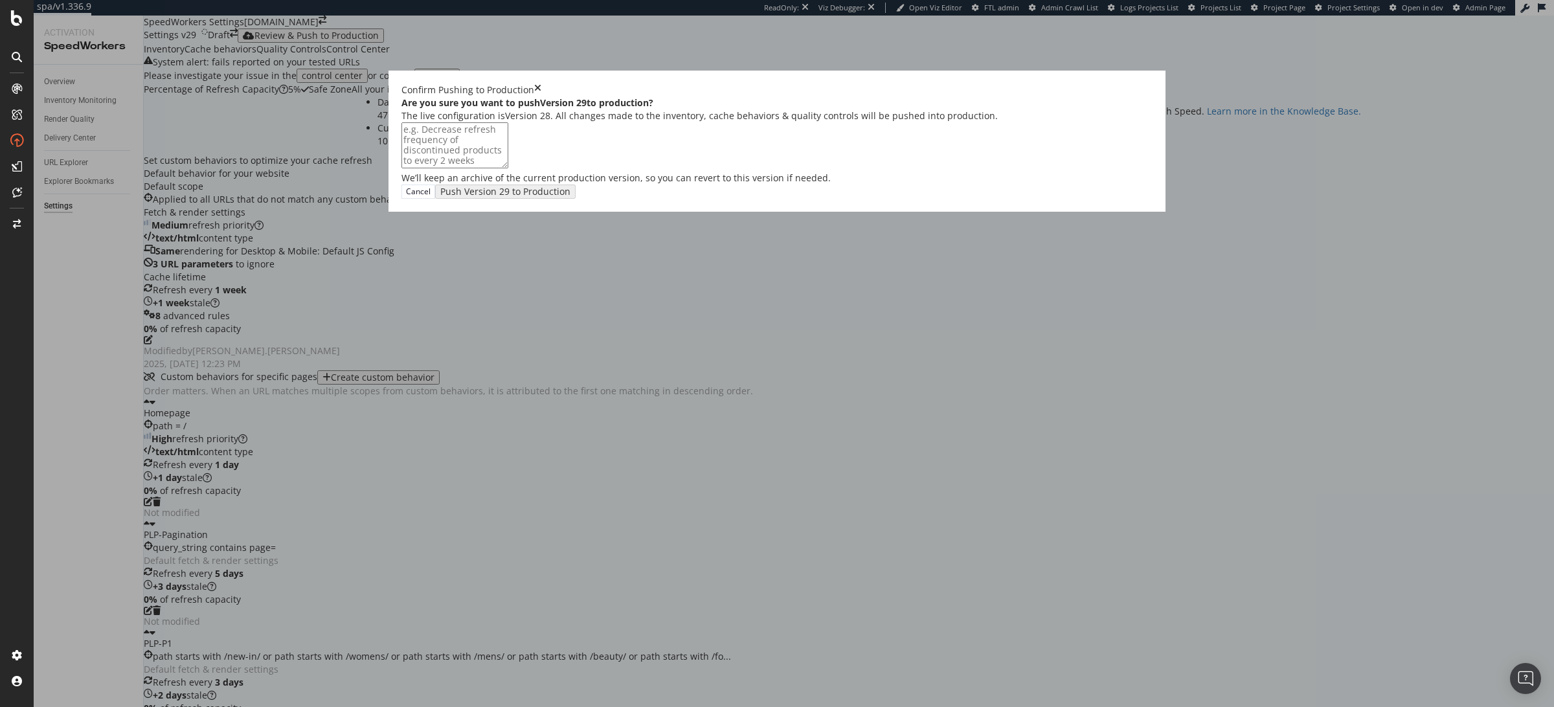
click at [508, 168] on textarea "modal" at bounding box center [454, 144] width 107 height 45
type textarea "Increase refresh cadence on 404s"
click at [550, 197] on div "Push Version 29 to Production" at bounding box center [495, 191] width 107 height 11
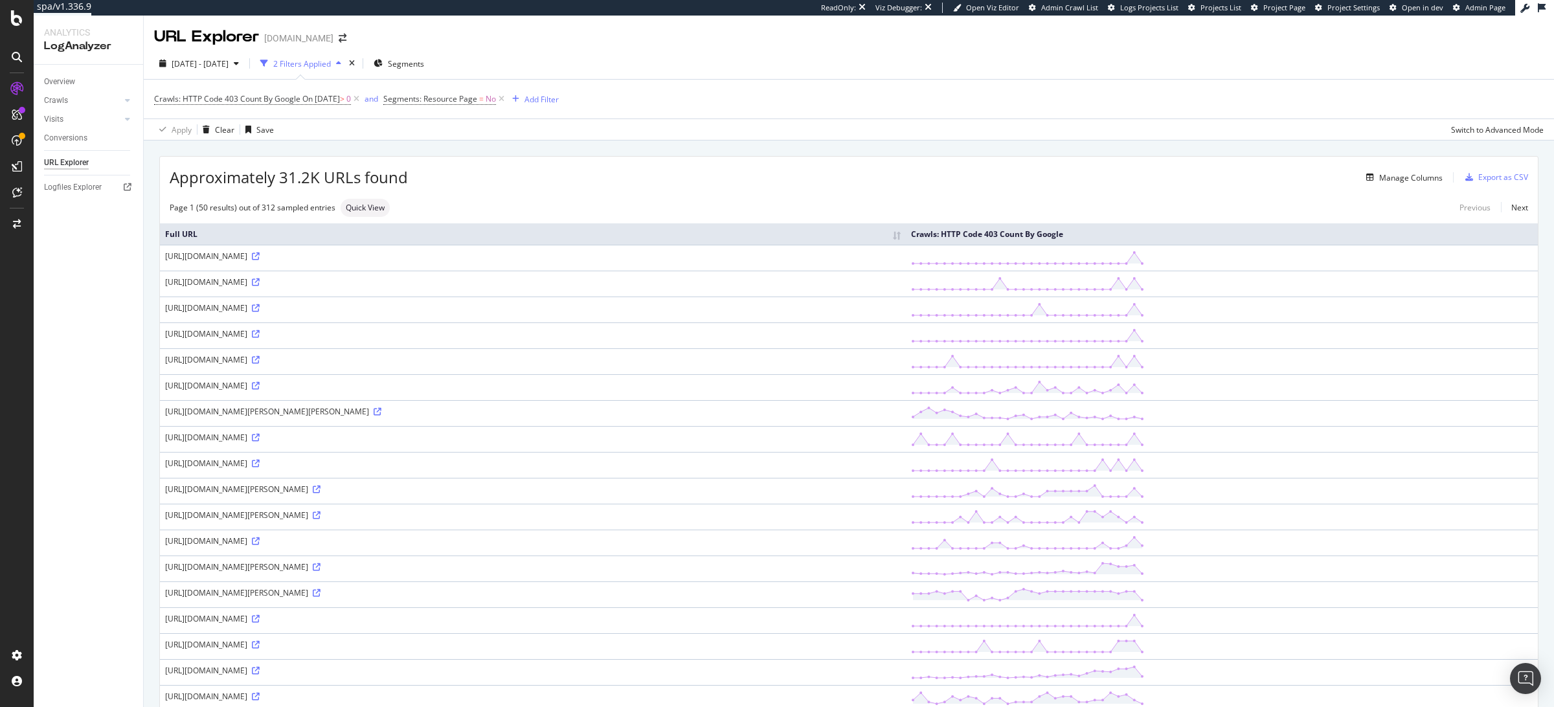
scroll to position [372, 0]
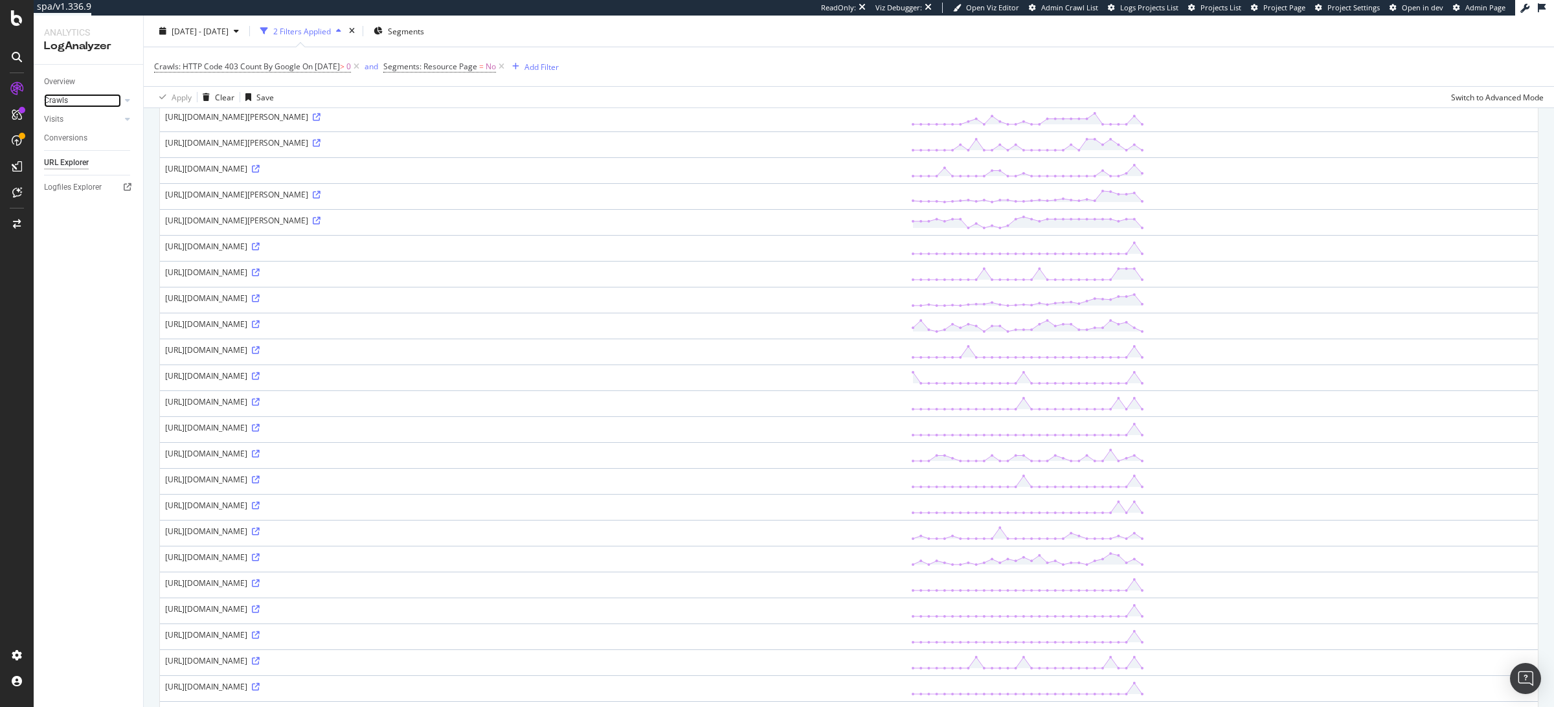
click at [84, 99] on link "Crawls" at bounding box center [82, 101] width 77 height 14
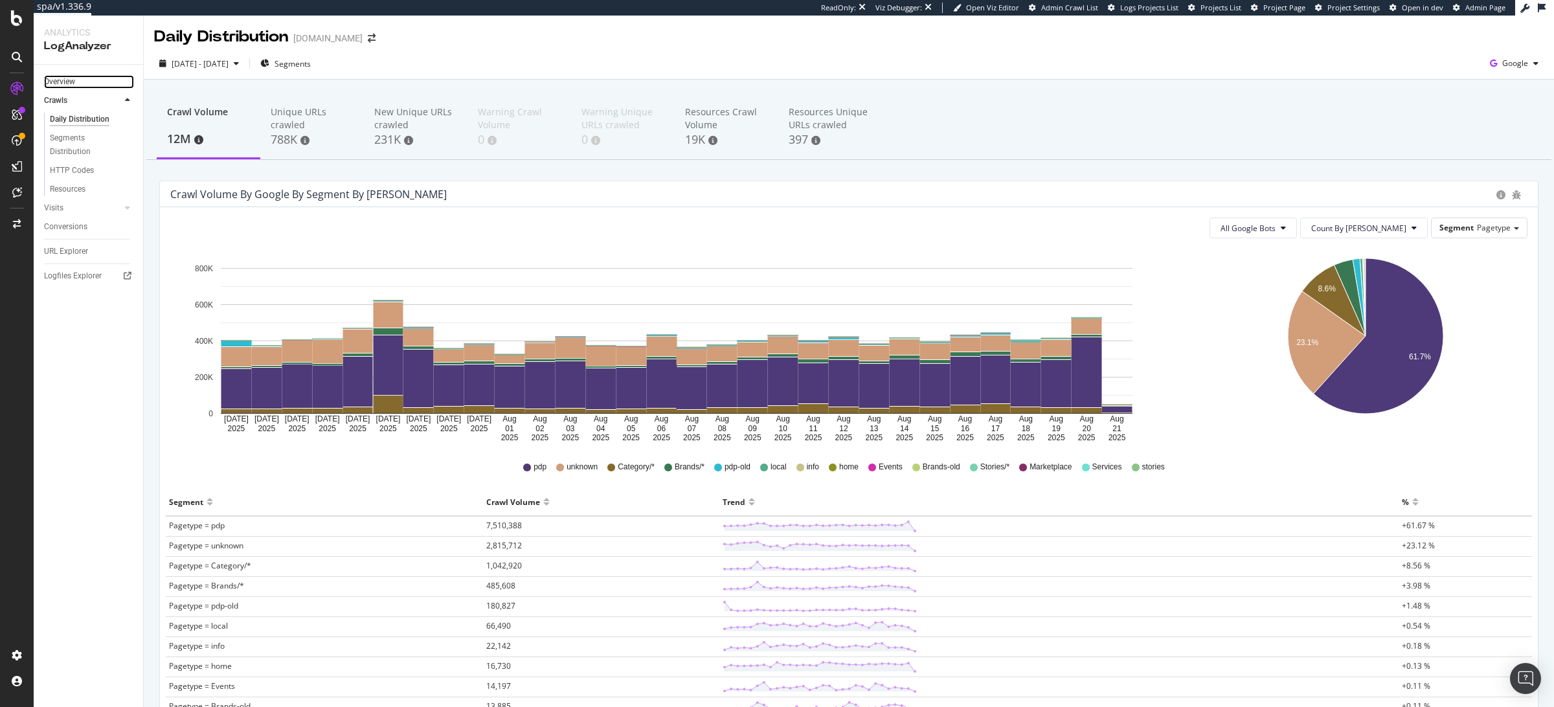
click at [76, 82] on link "Overview" at bounding box center [89, 82] width 90 height 14
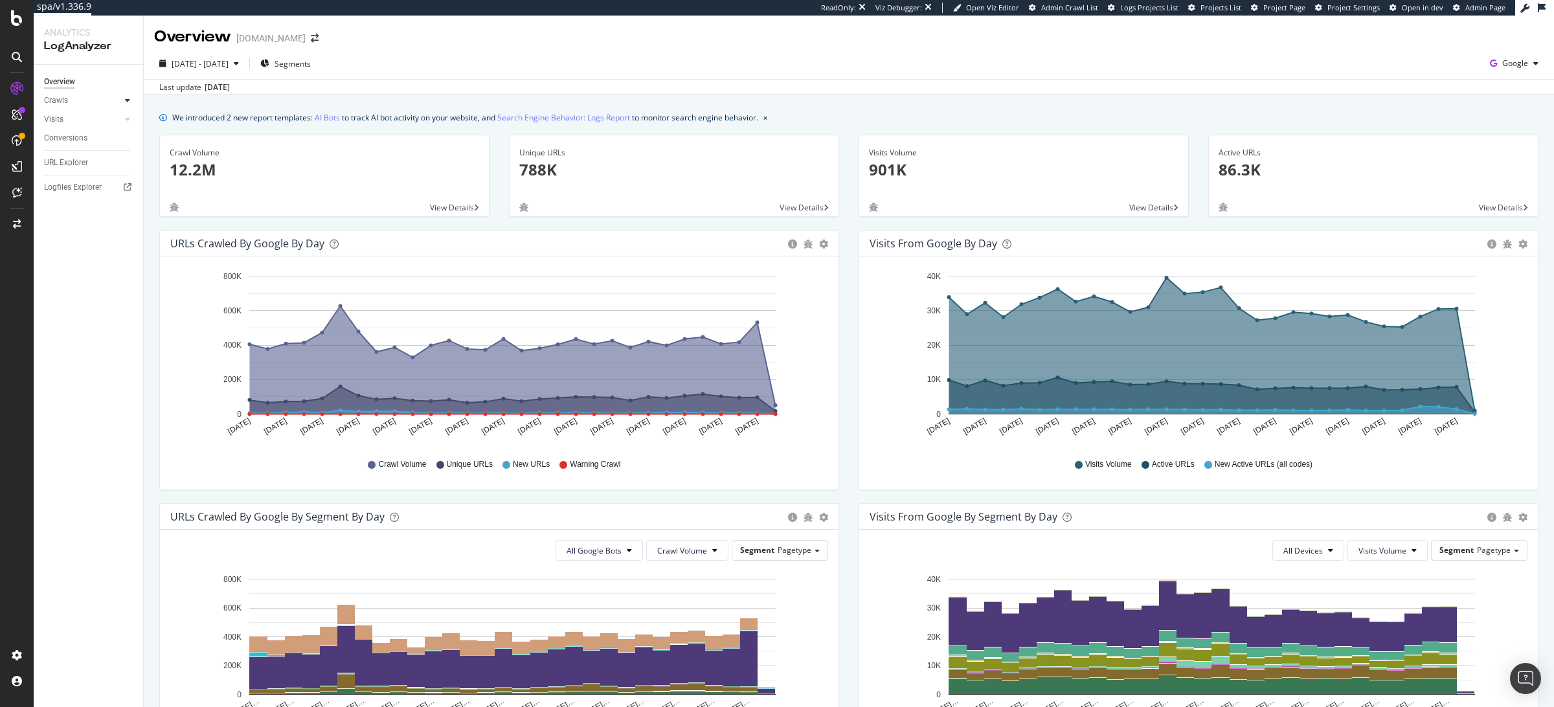
click at [125, 99] on icon at bounding box center [127, 100] width 5 height 8
click at [74, 166] on div "HTTP Codes" at bounding box center [72, 171] width 44 height 14
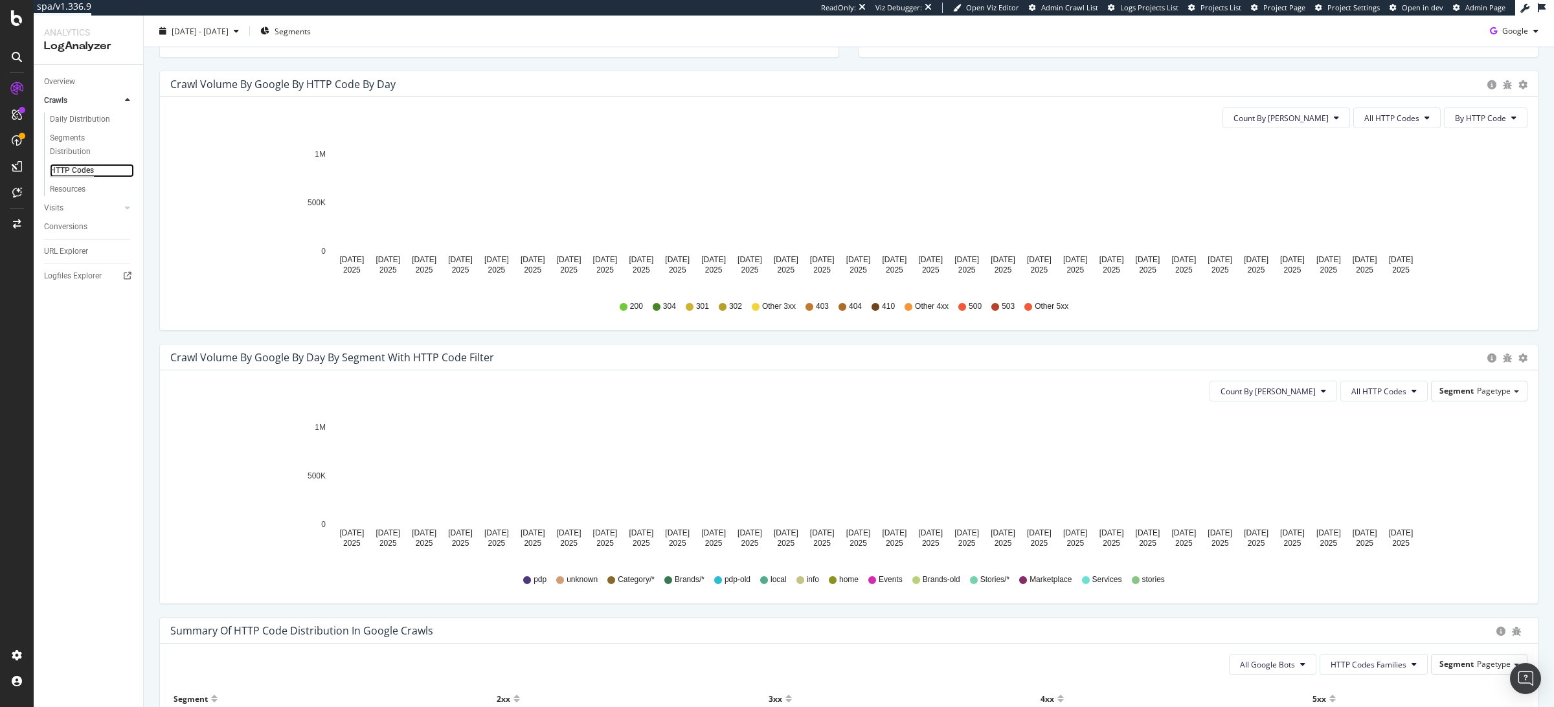
scroll to position [347, 0]
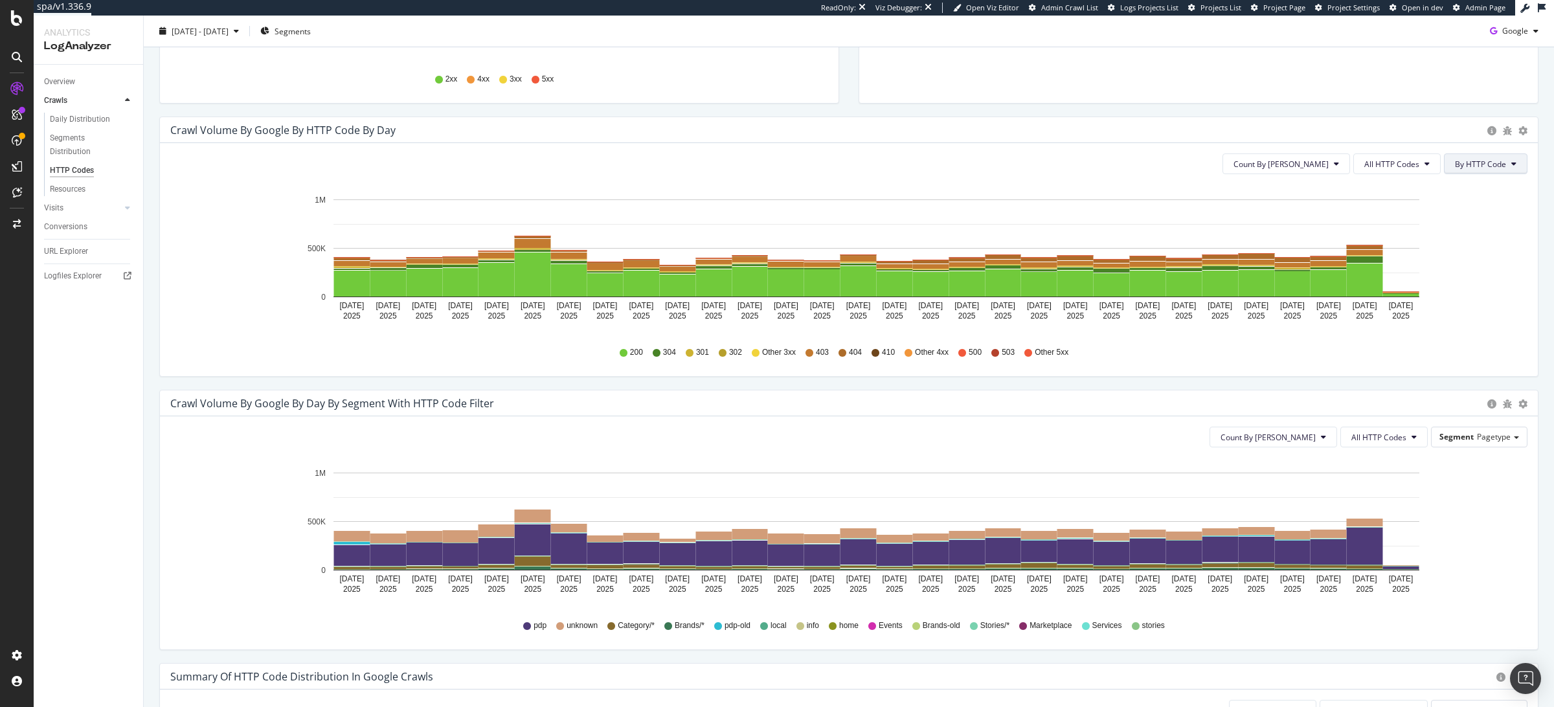
click at [1479, 168] on span "By HTTP Code" at bounding box center [1480, 164] width 51 height 11
click at [1414, 168] on span "All HTTP Codes" at bounding box center [1391, 164] width 55 height 11
click at [1376, 284] on span "4xx family" at bounding box center [1398, 286] width 65 height 12
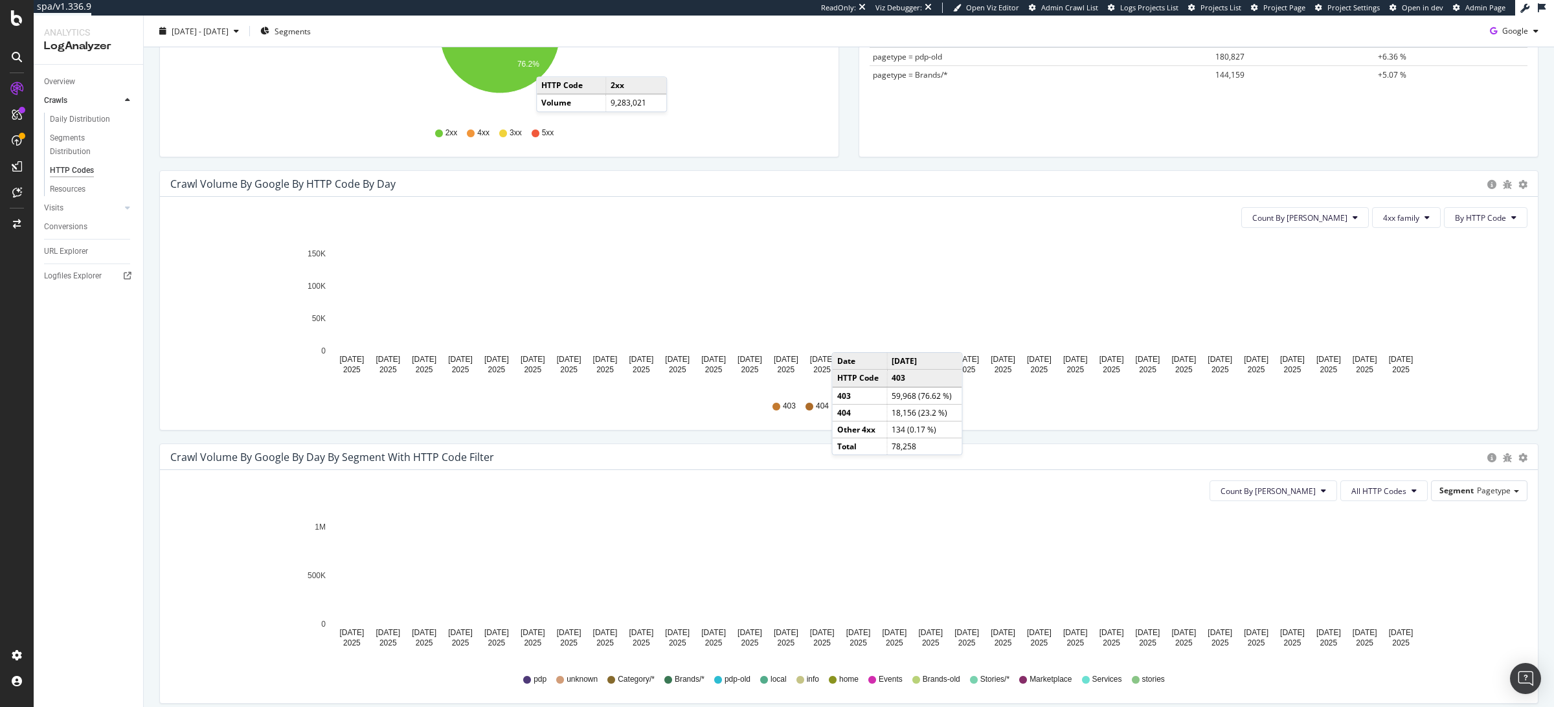
scroll to position [293, 0]
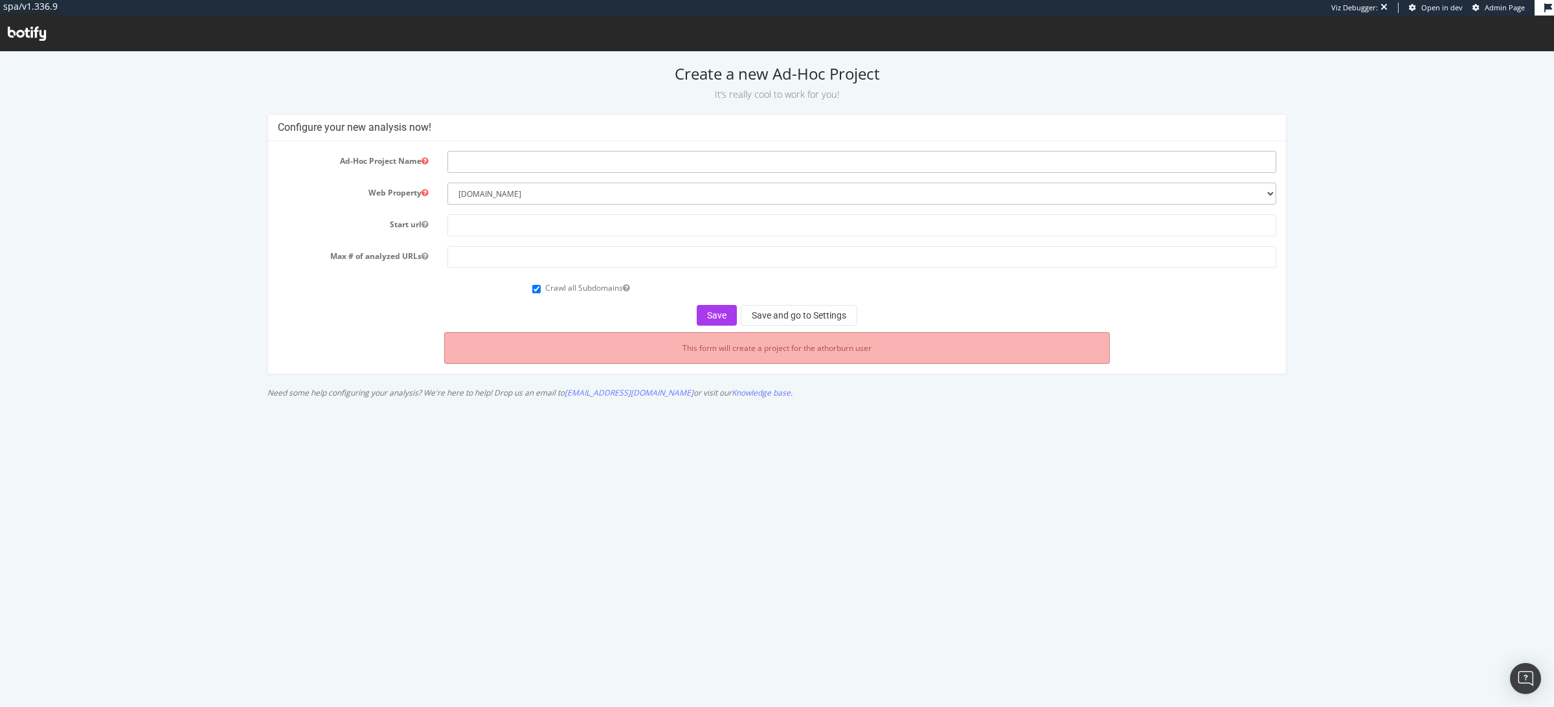
click at [487, 166] on input "text" at bounding box center [861, 162] width 829 height 22
type input "404 PDP test"
click at [500, 226] on input "text" at bounding box center [861, 225] width 829 height 22
click at [507, 300] on form "Ad-Hoc Project Name 404 PDP test Web Property --------- [DOMAIN_NAME] Start url…" at bounding box center [777, 238] width 999 height 175
click at [491, 232] on input "text" at bounding box center [861, 225] width 829 height 22
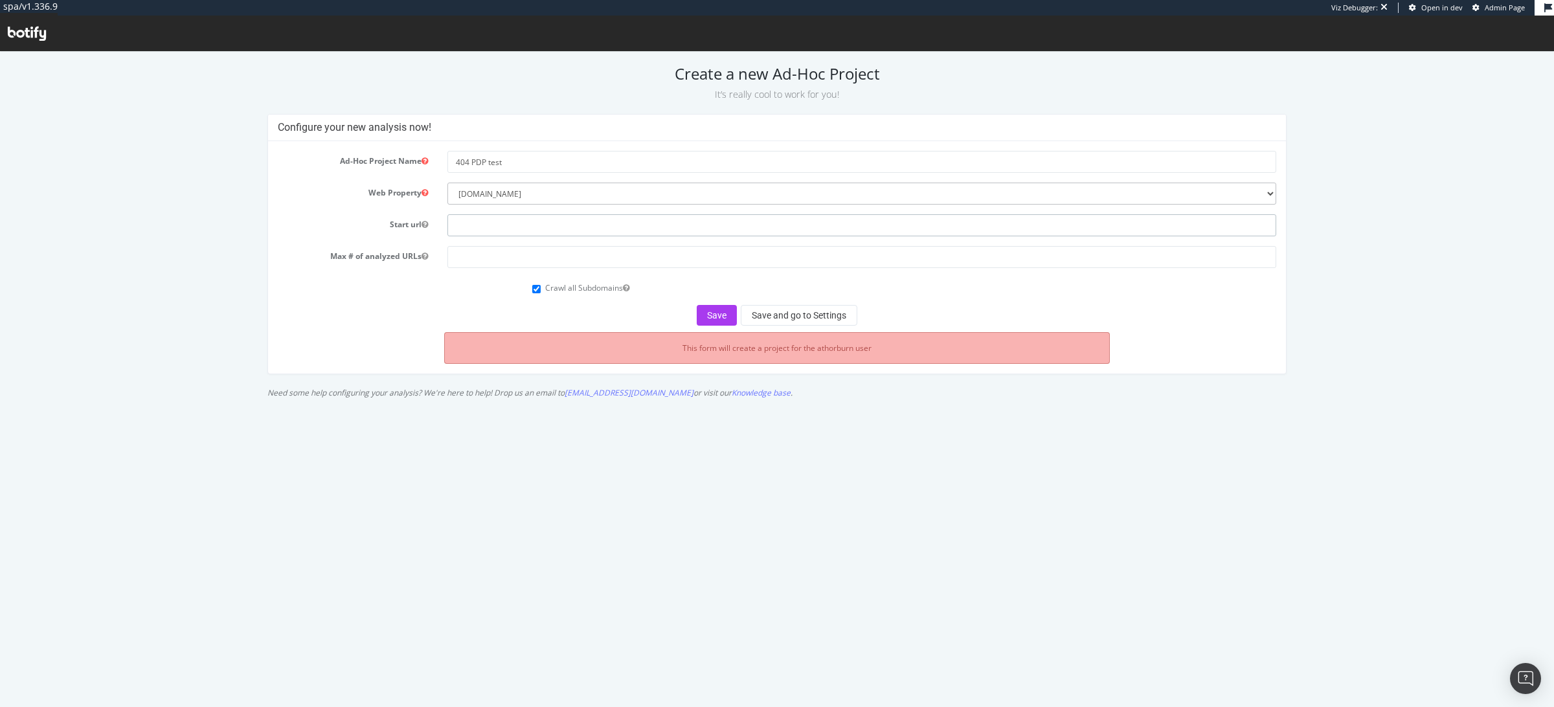
paste input "[URL][DOMAIN_NAME]"
type input "[URL][DOMAIN_NAME]"
click at [482, 300] on form "Ad-Hoc Project Name 404 PDP test Web Property --------- [DOMAIN_NAME] Start url…" at bounding box center [777, 238] width 999 height 175
click at [762, 318] on button "Save and go to Settings" at bounding box center [799, 315] width 117 height 21
click at [623, 263] on input "number" at bounding box center [861, 257] width 829 height 22
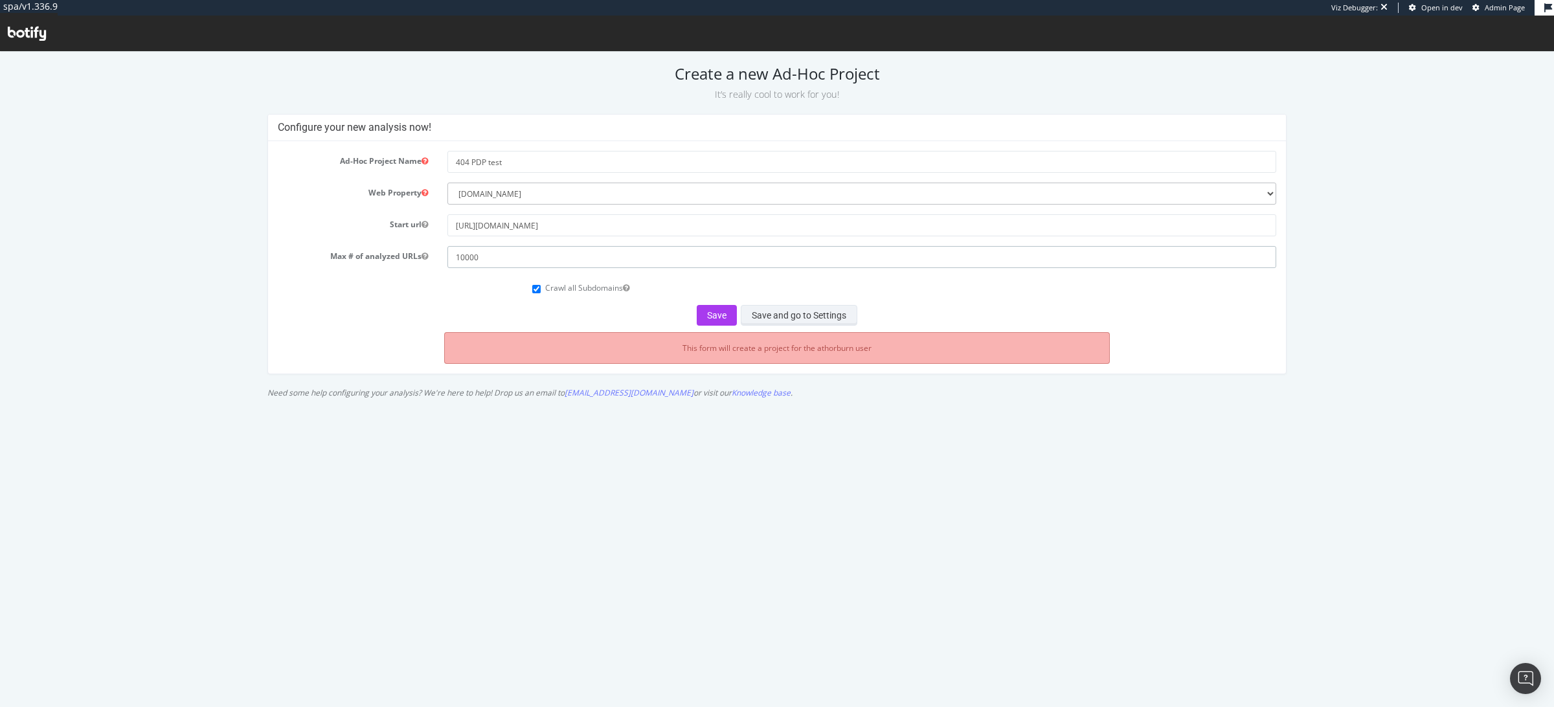
type input "10000"
click at [799, 317] on button "Save and go to Settings" at bounding box center [799, 315] width 117 height 21
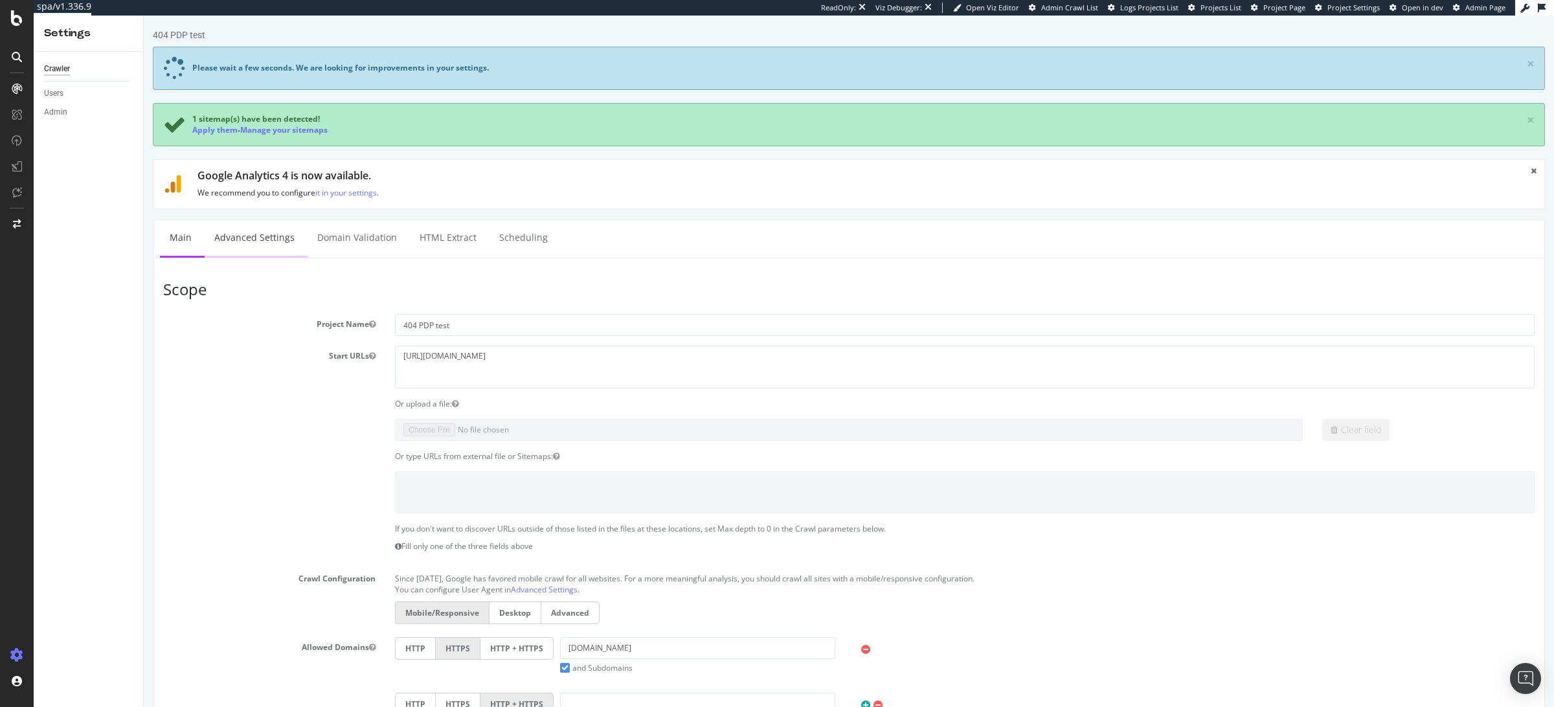
click at [263, 230] on link "Advanced Settings" at bounding box center [255, 238] width 100 height 36
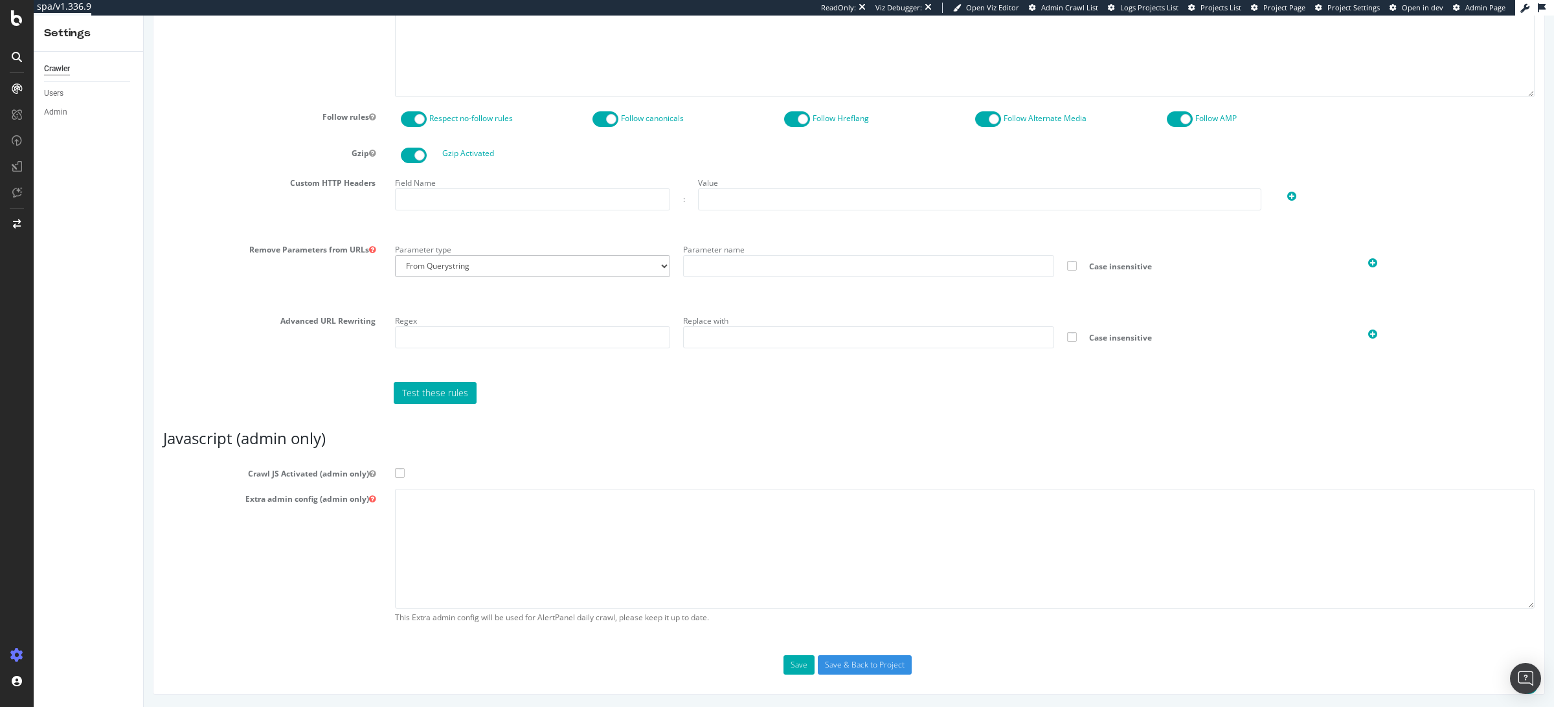
scroll to position [720, 0]
click at [402, 478] on span at bounding box center [400, 478] width 10 height 10
click at [144, 16] on input "Crawl JS Activated (admin only)" at bounding box center [144, 16] width 0 height 0
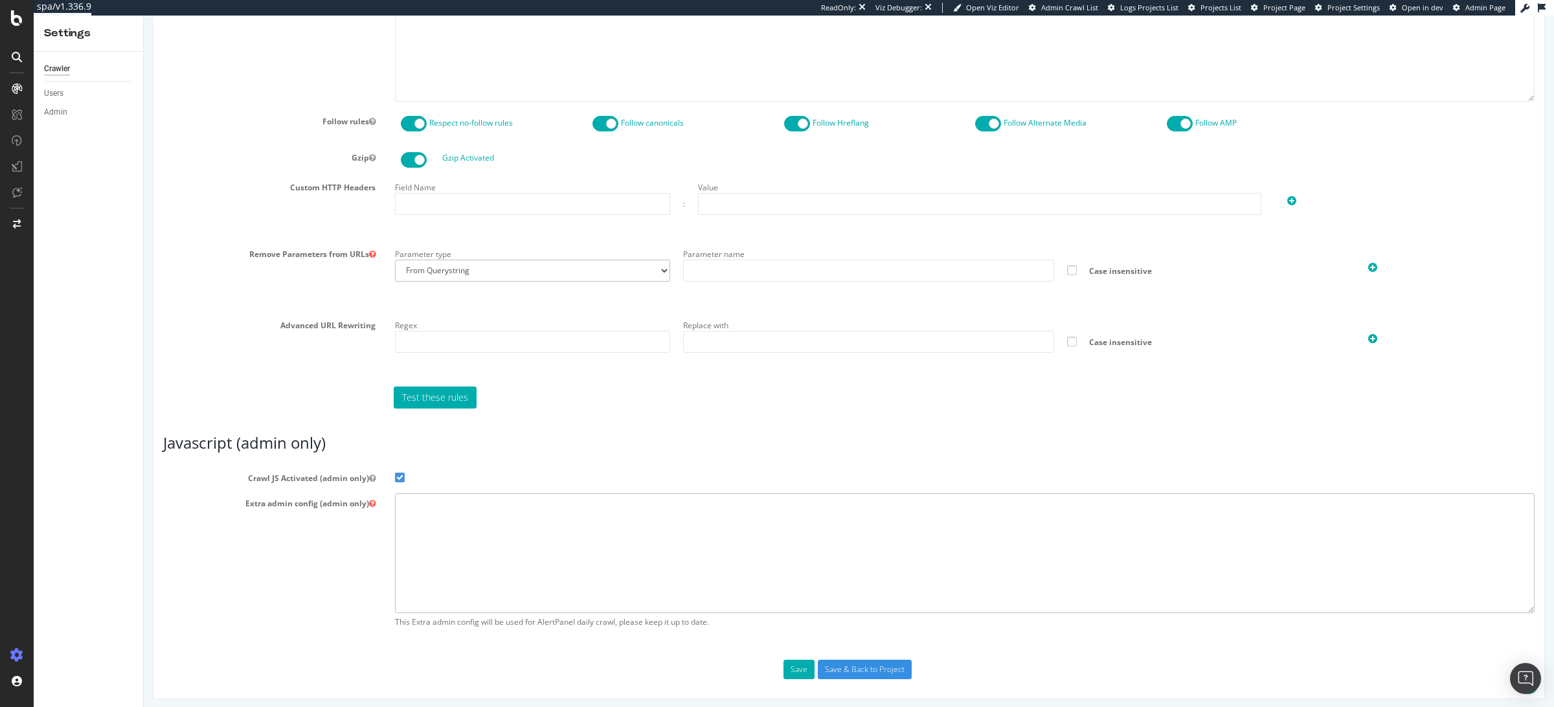
click at [415, 510] on textarea at bounding box center [964, 553] width 1139 height 120
paste textarea "{ "flags": [ "cube" ], "beta": { "pap_mini_rules": [ "+ *[DOMAIN_NAME]/*", "+ *…"
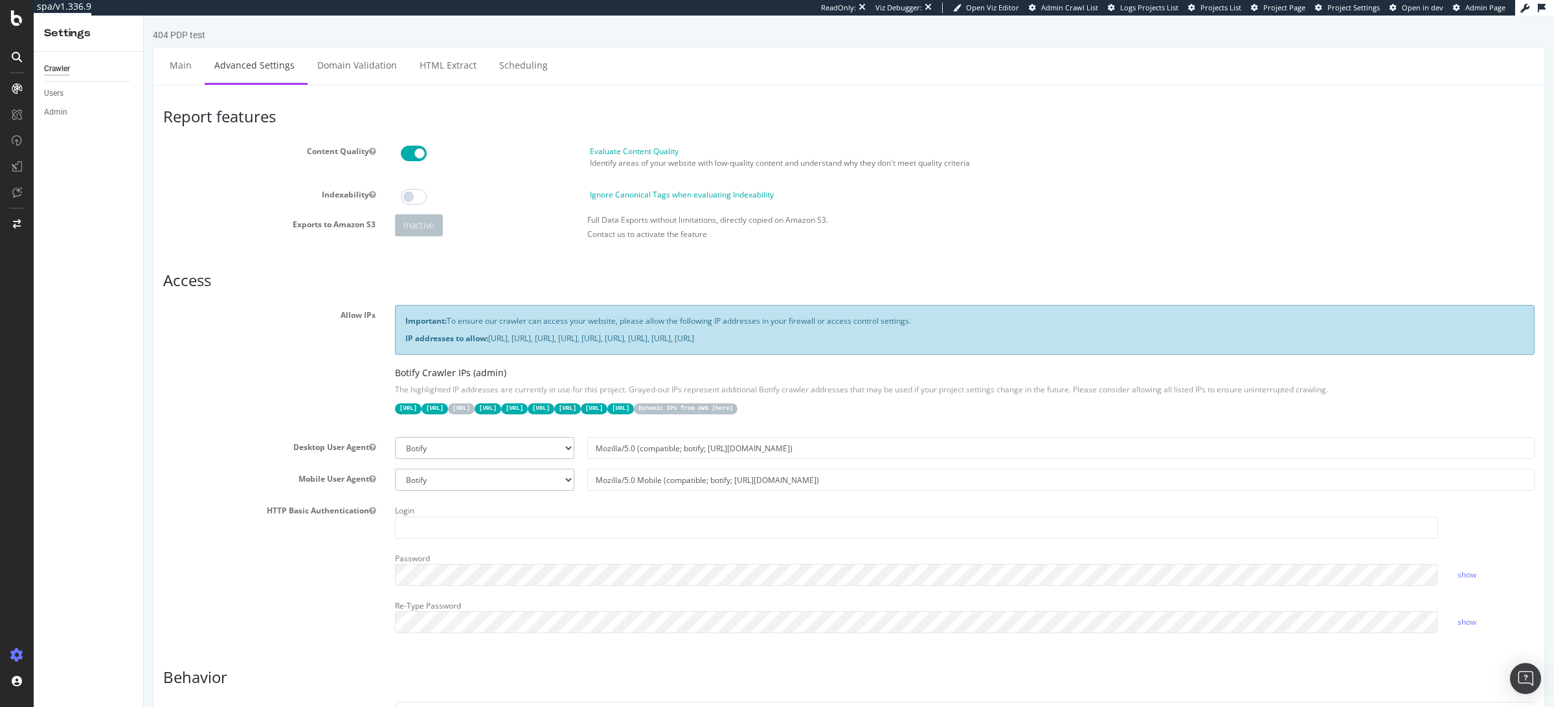
scroll to position [725, 0]
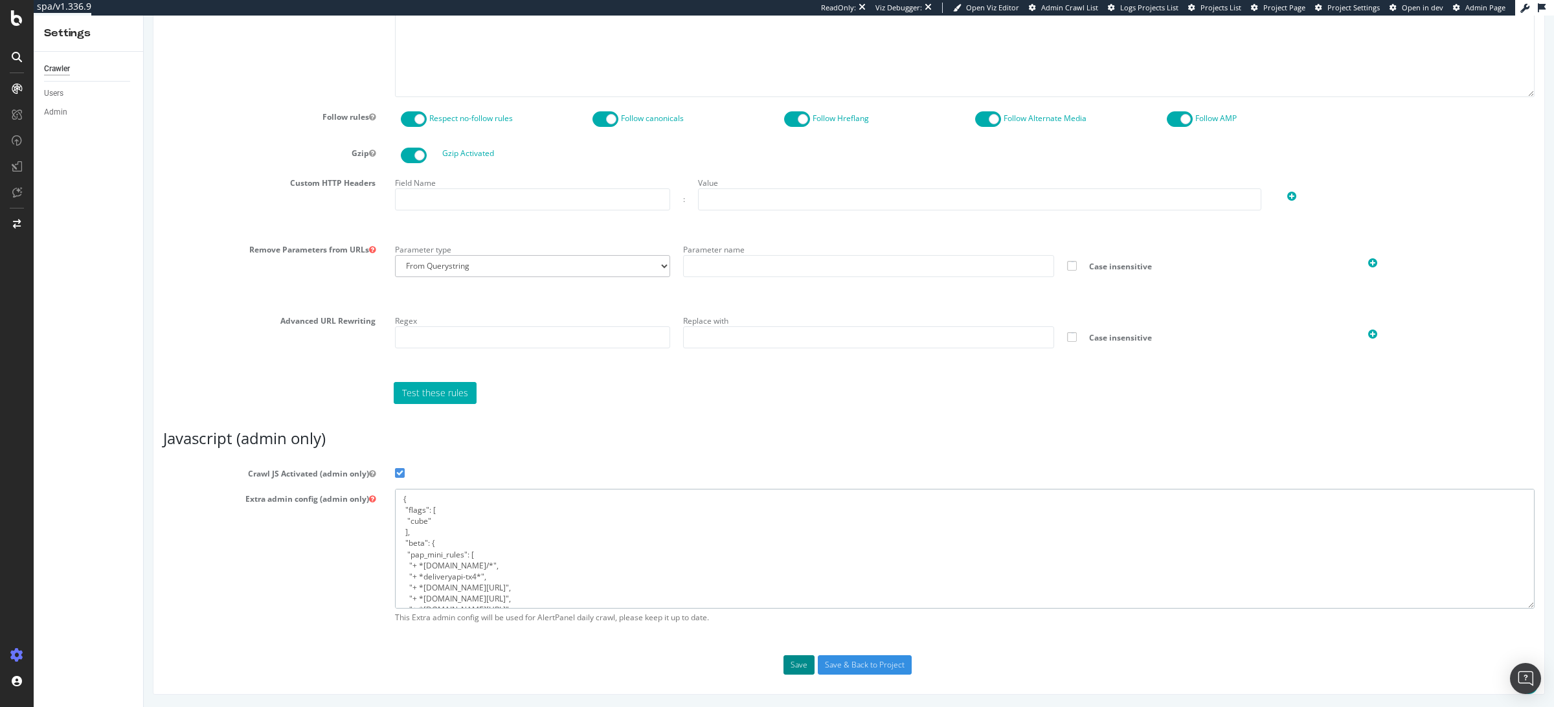
type textarea "{ "flags": [ "cube" ], "beta": { "pap_mini_rules": [ "+ *[DOMAIN_NAME]/*", "+ *…"
click at [798, 664] on button "Save" at bounding box center [798, 664] width 31 height 19
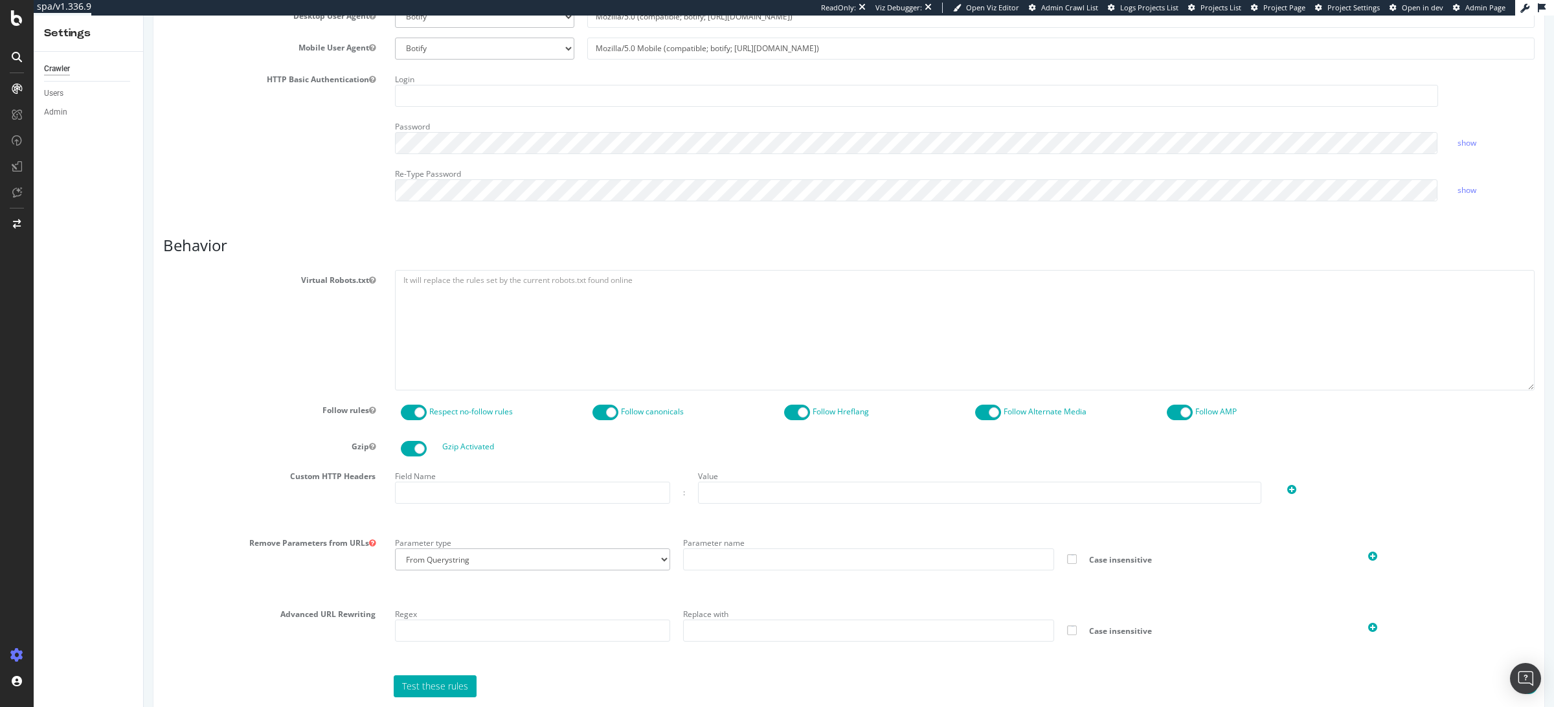
scroll to position [0, 0]
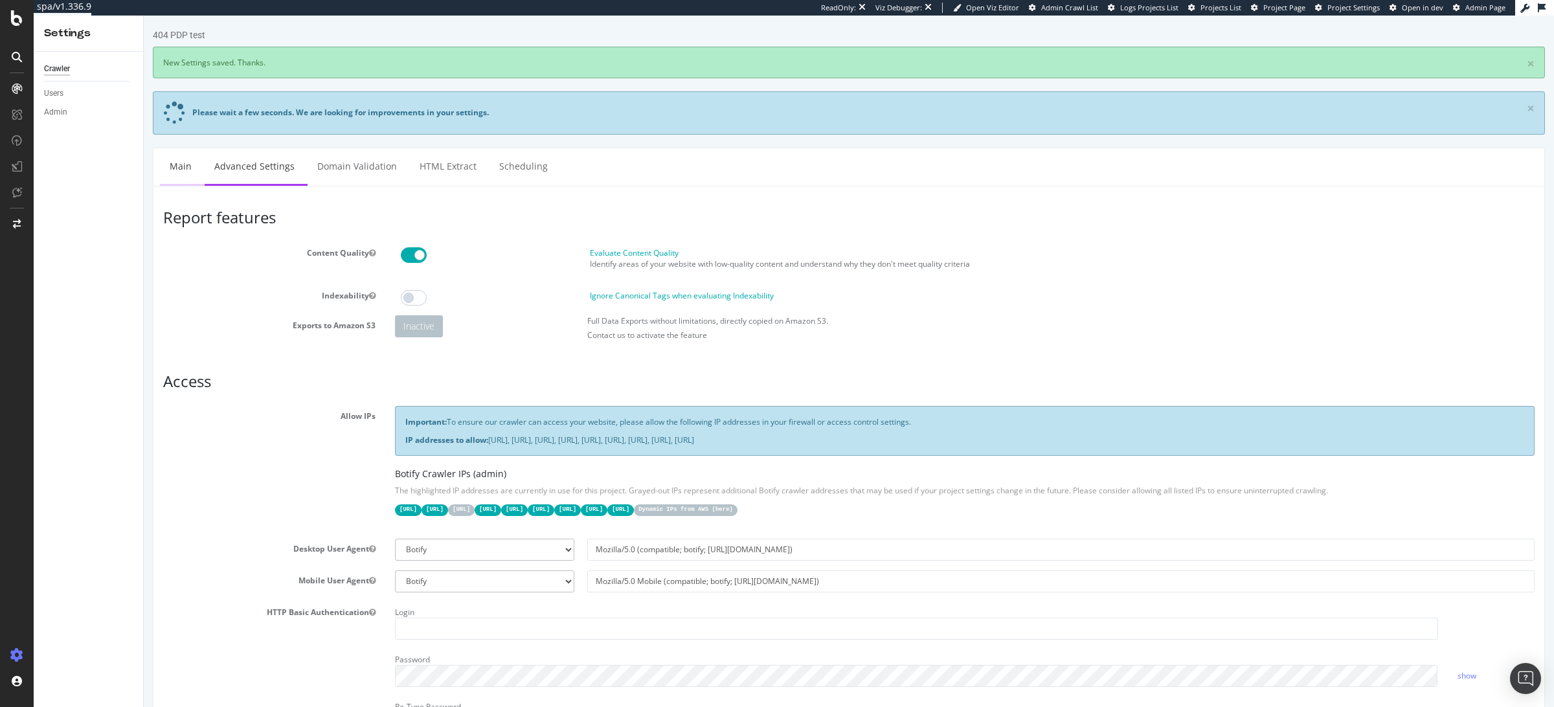
click at [180, 164] on link "Main" at bounding box center [180, 166] width 41 height 36
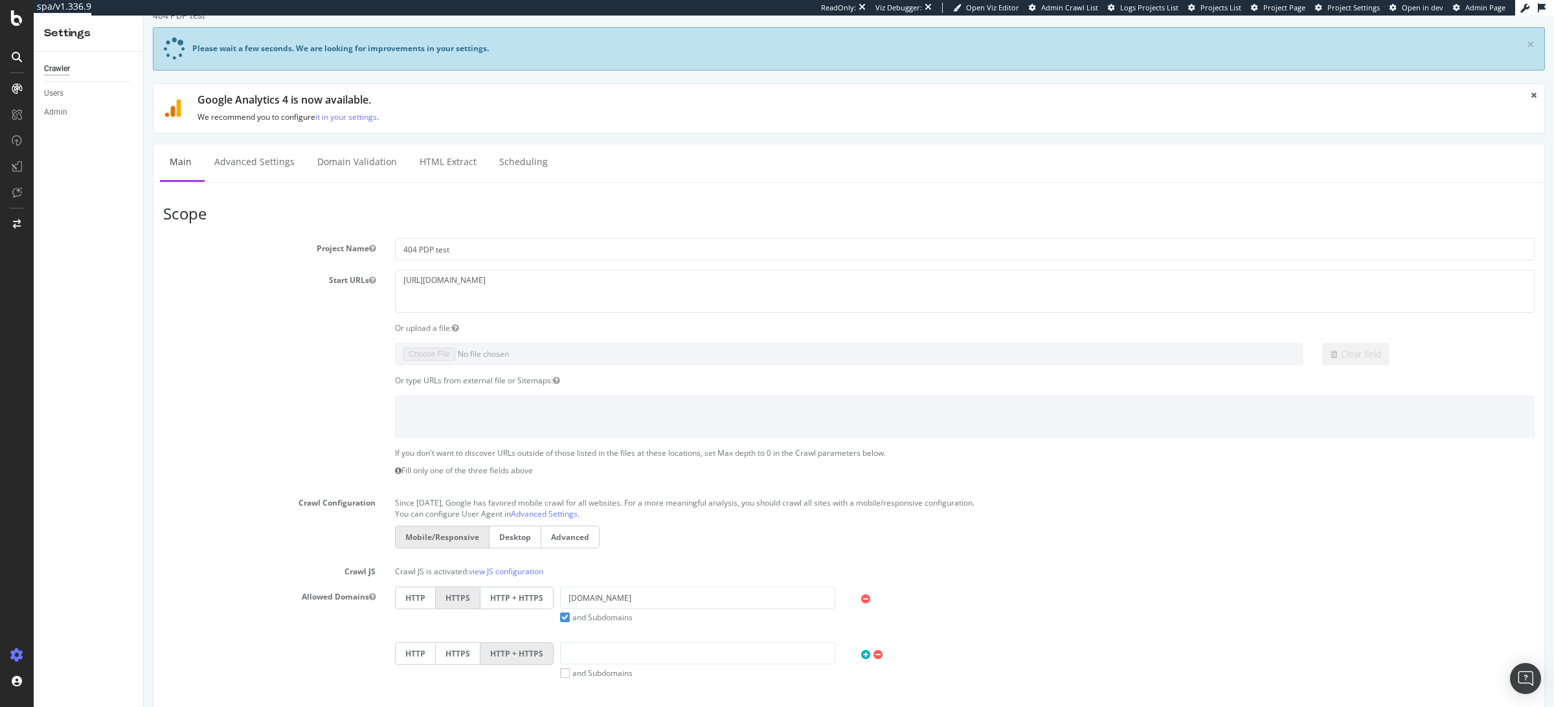
scroll to position [25, 0]
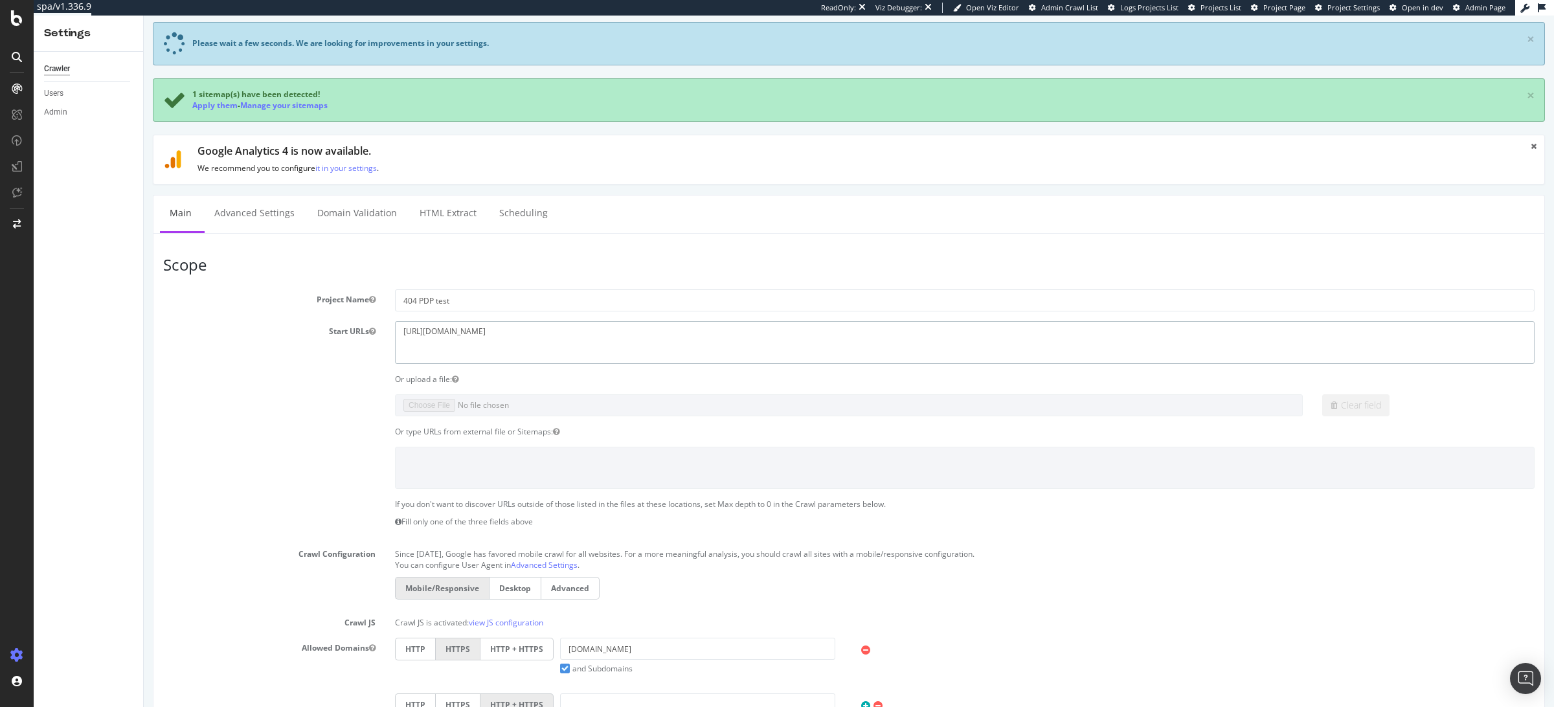
click at [466, 330] on textarea "[URL][DOMAIN_NAME]" at bounding box center [964, 342] width 1139 height 42
click at [466, 330] on textarea "https://www.harveynichols.com/" at bounding box center [964, 342] width 1139 height 42
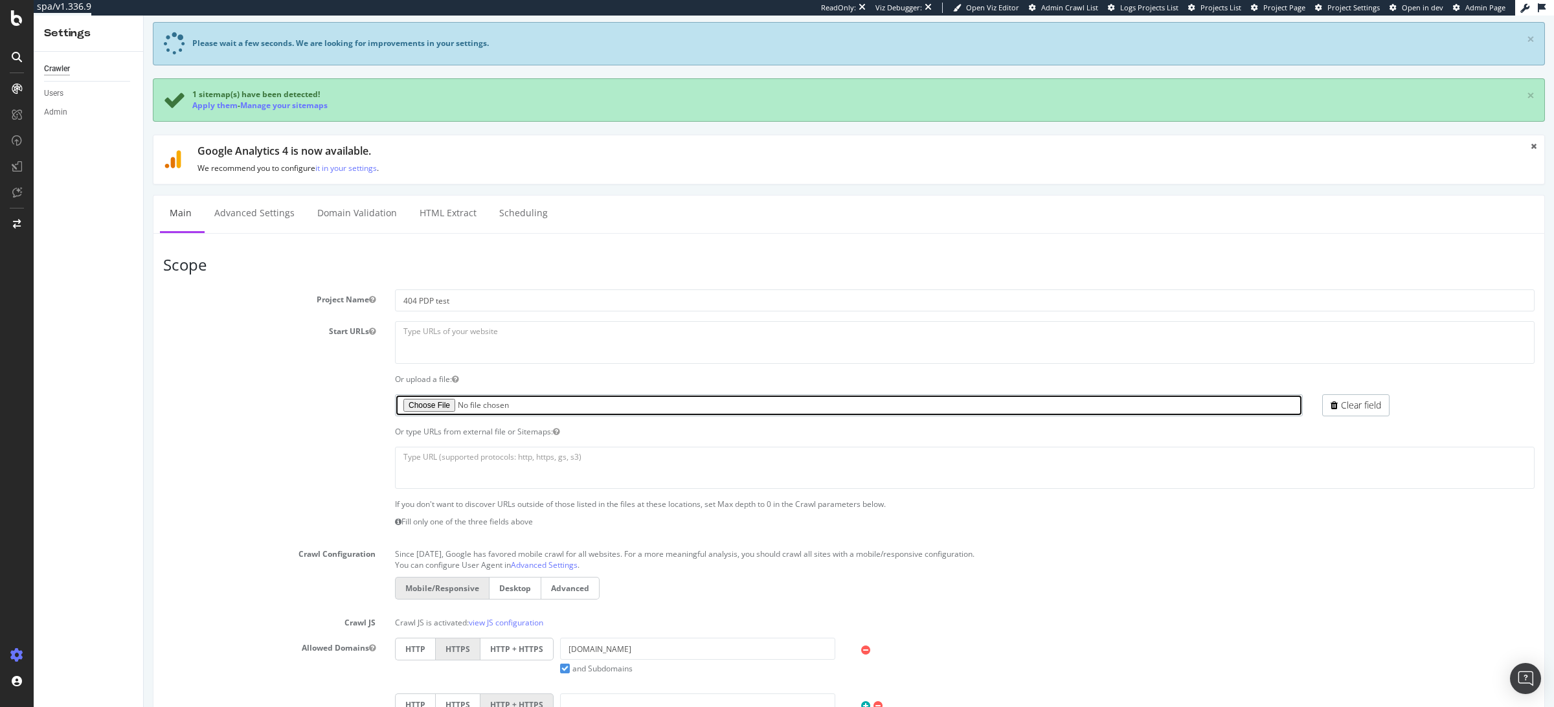
click at [434, 401] on input "file" at bounding box center [849, 405] width 908 height 22
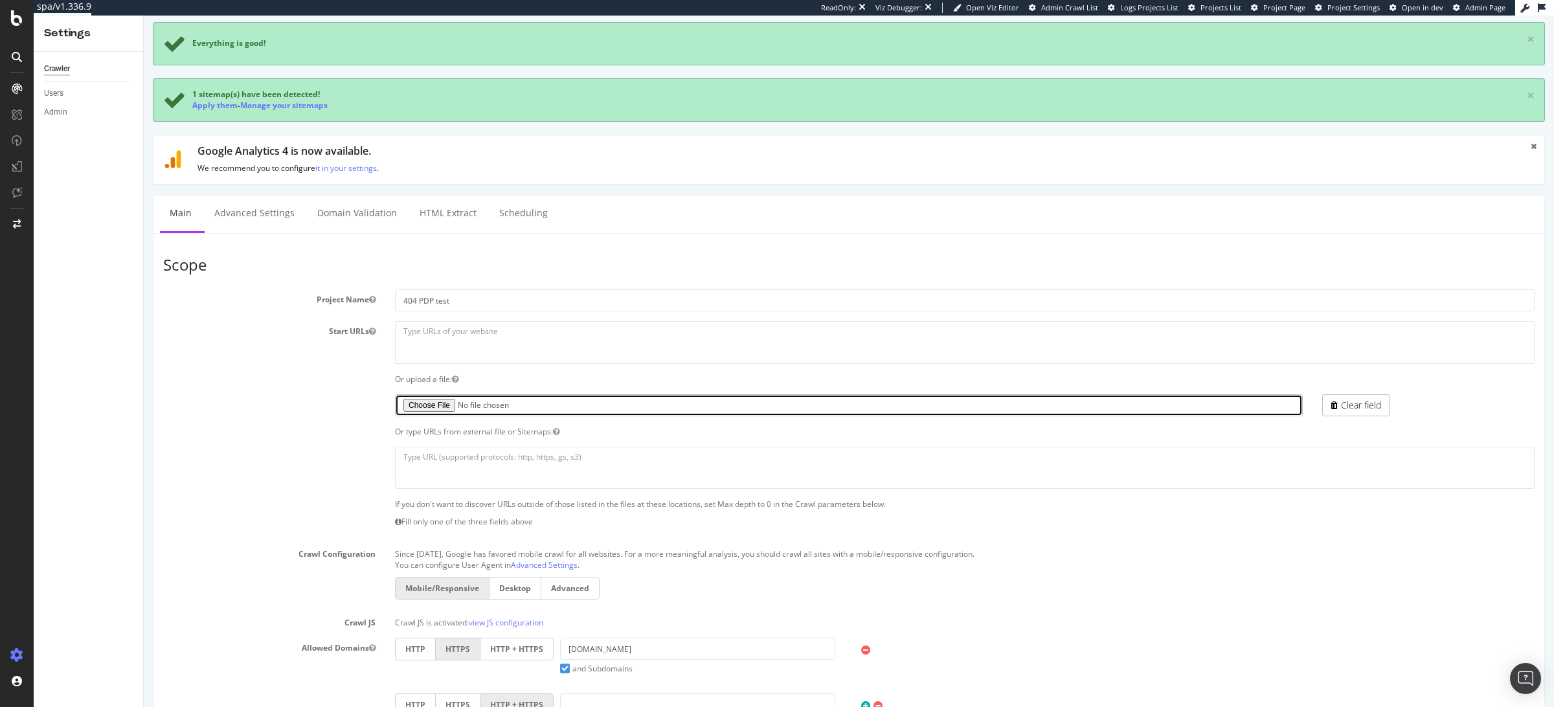
click at [429, 403] on input "file" at bounding box center [849, 405] width 908 height 22
click at [432, 397] on input "file" at bounding box center [849, 405] width 908 height 22
type input "C:\fakepath\HN PDP test.txt"
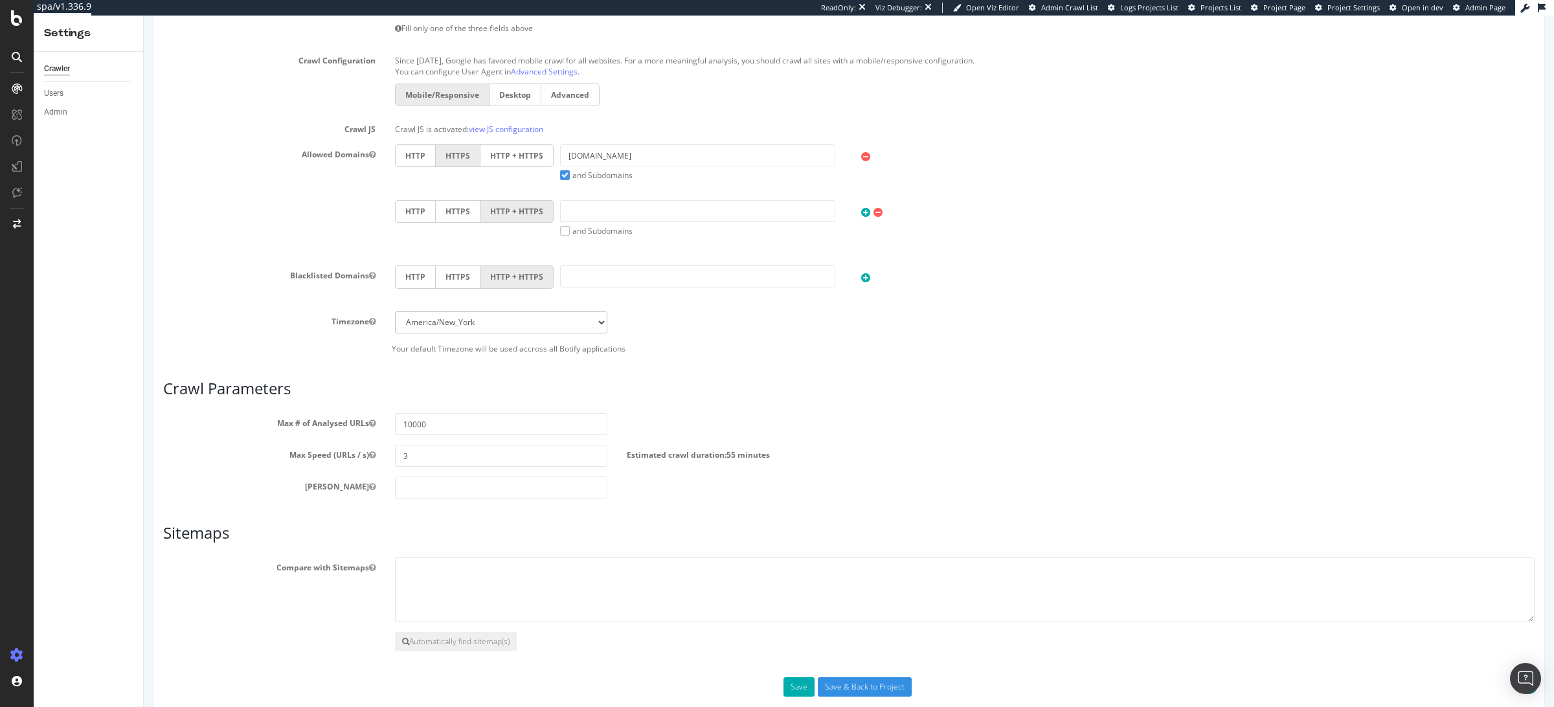
scroll to position [544, 0]
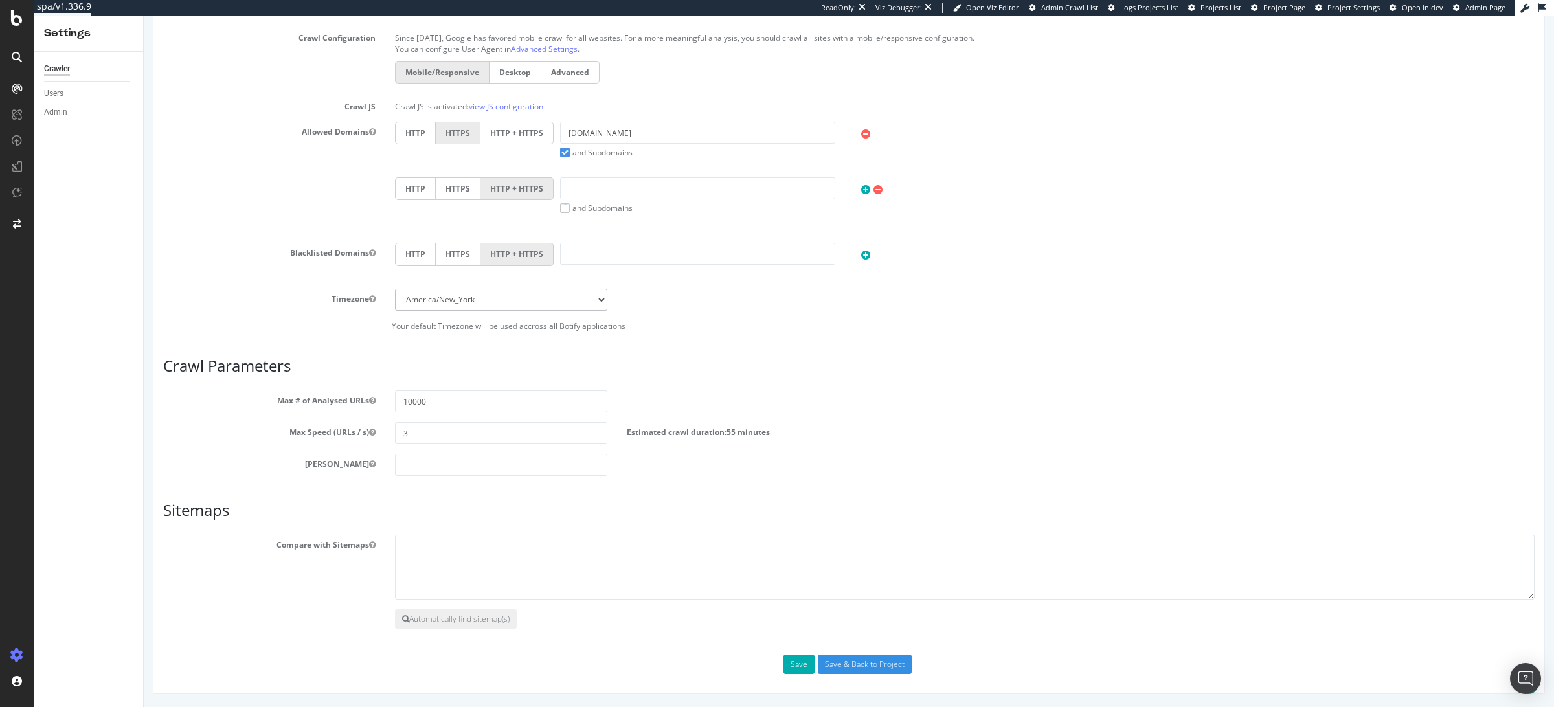
click at [439, 445] on section "Max # of Analysed URLs 10000 Max Speed (URLs / s) 3 Estimated crawl duration: 5…" at bounding box center [848, 432] width 1371 height 85
click at [439, 424] on input "3" at bounding box center [501, 433] width 212 height 22
type input "0"
type input "3"
click at [429, 459] on input "number" at bounding box center [501, 465] width 212 height 22
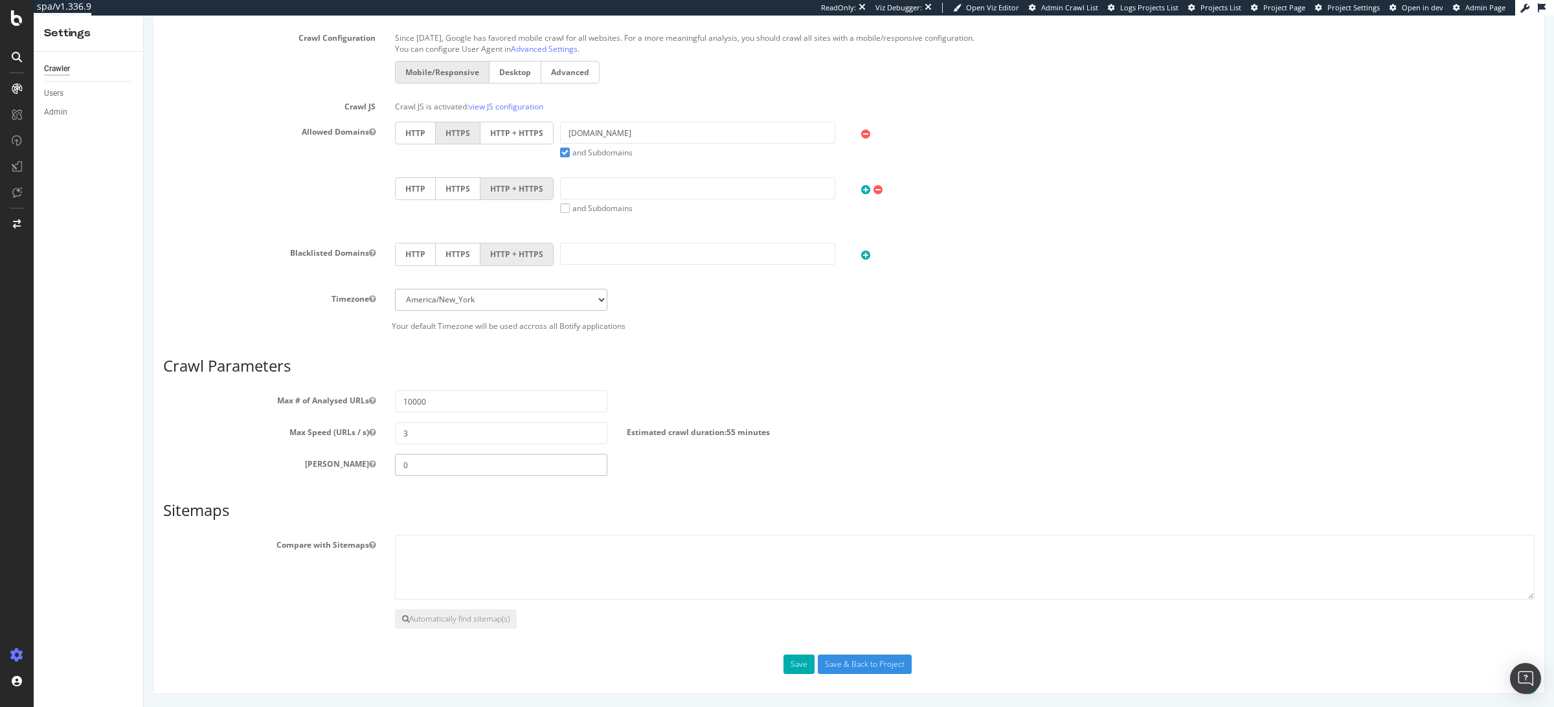
type input "0"
click at [415, 438] on input "3" at bounding box center [501, 433] width 212 height 22
type input "10"
click at [789, 663] on button "Save" at bounding box center [798, 663] width 31 height 19
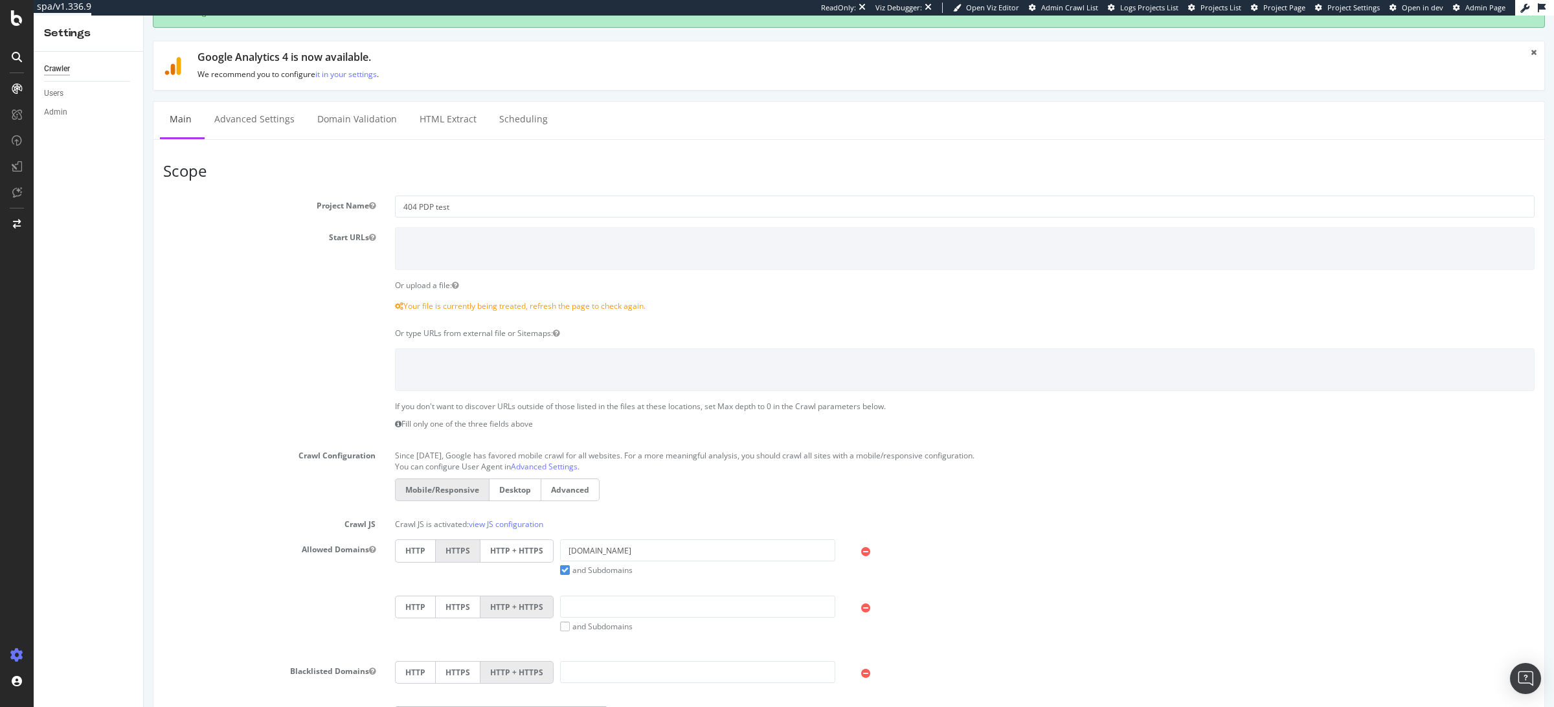
scroll to position [0, 0]
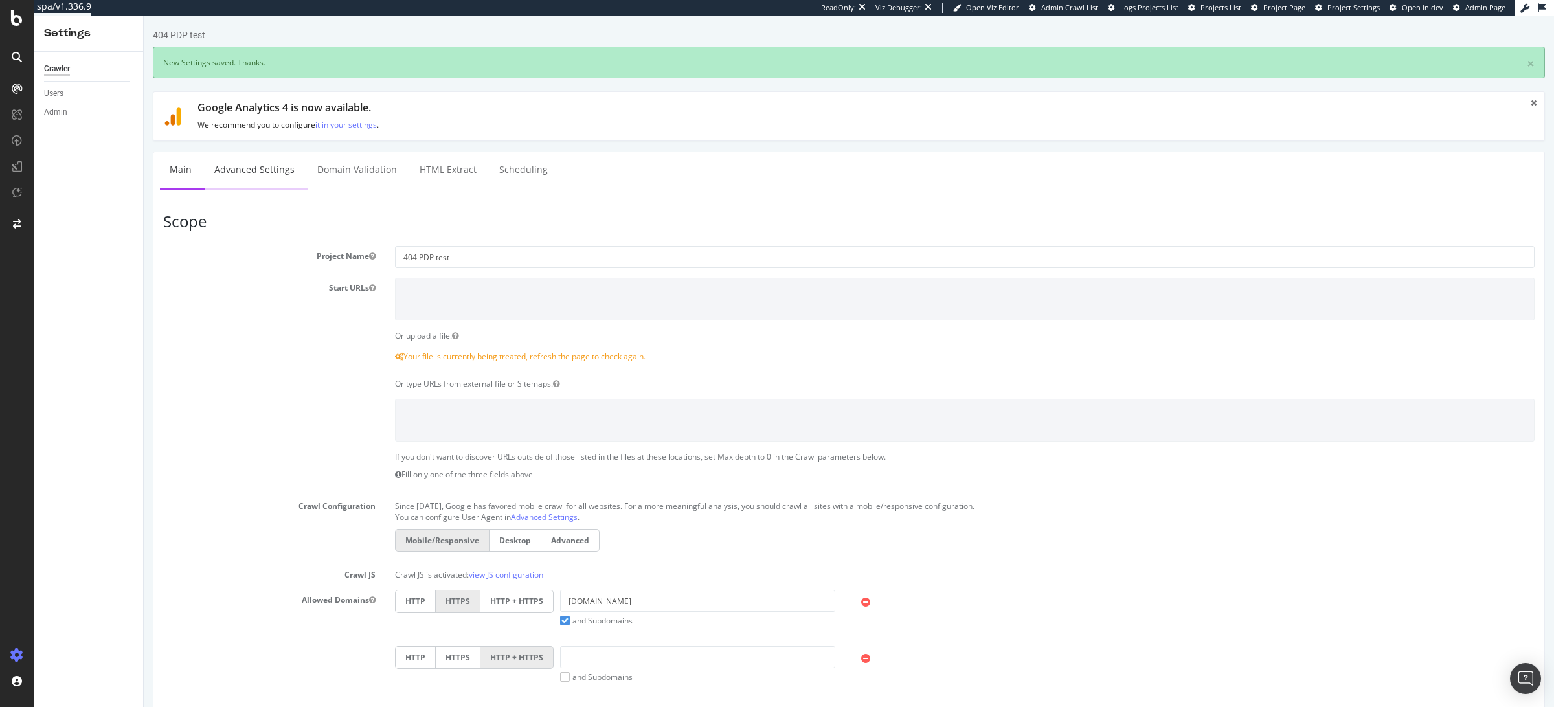
click at [265, 176] on link "Advanced Settings" at bounding box center [255, 170] width 100 height 36
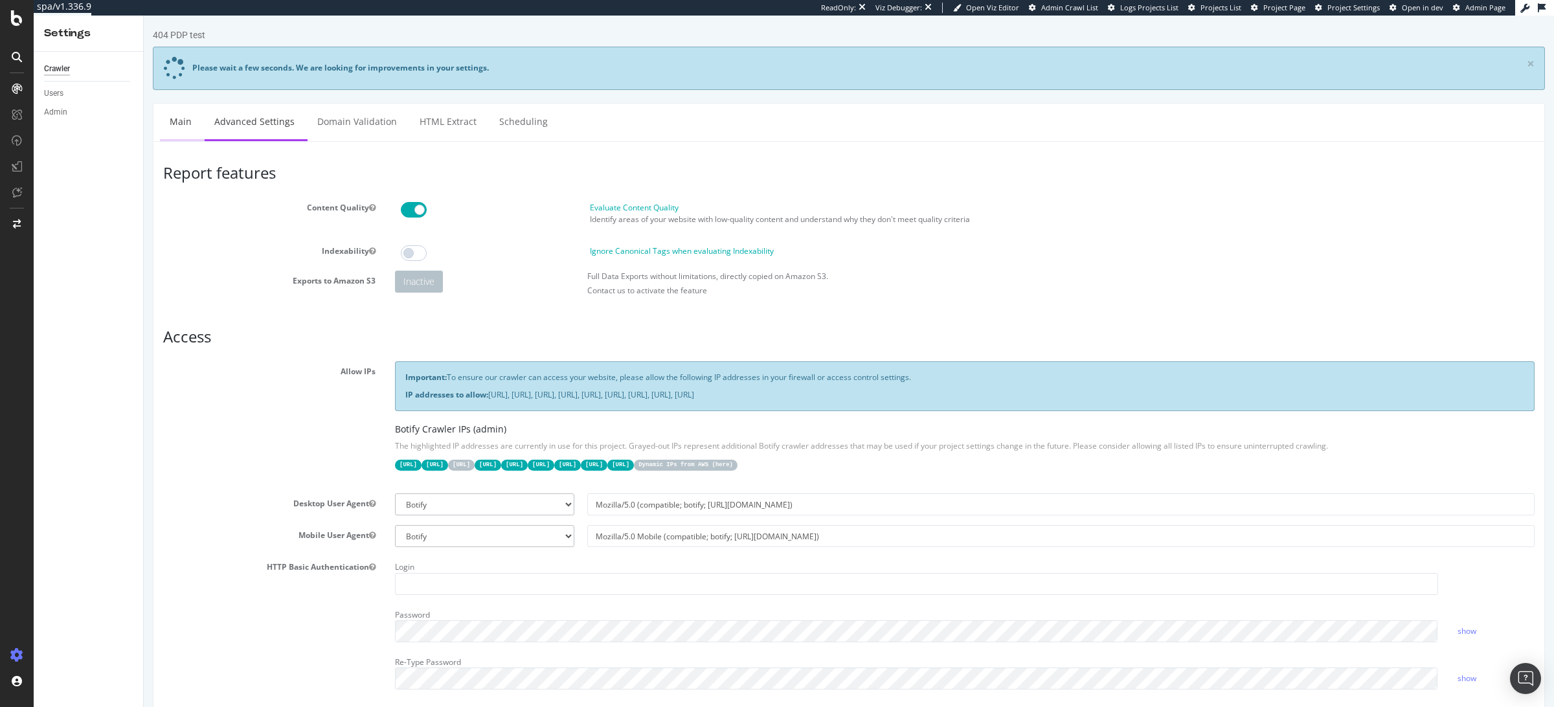
click at [184, 128] on link "Main" at bounding box center [180, 122] width 41 height 36
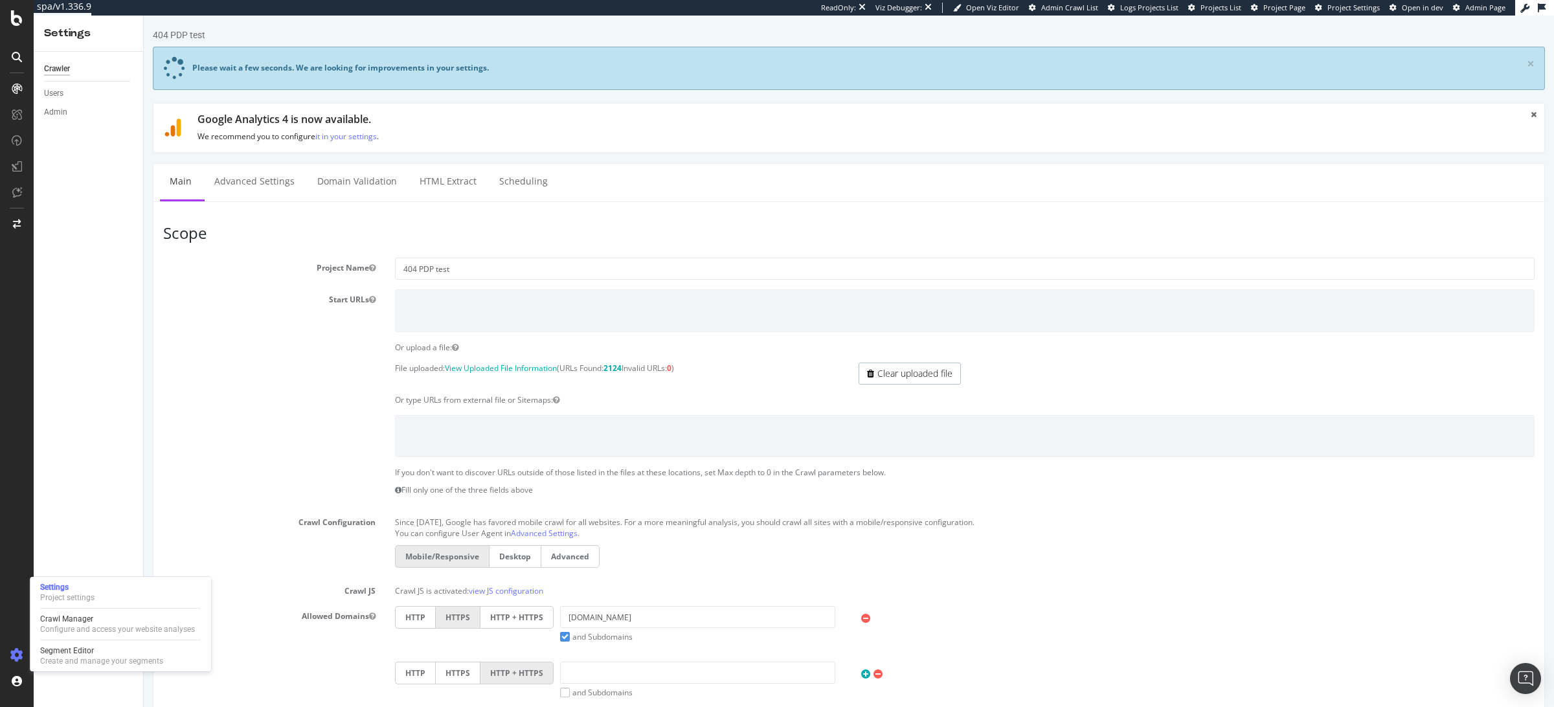
scroll to position [487, 0]
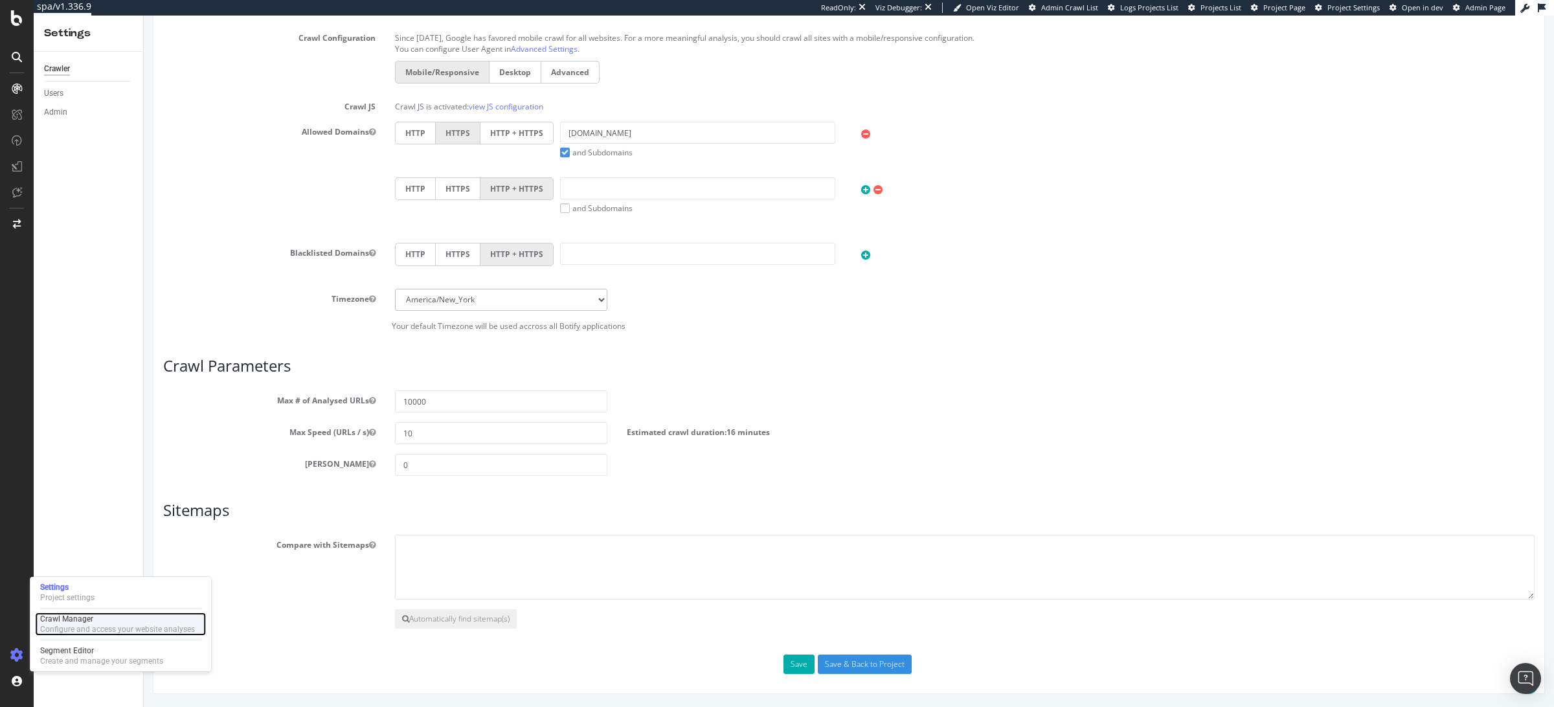
click at [81, 630] on div "Configure and access your website analyses" at bounding box center [117, 629] width 155 height 10
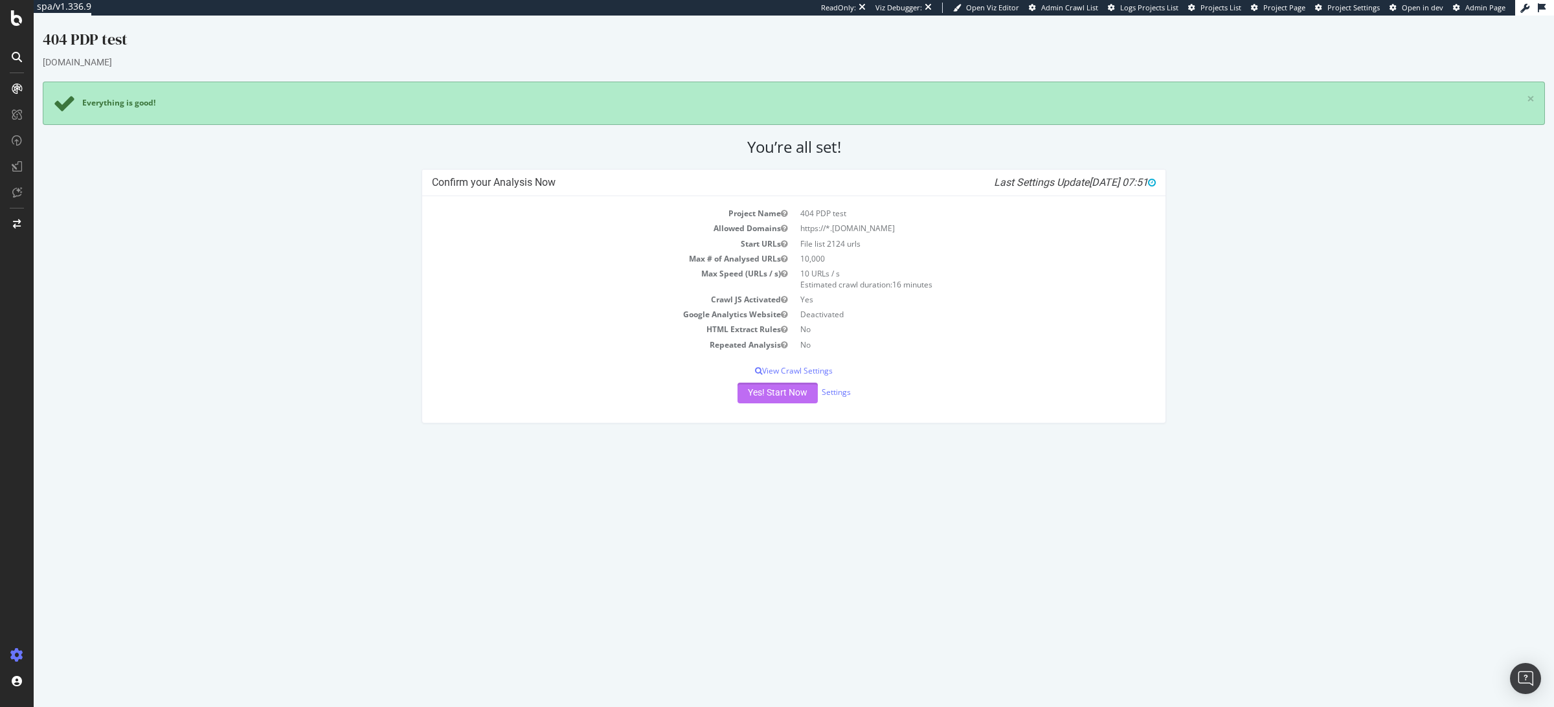
click at [770, 394] on button "Yes! Start Now" at bounding box center [777, 393] width 80 height 21
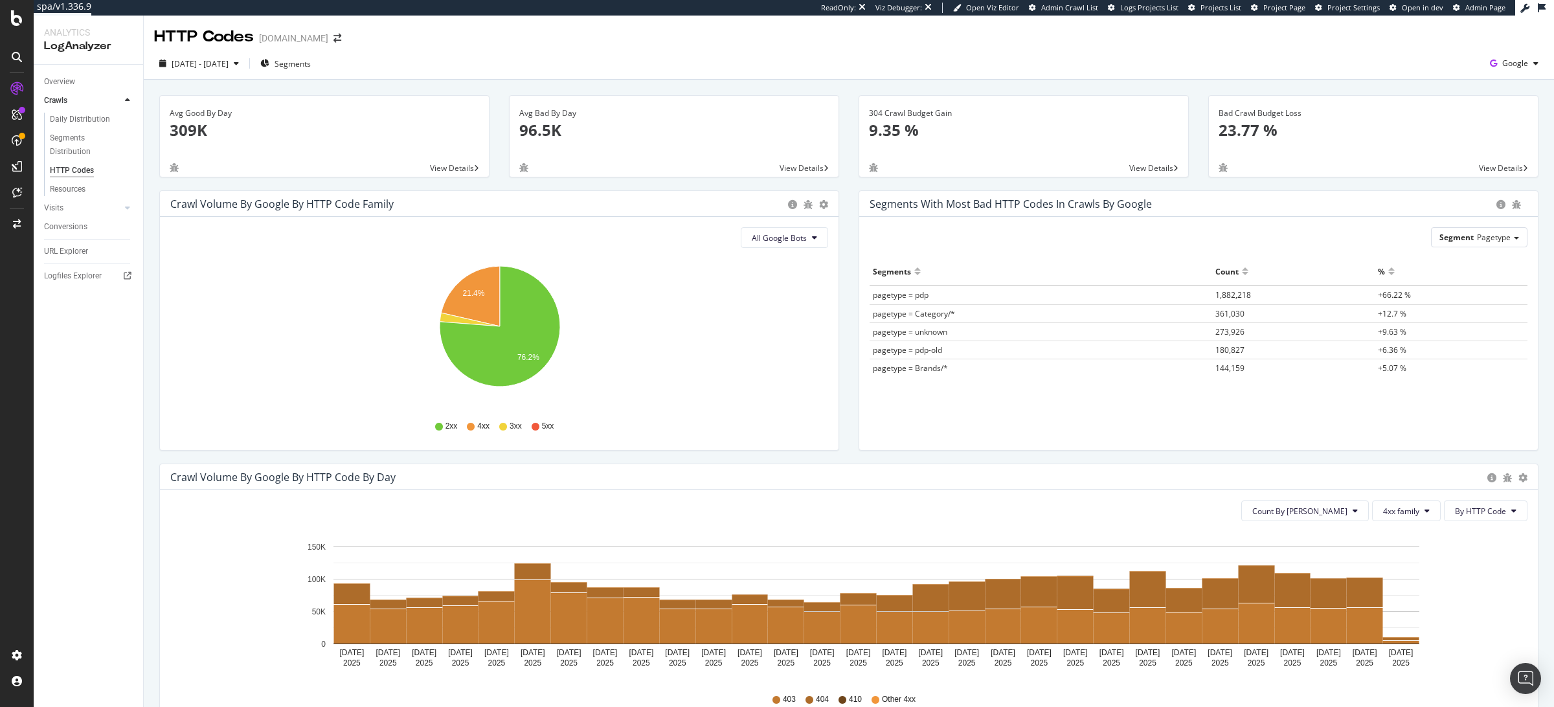
scroll to position [402, 0]
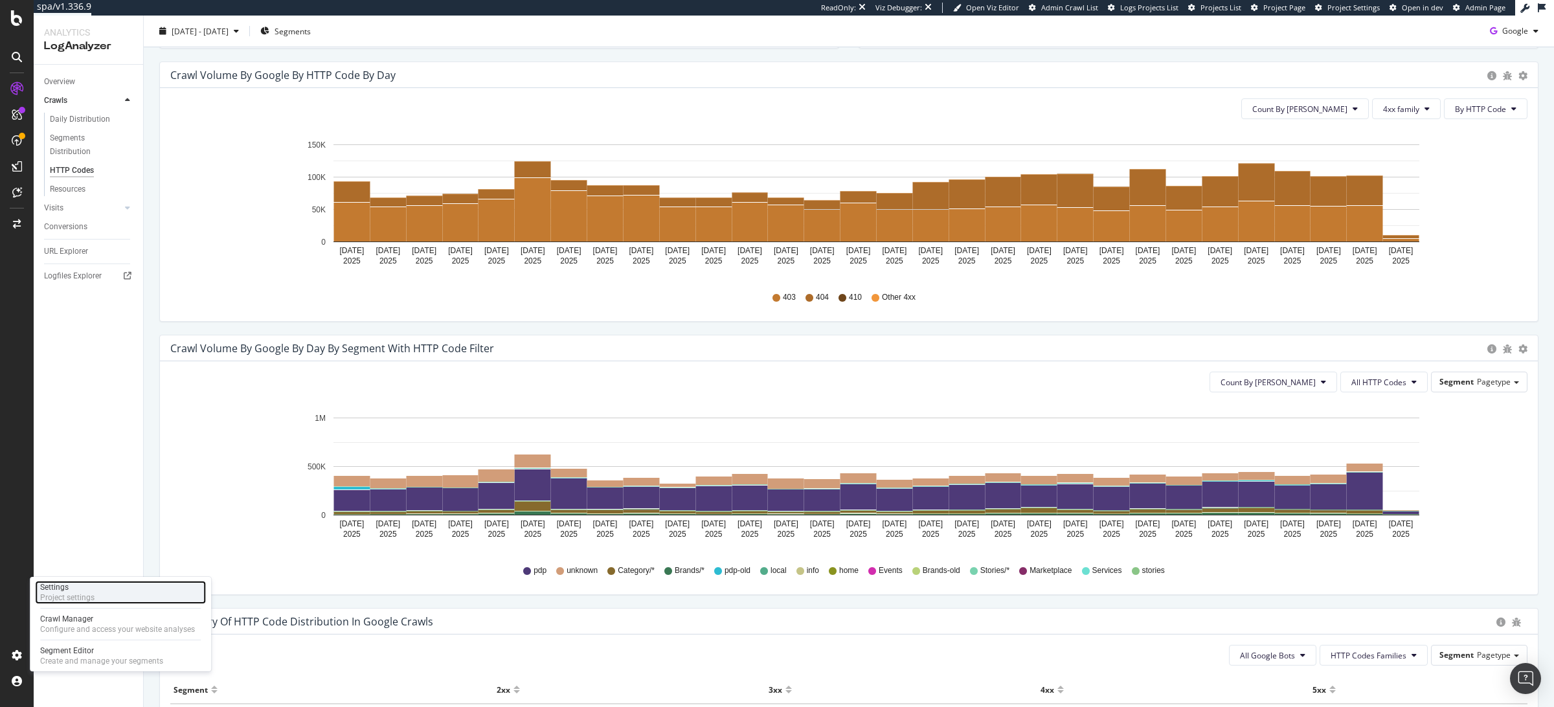
click at [69, 598] on div "Project settings" at bounding box center [67, 597] width 54 height 10
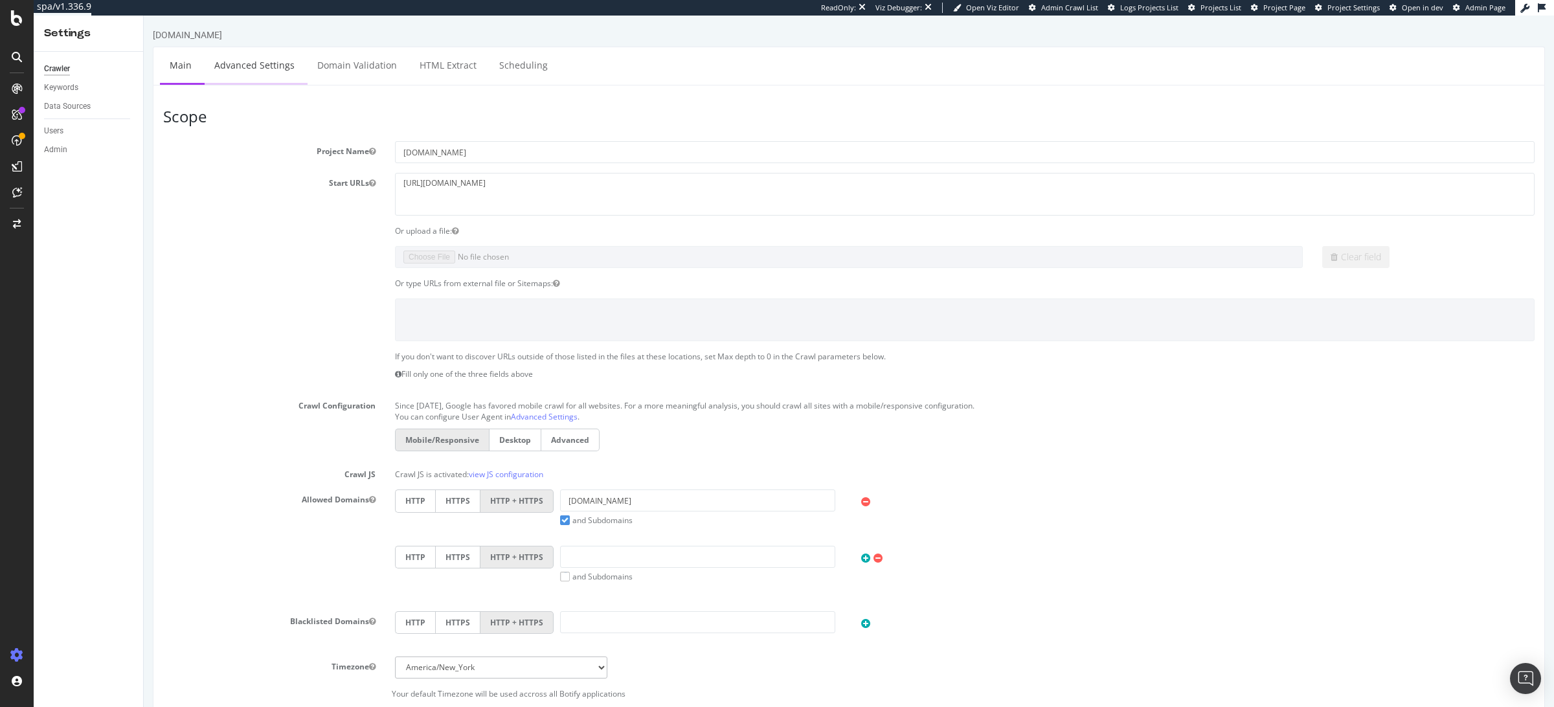
click at [260, 67] on link "Advanced Settings" at bounding box center [255, 65] width 100 height 36
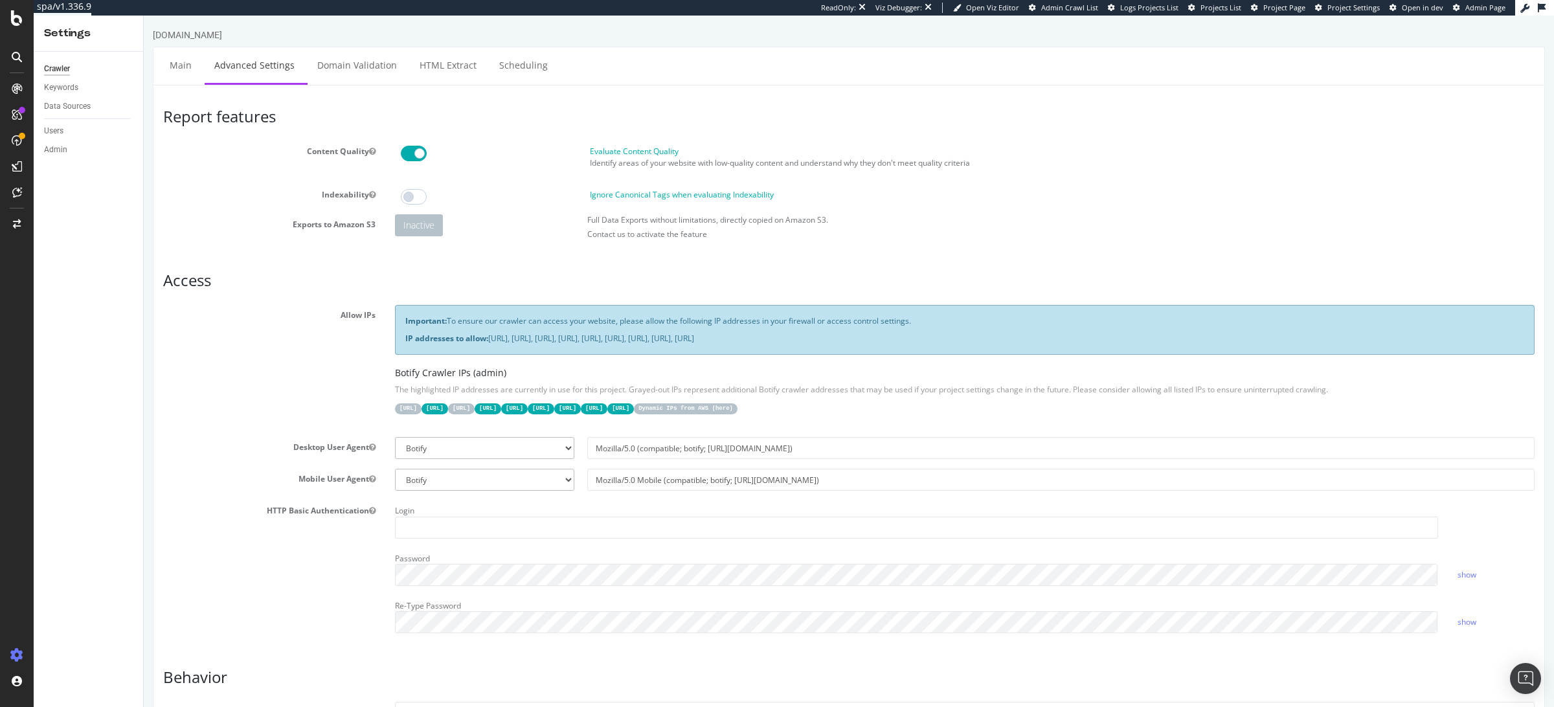
scroll to position [725, 0]
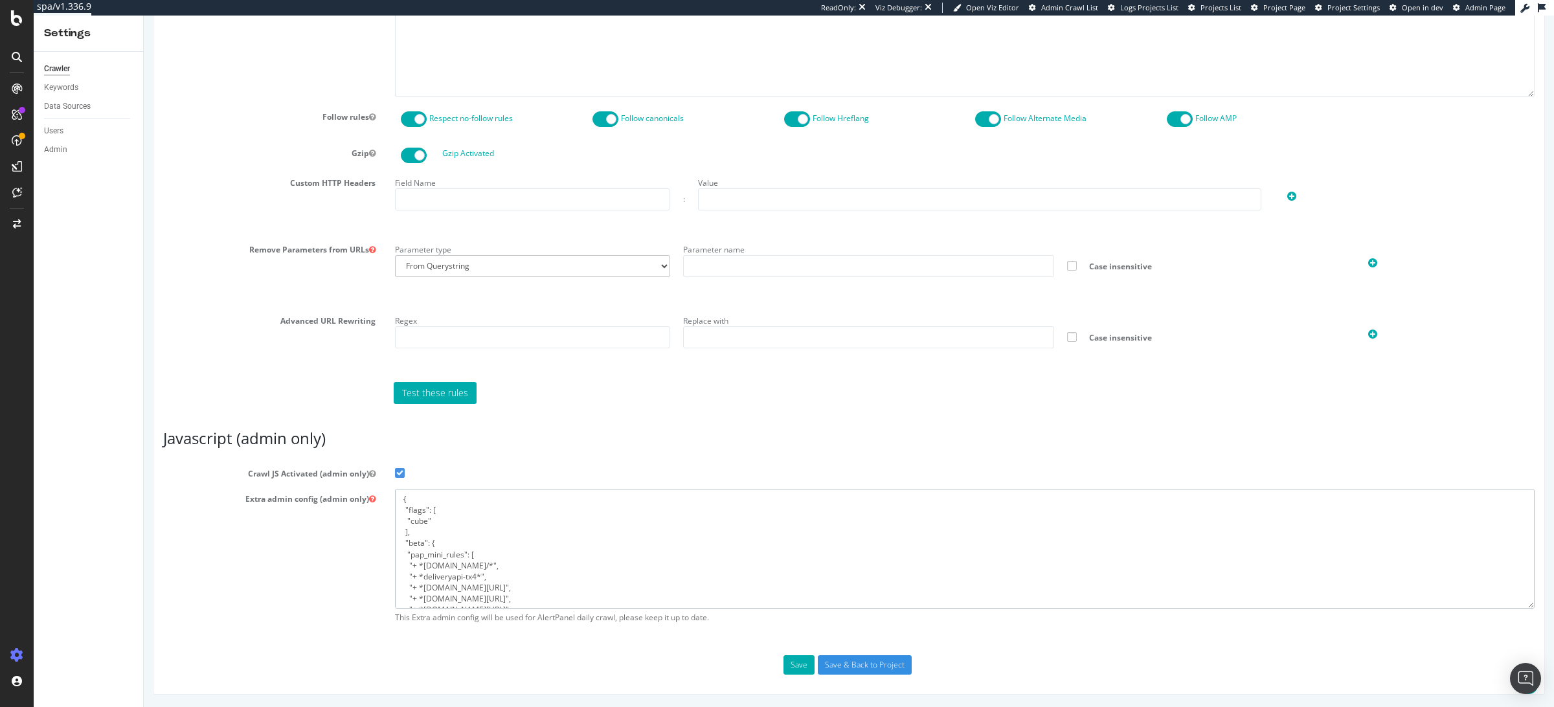
click at [478, 578] on textarea "{ "flags": [ "cube" ], "beta": { "pap_mini_rules": [ "+ *[DOMAIN_NAME]/*", "+ *…" at bounding box center [964, 549] width 1139 height 120
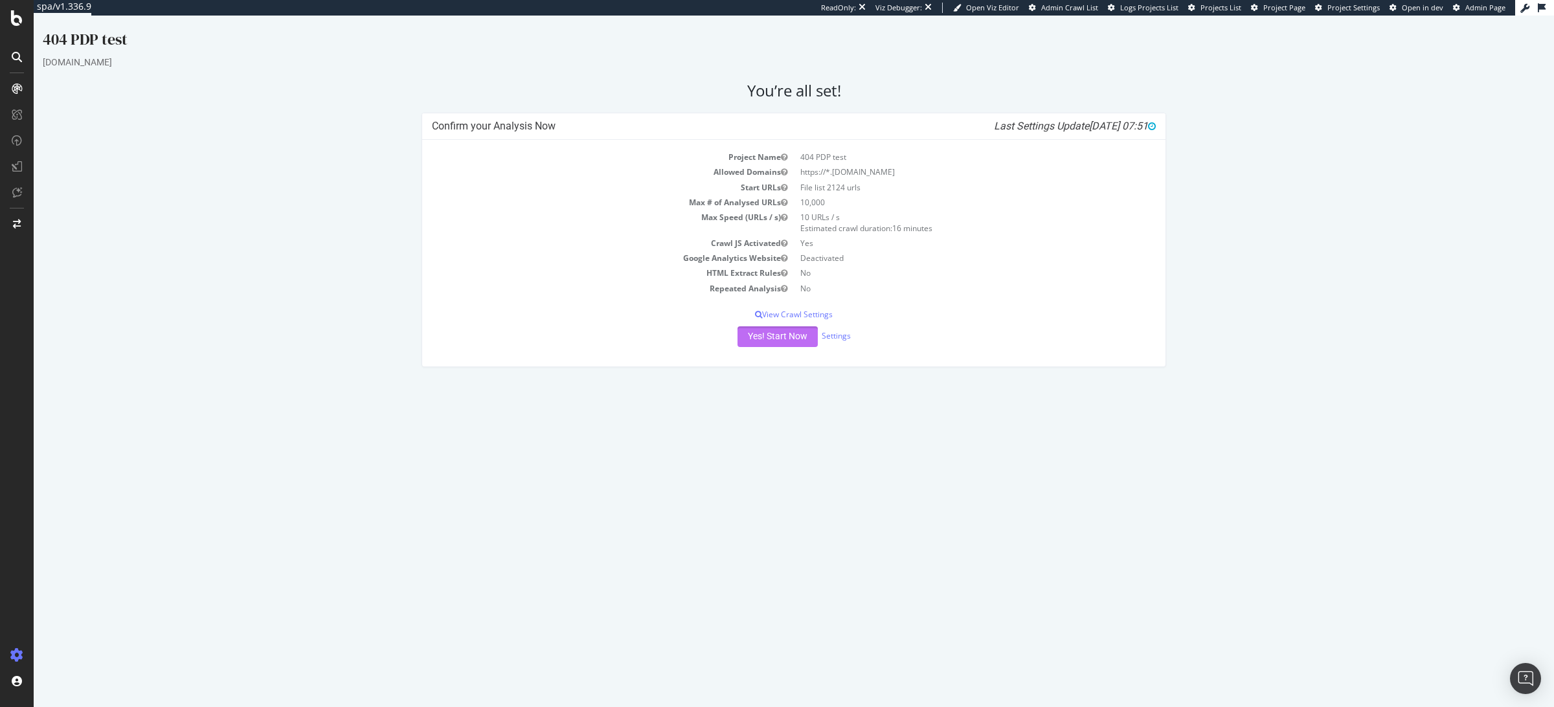
click at [778, 338] on button "Yes! Start Now" at bounding box center [777, 336] width 80 height 21
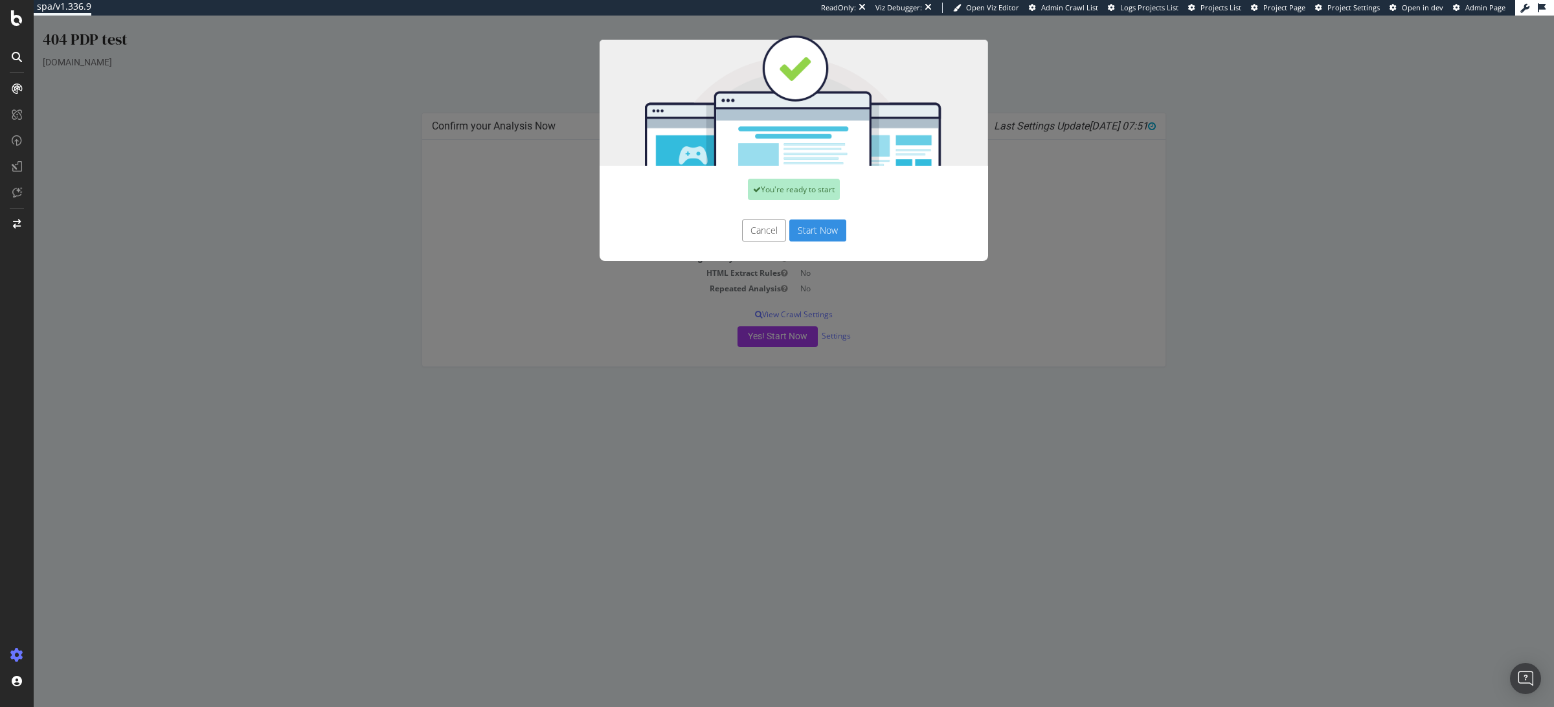
click at [818, 227] on button "Start Now" at bounding box center [817, 230] width 57 height 22
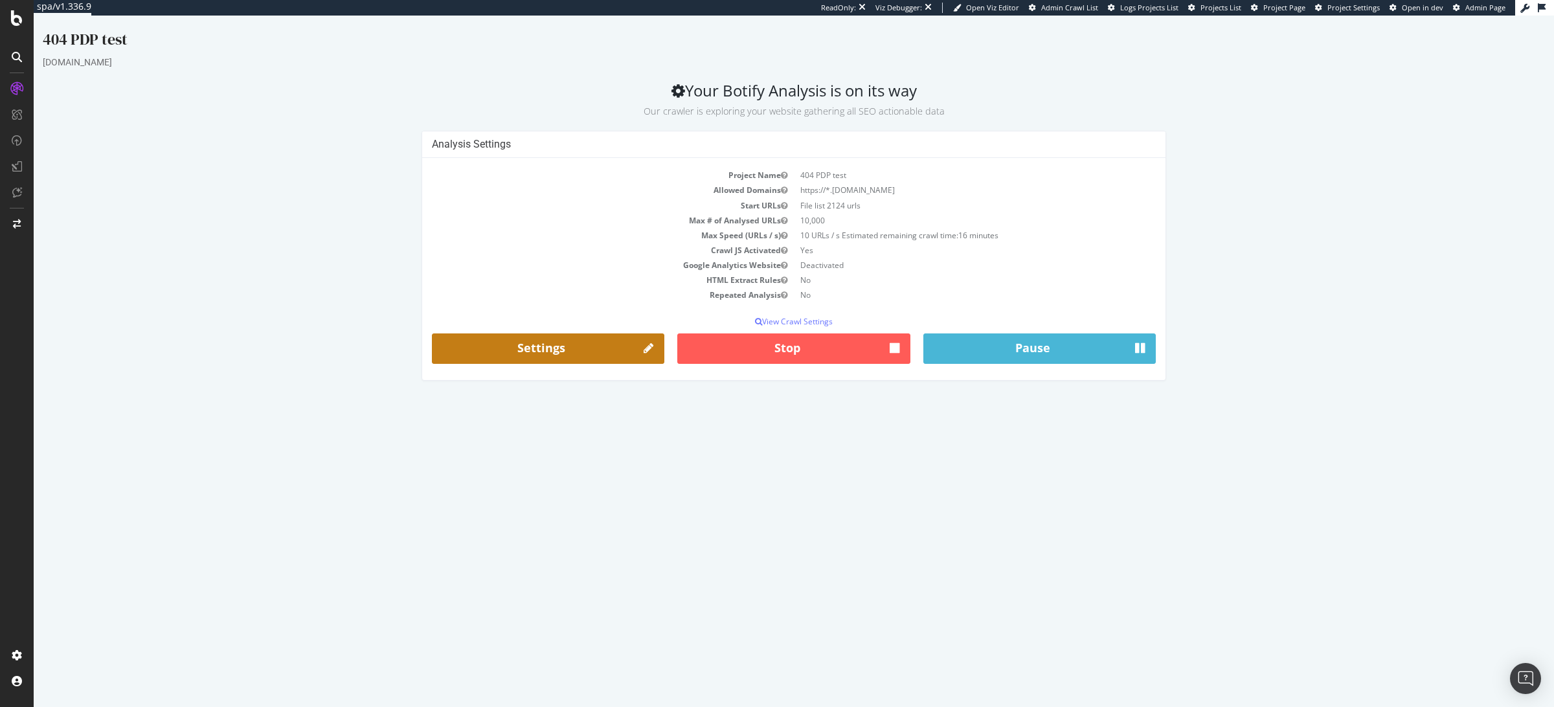
click at [539, 348] on link "Settings" at bounding box center [548, 348] width 232 height 31
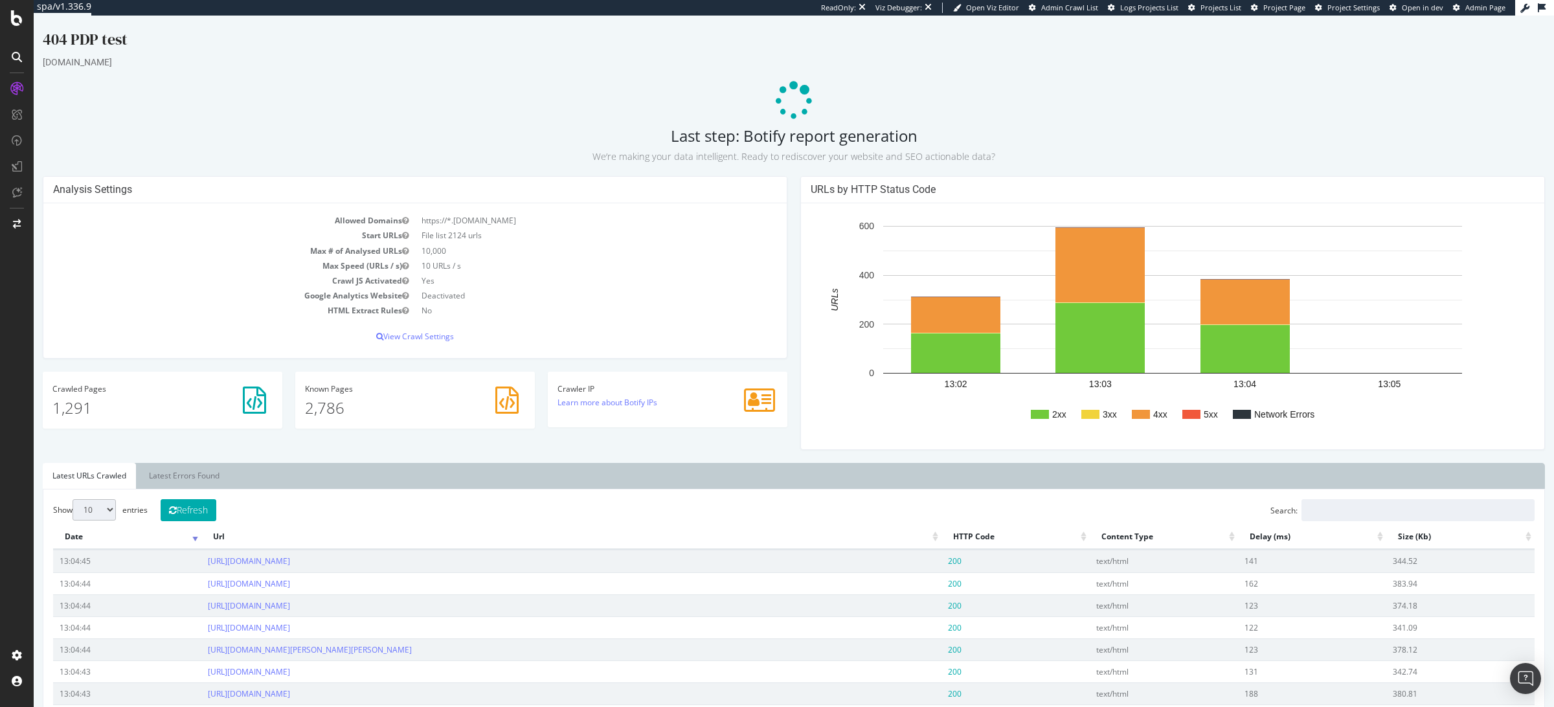
click at [750, 155] on small "We’re making your data intelligent. Ready to rediscover your website and SEO ac…" at bounding box center [793, 156] width 403 height 12
